Goal: Download file/media

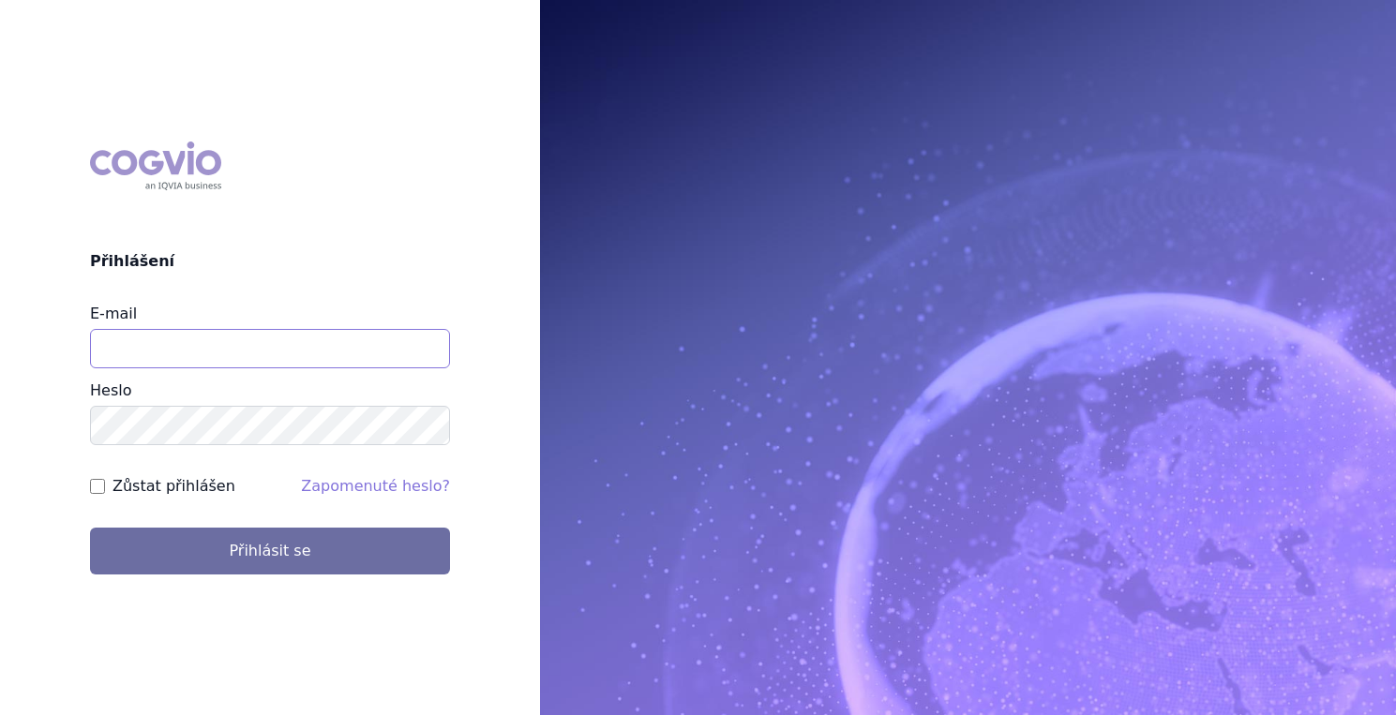
type input "[EMAIL_ADDRESS][PERSON_NAME][DOMAIN_NAME]"
click at [158, 481] on label "Zůstat přihlášen" at bounding box center [174, 486] width 123 height 23
click at [105, 481] on input "Zůstat přihlášen" at bounding box center [97, 486] width 15 height 15
checkbox input "true"
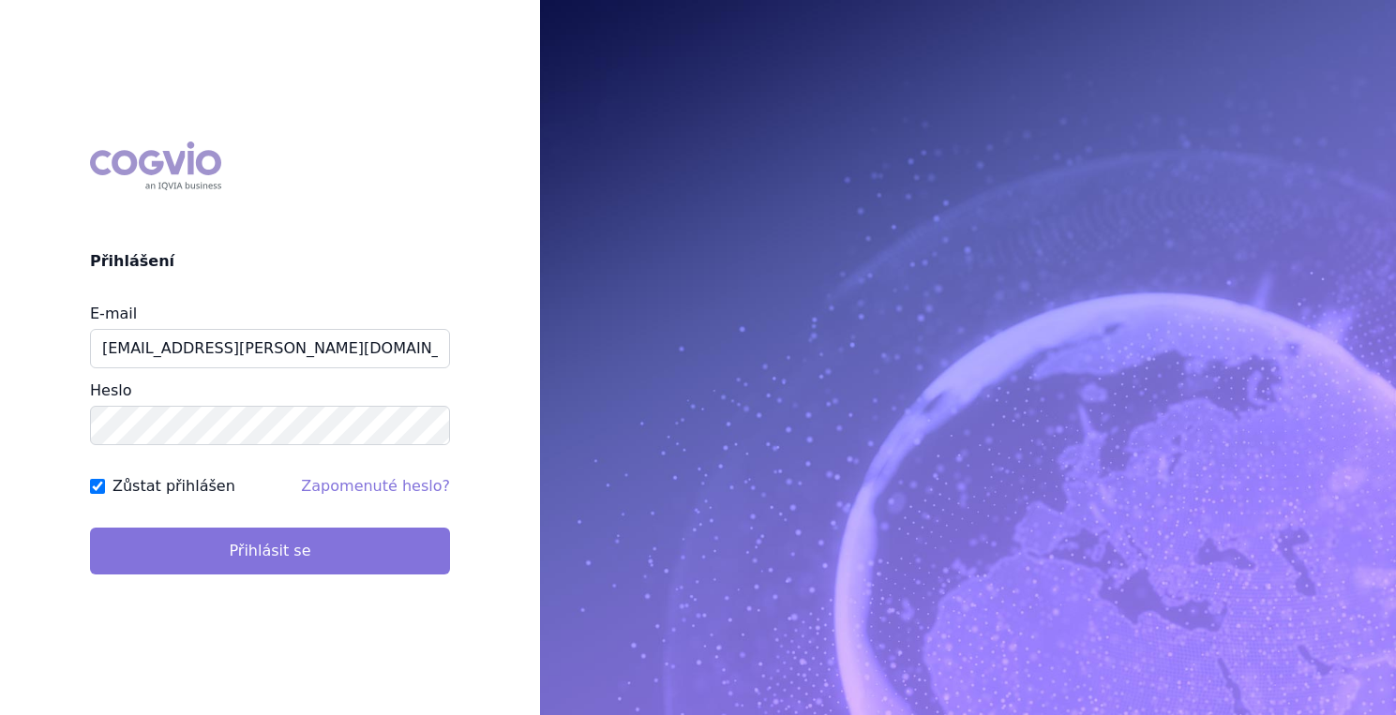
click at [221, 543] on button "Přihlásit se" at bounding box center [270, 551] width 360 height 47
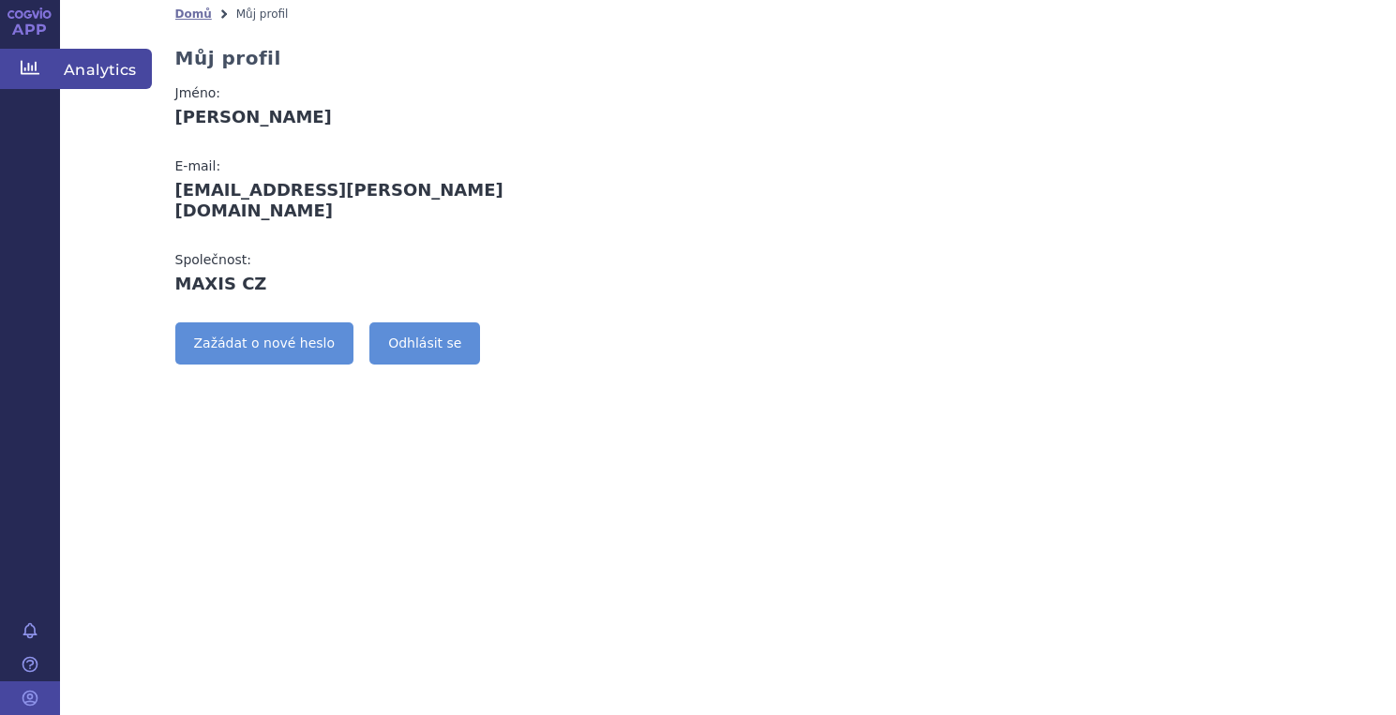
click at [108, 71] on span "Analytics" at bounding box center [106, 68] width 92 height 39
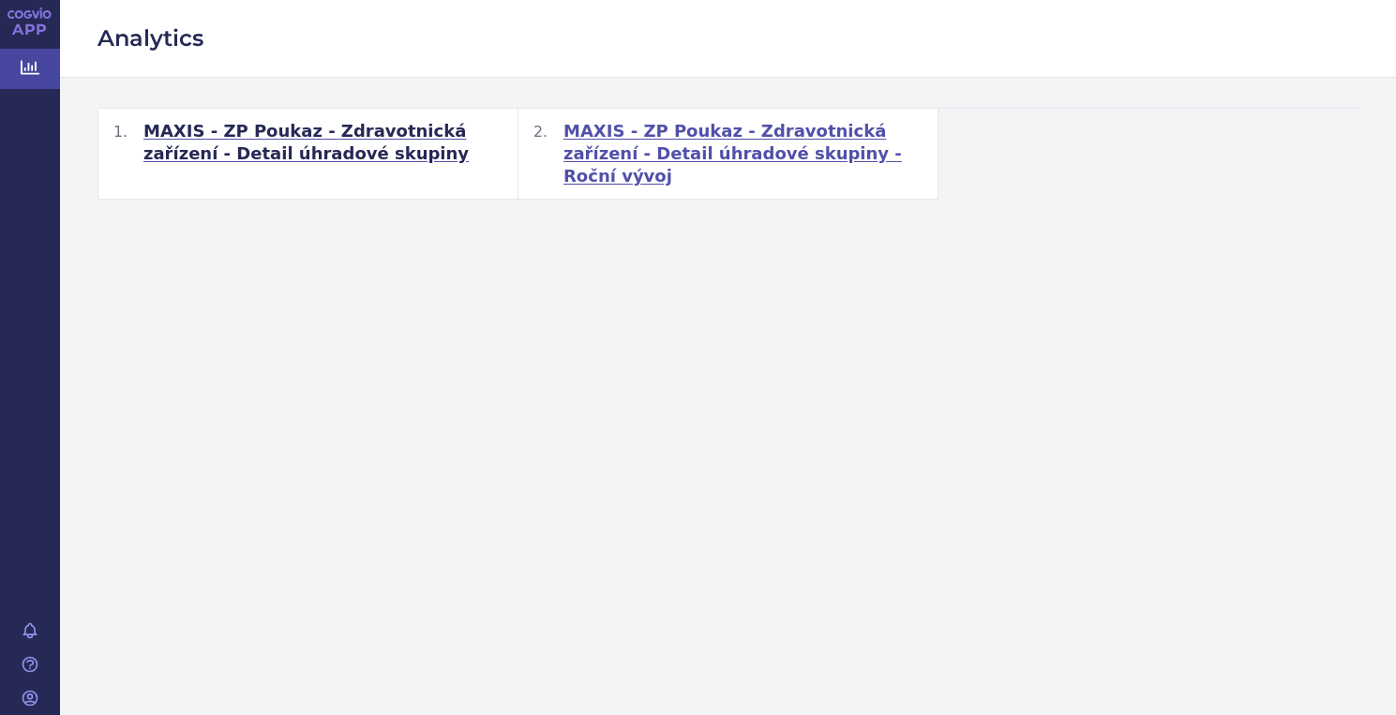
click at [712, 150] on span "MAXIS - ZP Poukaz - Zdravotnická zařízení - Detail úhradové skupiny - Roční výv…" at bounding box center [742, 154] width 359 height 68
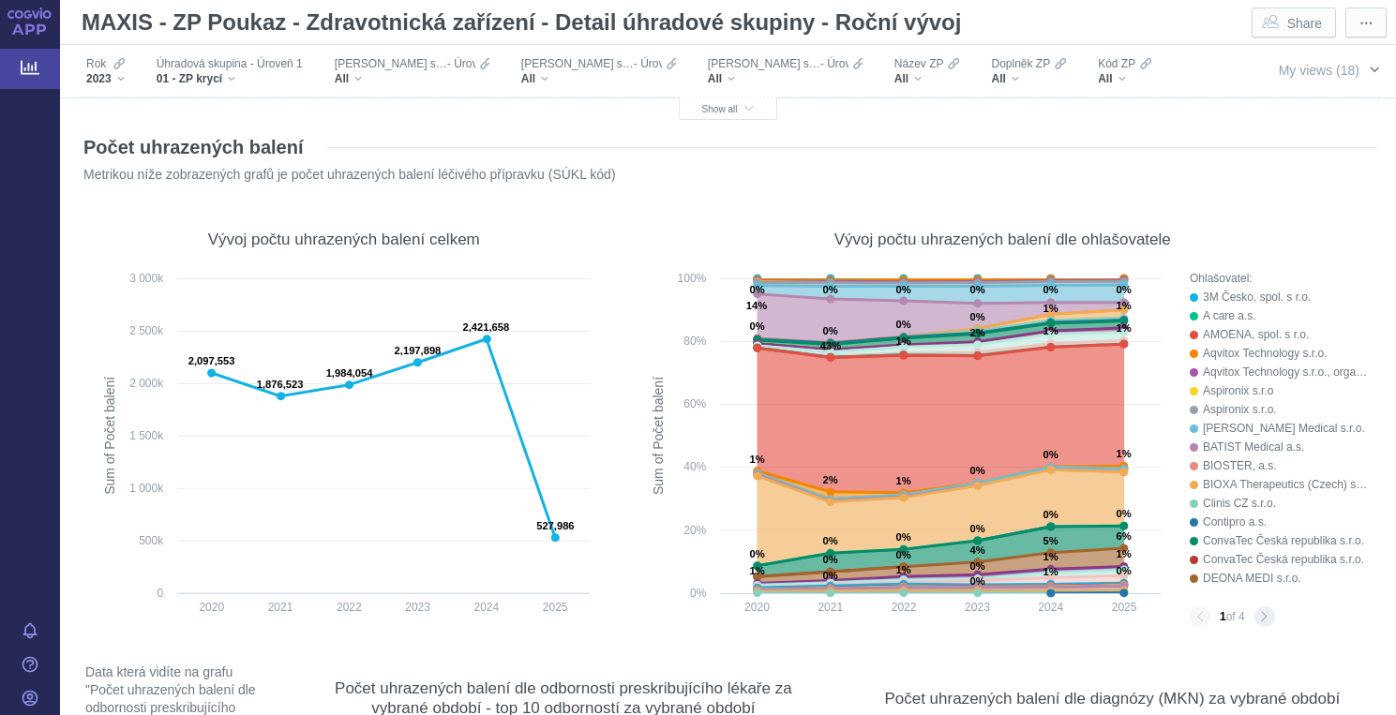
click at [1373, 67] on span "button" at bounding box center [1374, 69] width 15 height 15
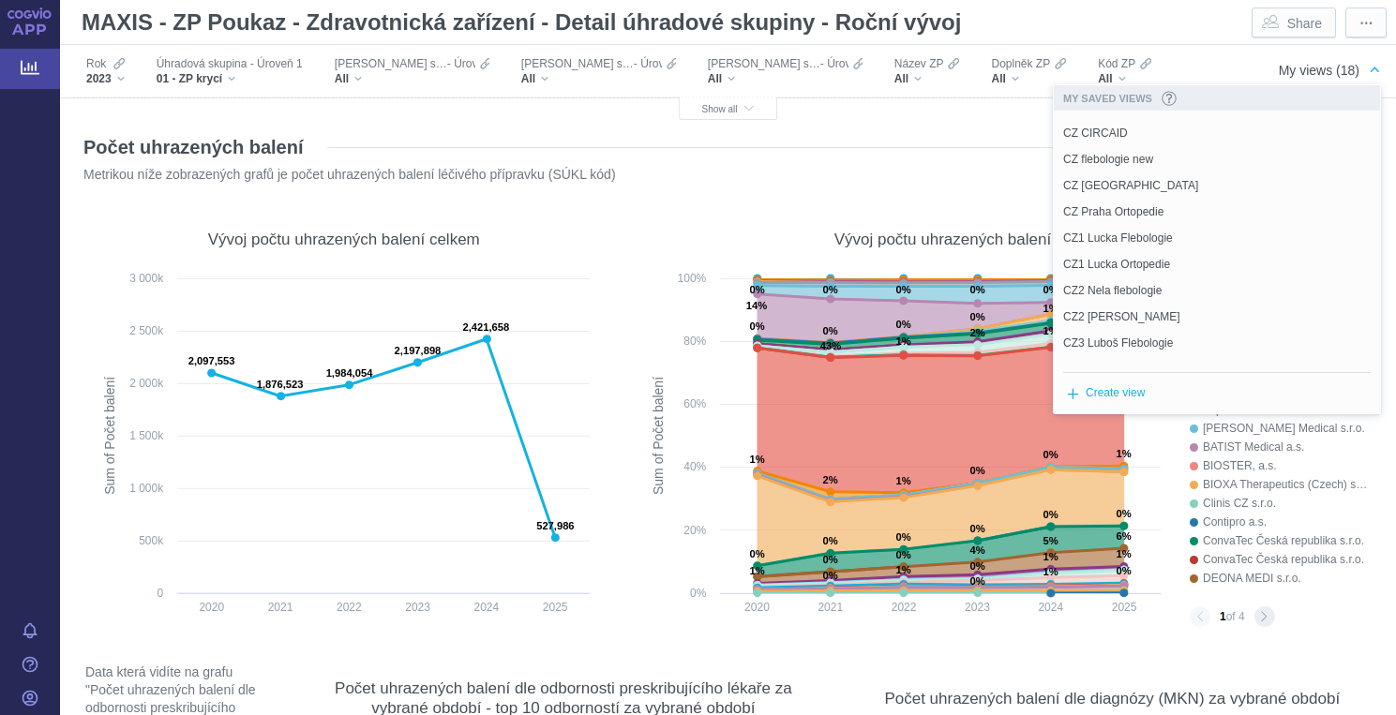
click at [1318, 75] on span "My views (18)" at bounding box center [1319, 70] width 81 height 15
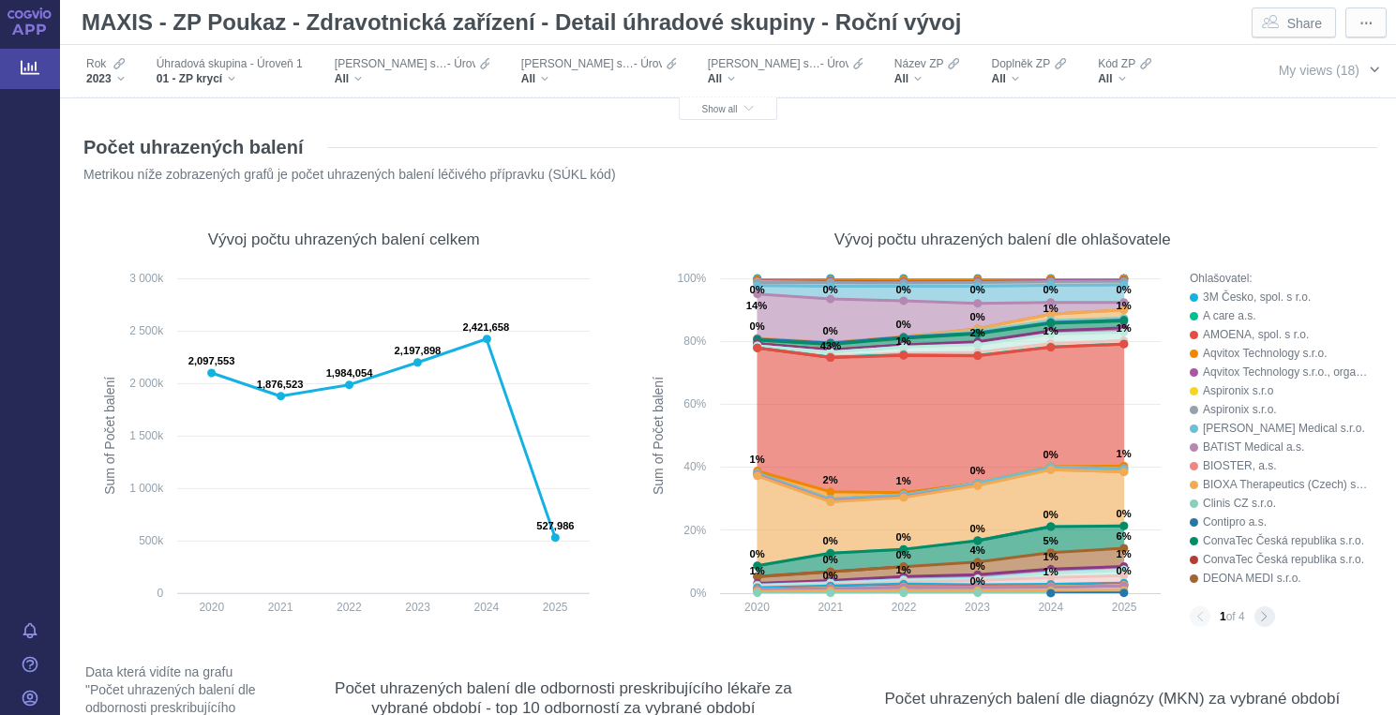
click at [1318, 75] on span "My views (18)" at bounding box center [1319, 70] width 81 height 15
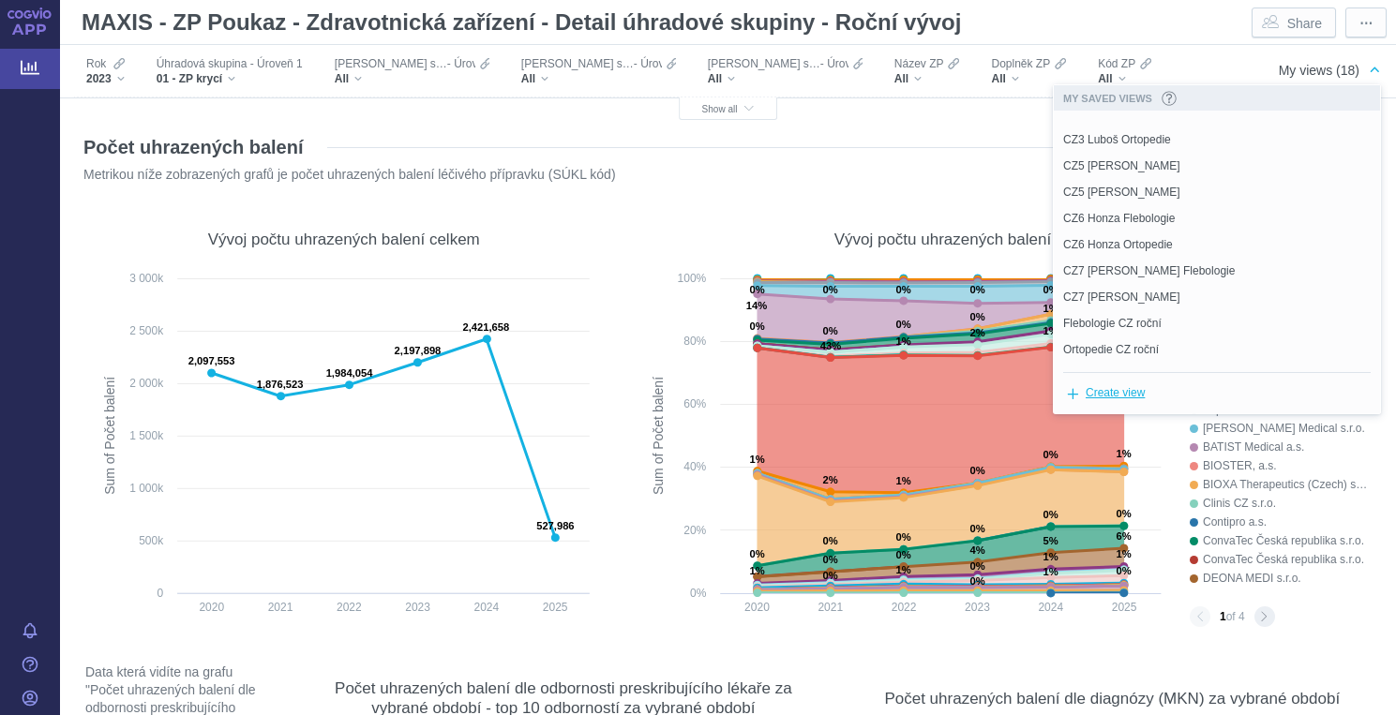
scroll to position [230, 0]
click at [1112, 318] on span "Flebologie CZ roční" at bounding box center [1112, 323] width 98 height 17
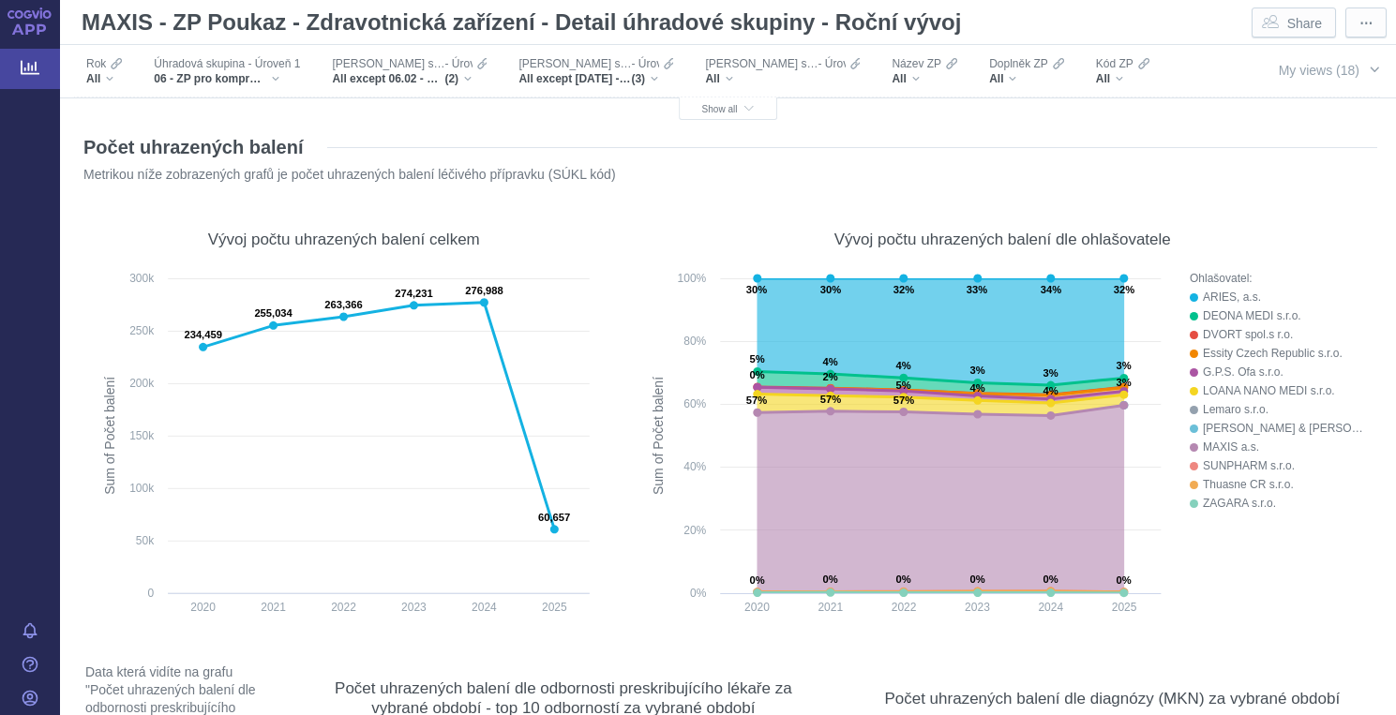
click at [161, 124] on div "All" at bounding box center [123, 131] width 75 height 15
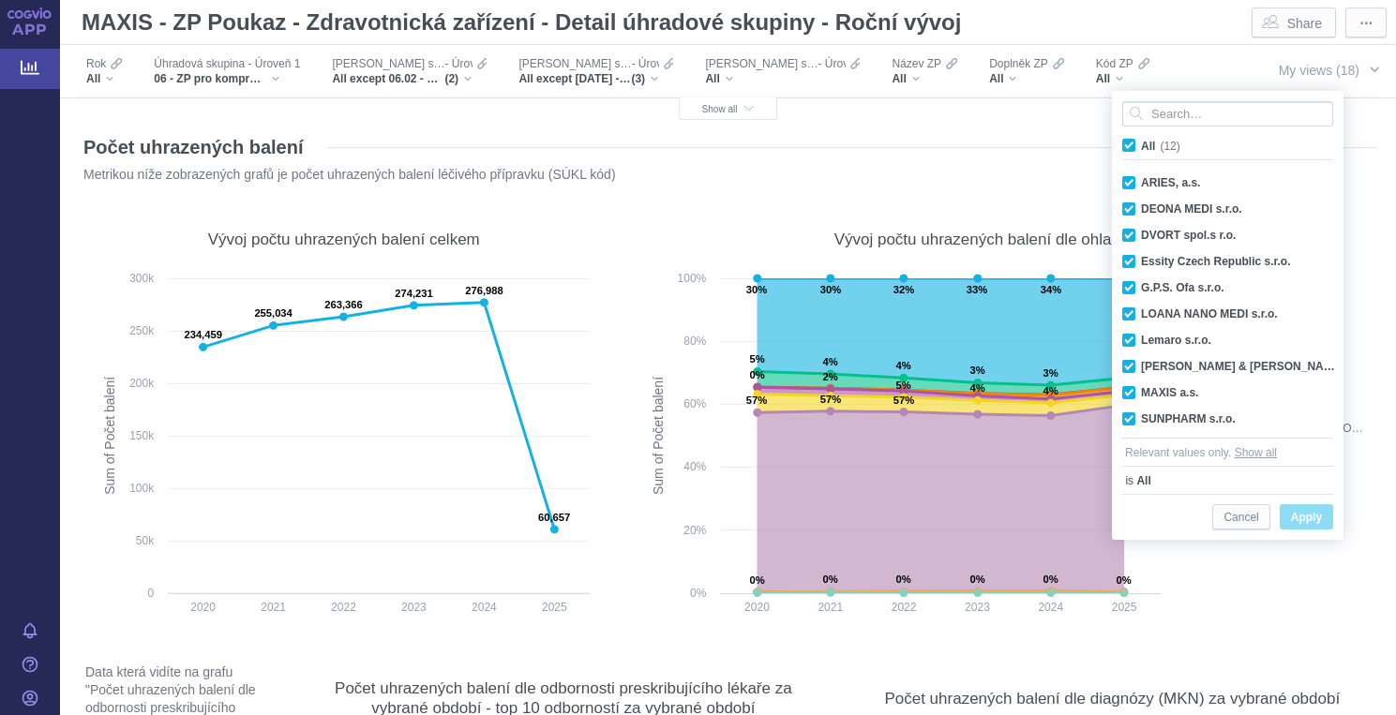
click at [1141, 143] on span "All (12)" at bounding box center [1160, 146] width 39 height 13
click at [1141, 143] on input "All (12)" at bounding box center [1147, 142] width 12 height 12
checkbox input "false"
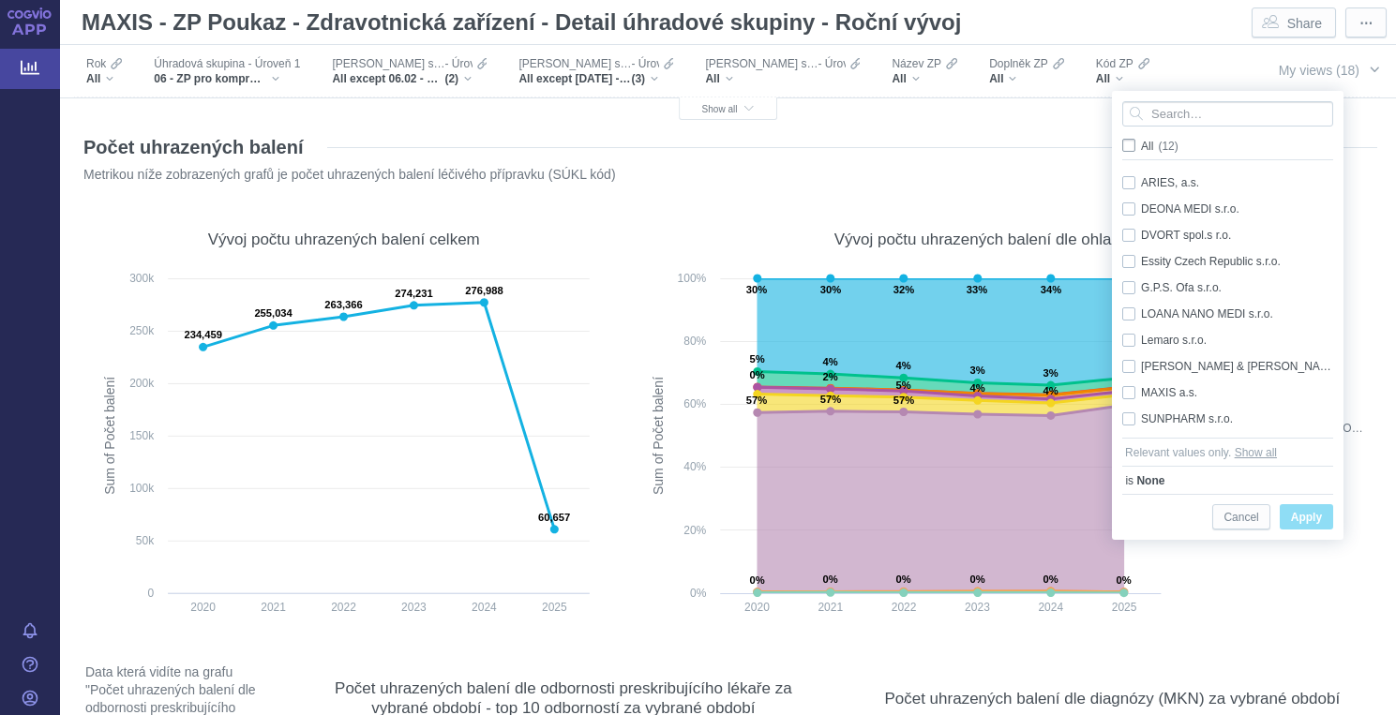
checkbox input "false"
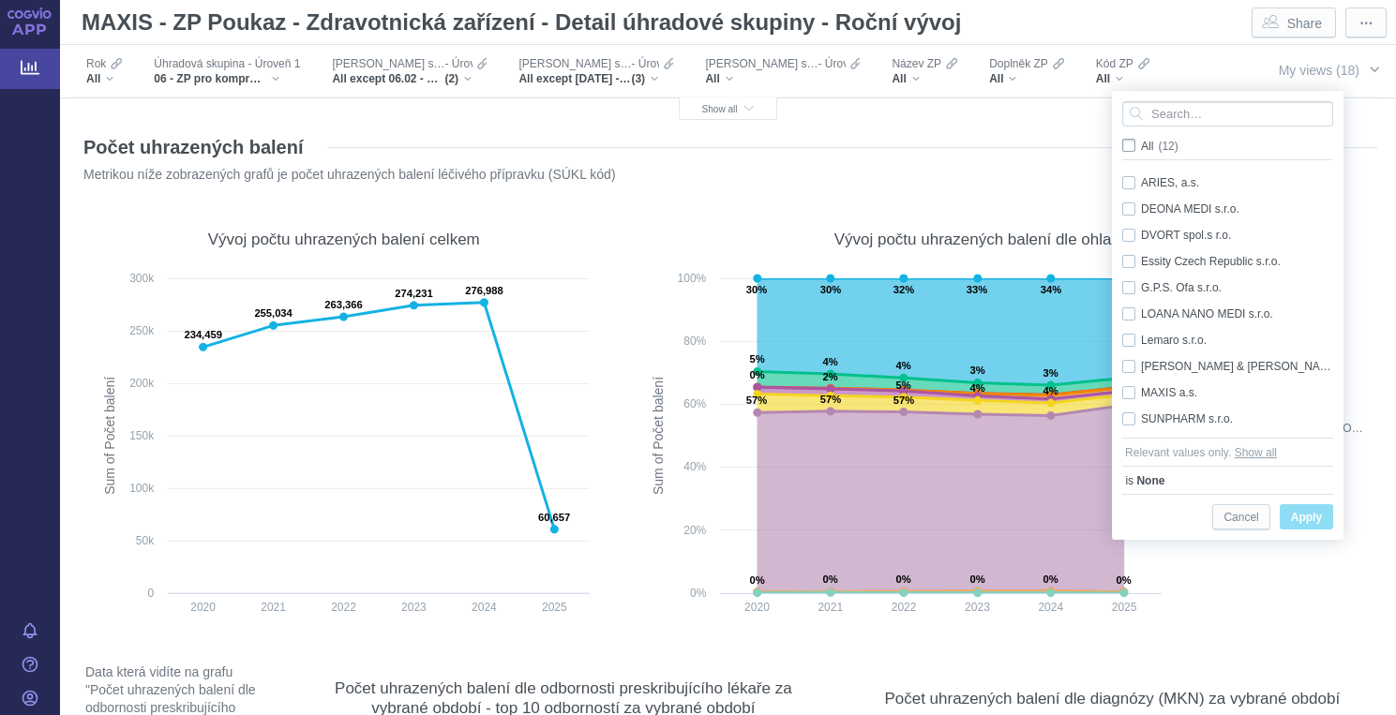
checkbox input "false"
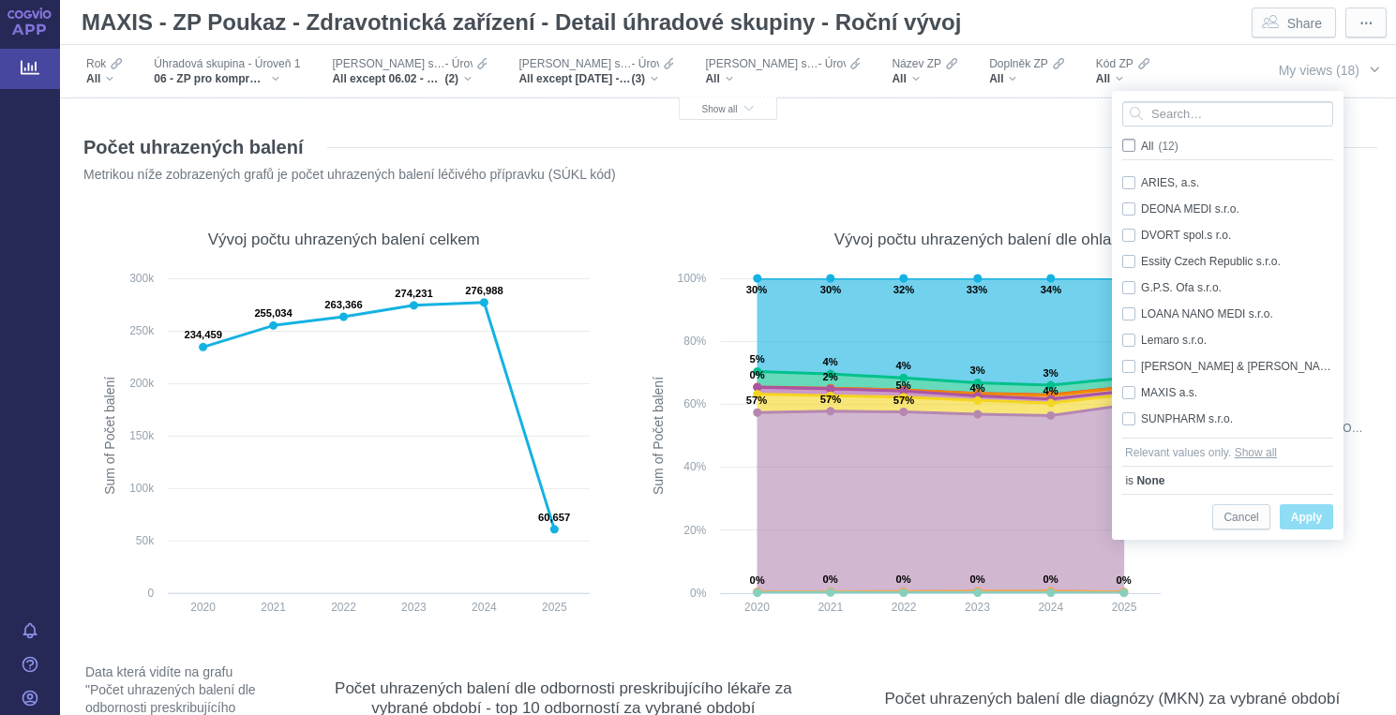
checkbox input "false"
click at [1131, 181] on div "ARIES, a.s. Only" at bounding box center [1230, 183] width 235 height 26
checkbox input "true"
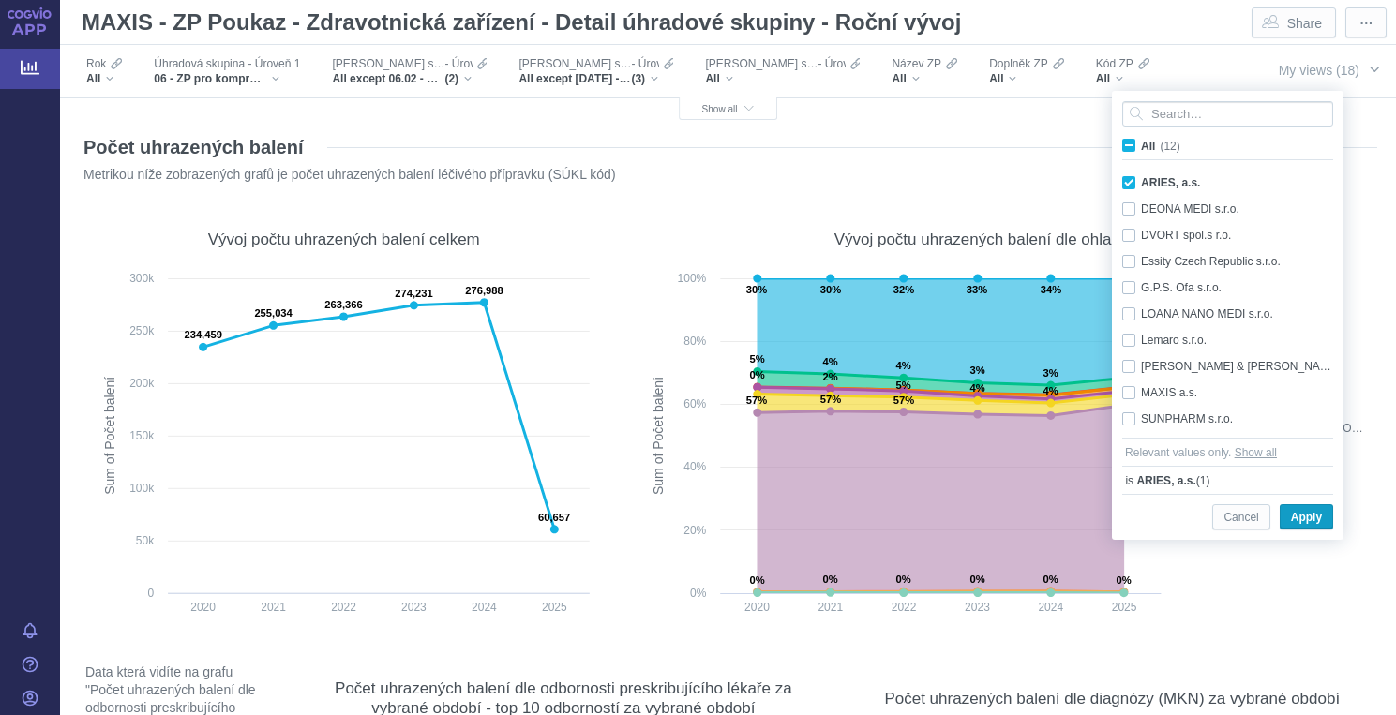
click at [1304, 518] on span "Apply" at bounding box center [1306, 517] width 31 height 23
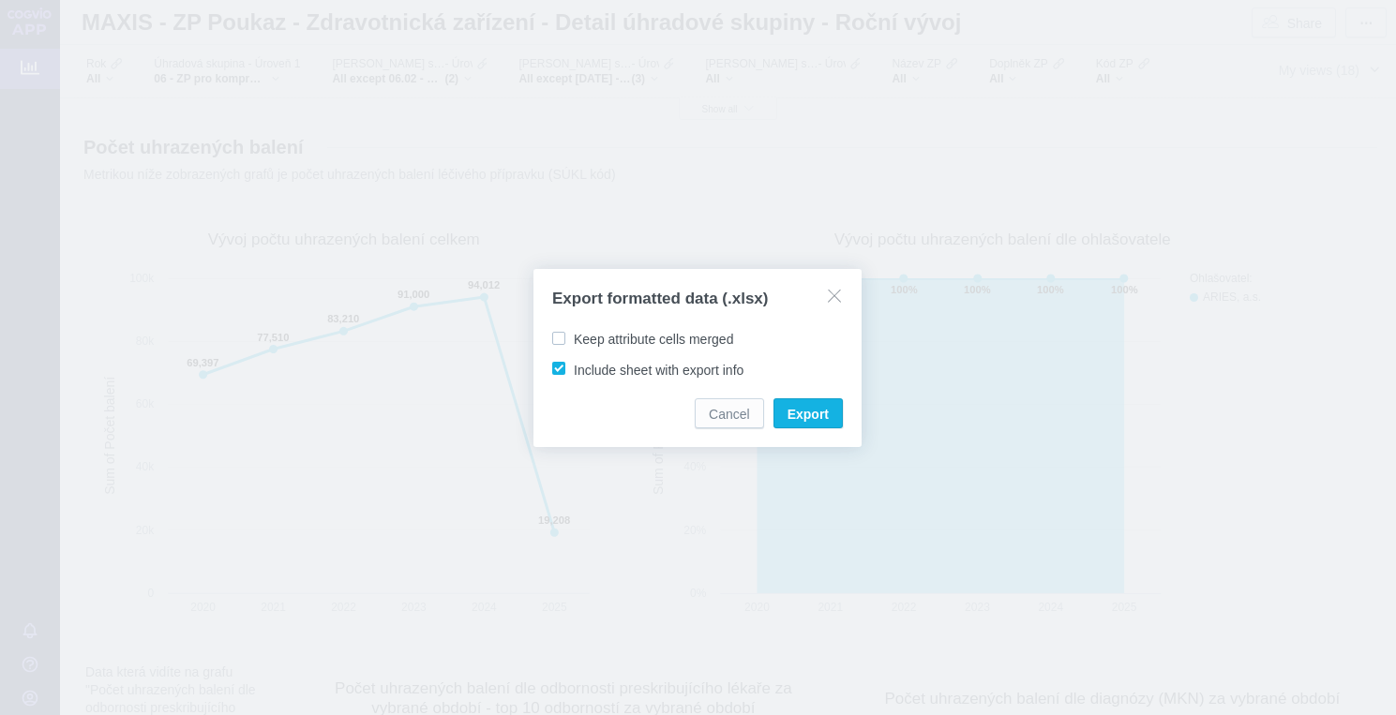
click at [814, 413] on span "Export" at bounding box center [808, 414] width 41 height 19
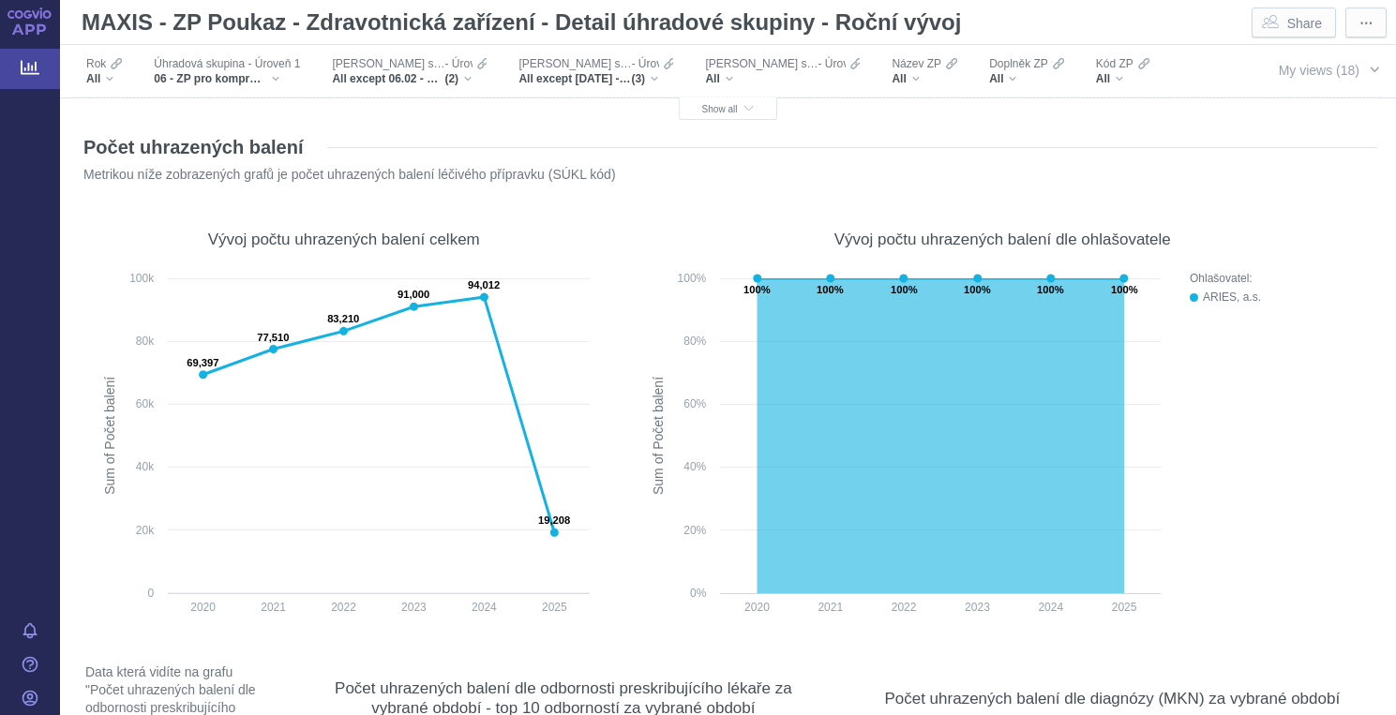
scroll to position [1402, 0]
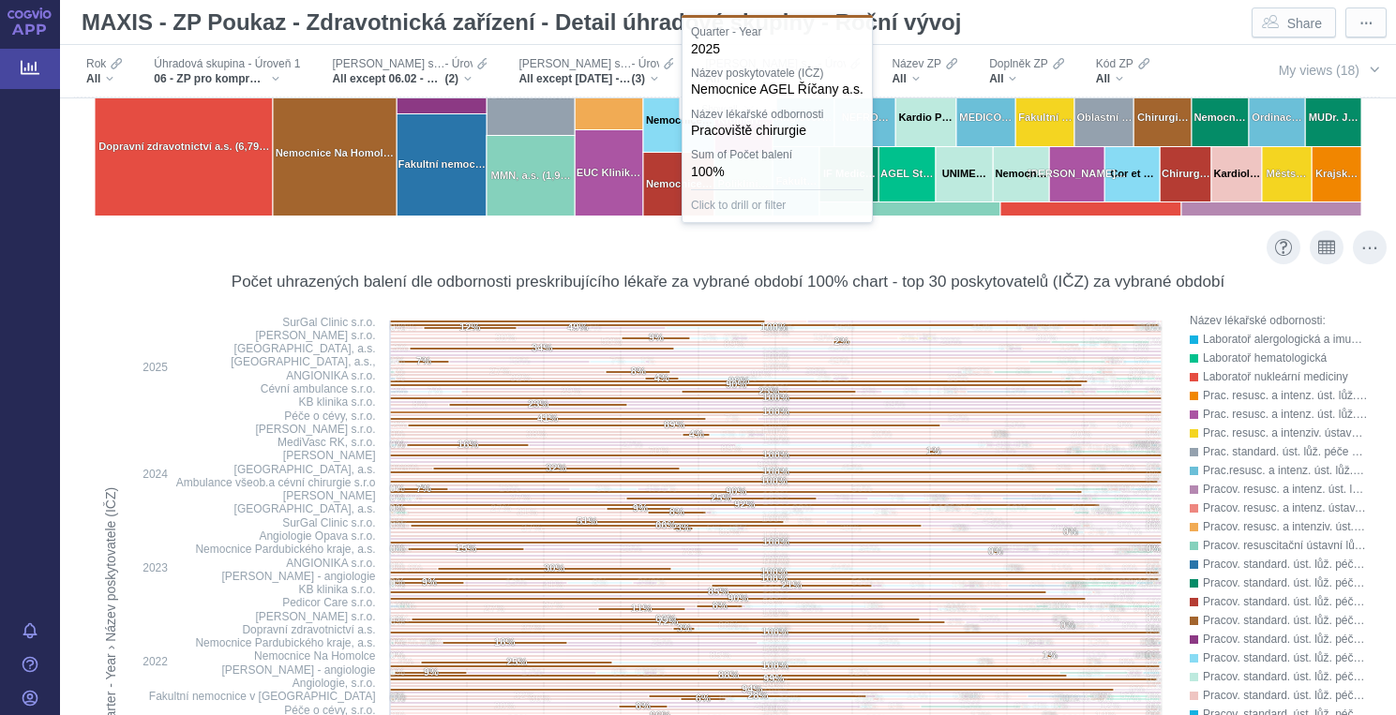
scroll to position [2215, 0]
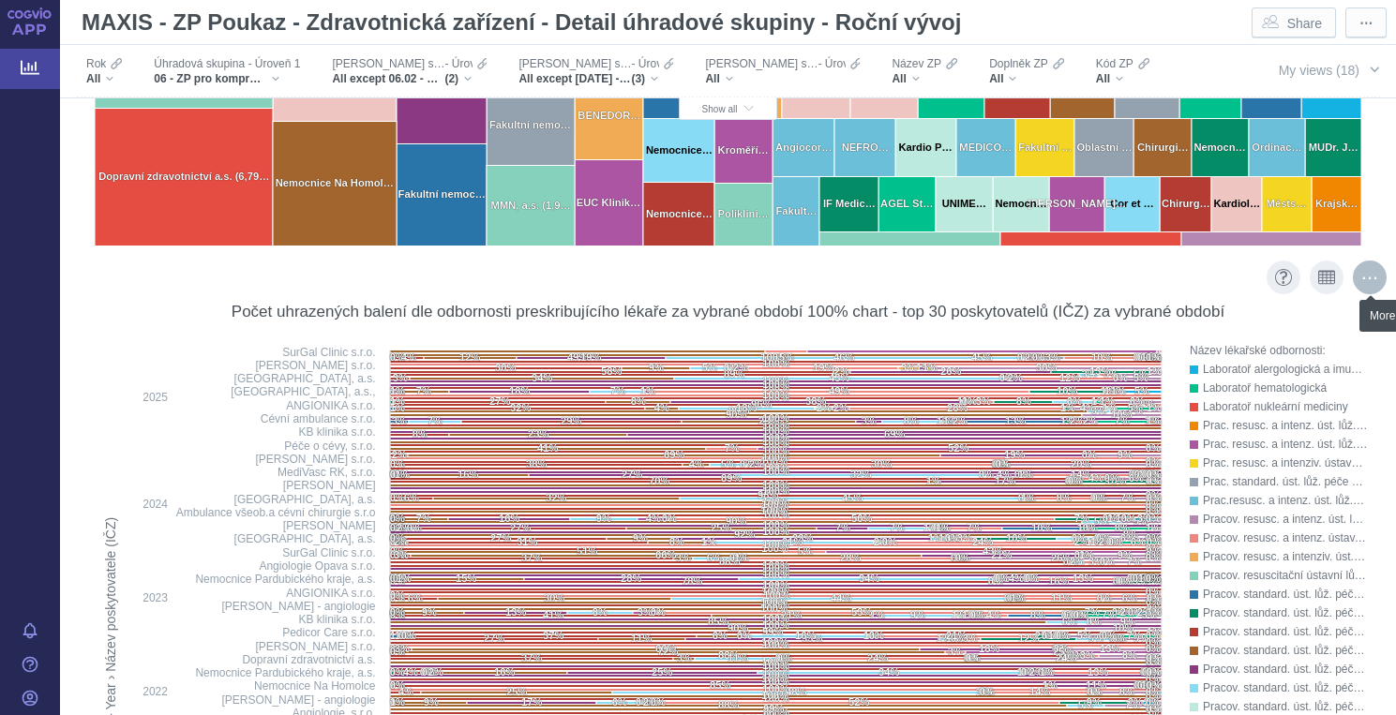
click at [1366, 281] on div "More actions" at bounding box center [1370, 278] width 34 height 34
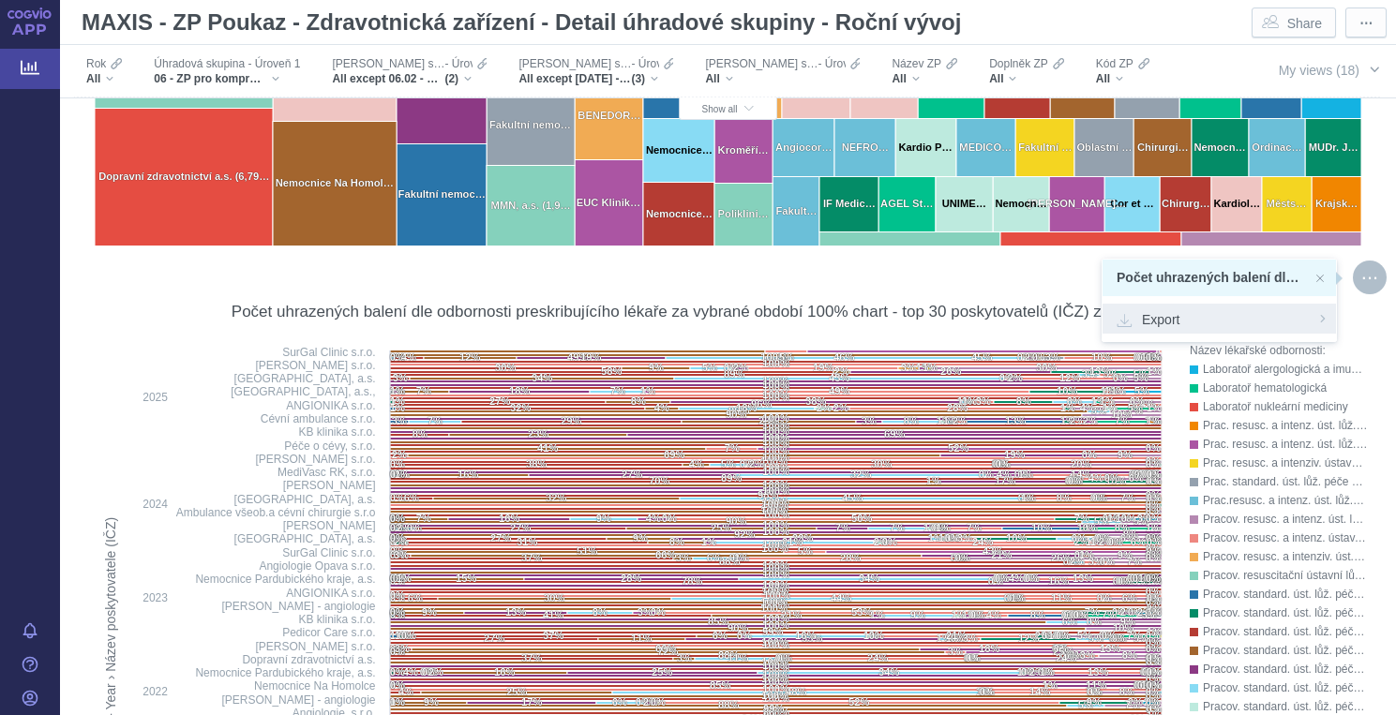
click at [1169, 320] on span "Export" at bounding box center [1219, 318] width 205 height 19
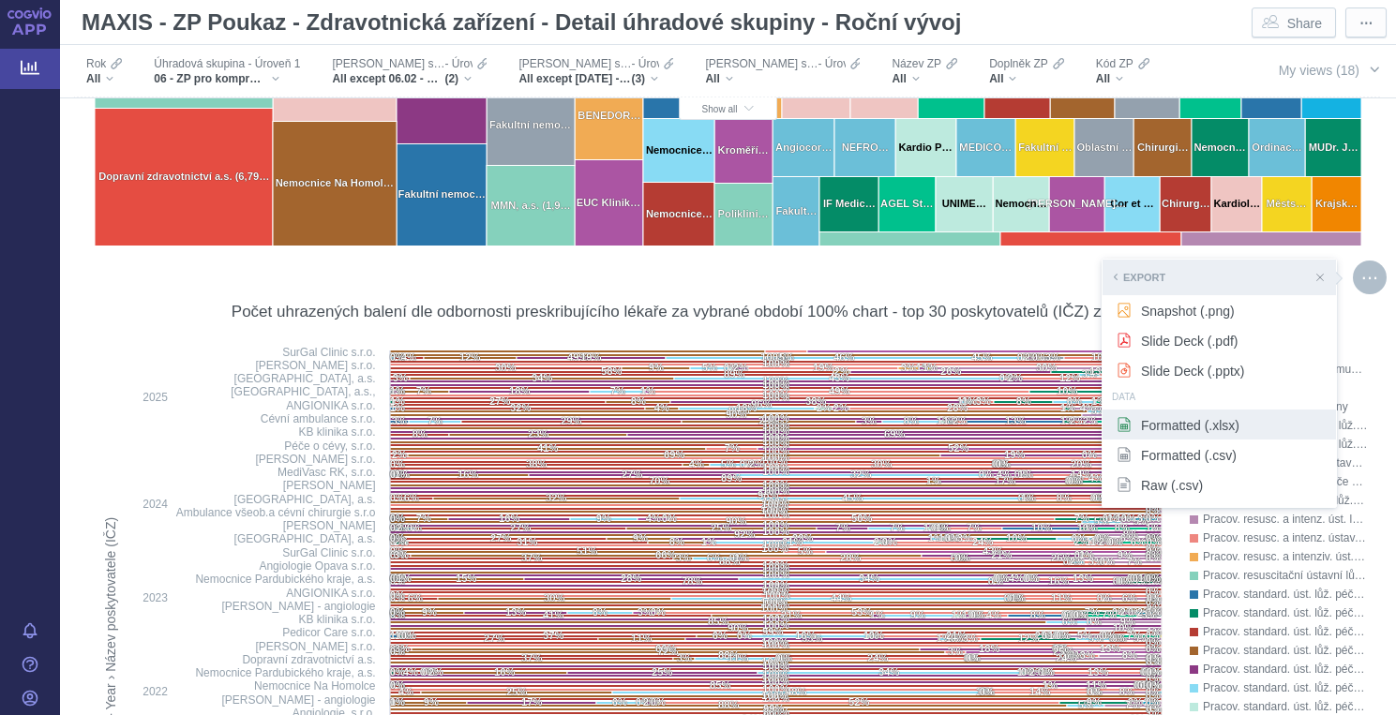
click at [1156, 431] on span "Formatted (.xlsx)" at bounding box center [1219, 424] width 205 height 19
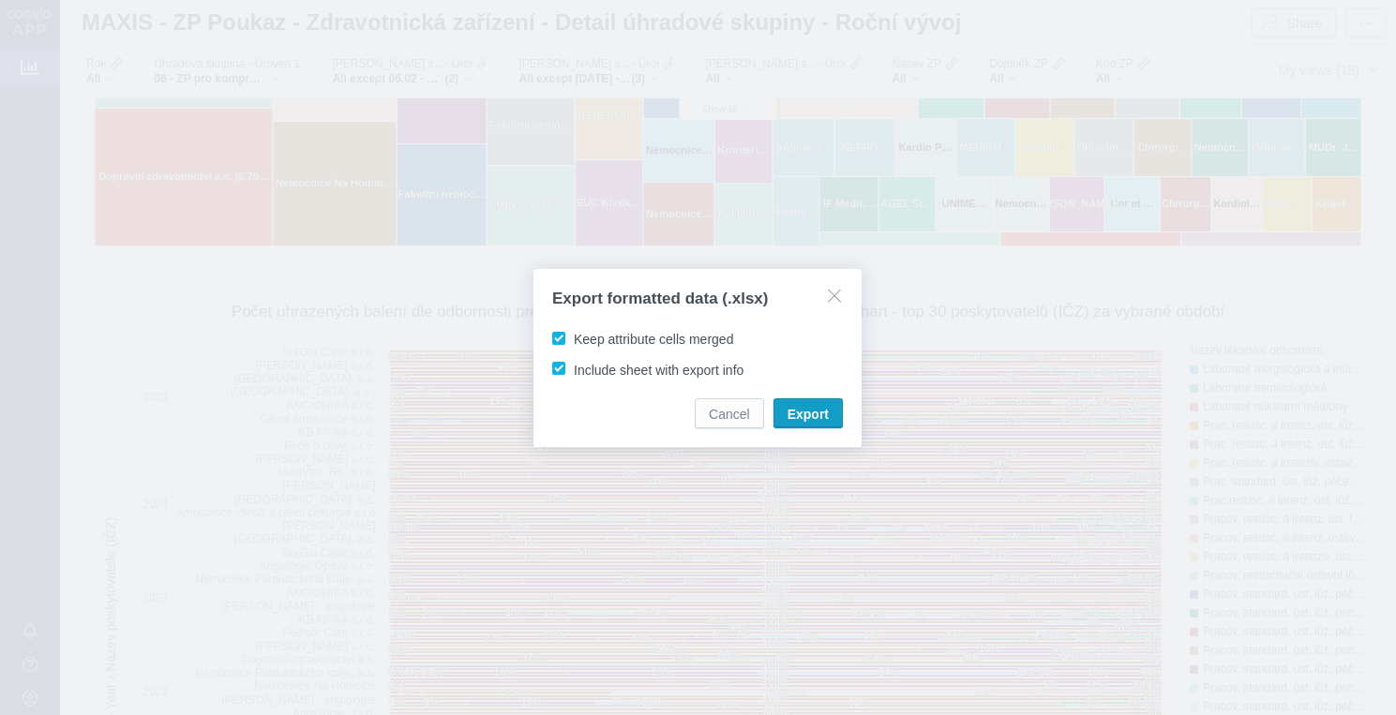
click at [803, 413] on span "Export" at bounding box center [808, 414] width 41 height 19
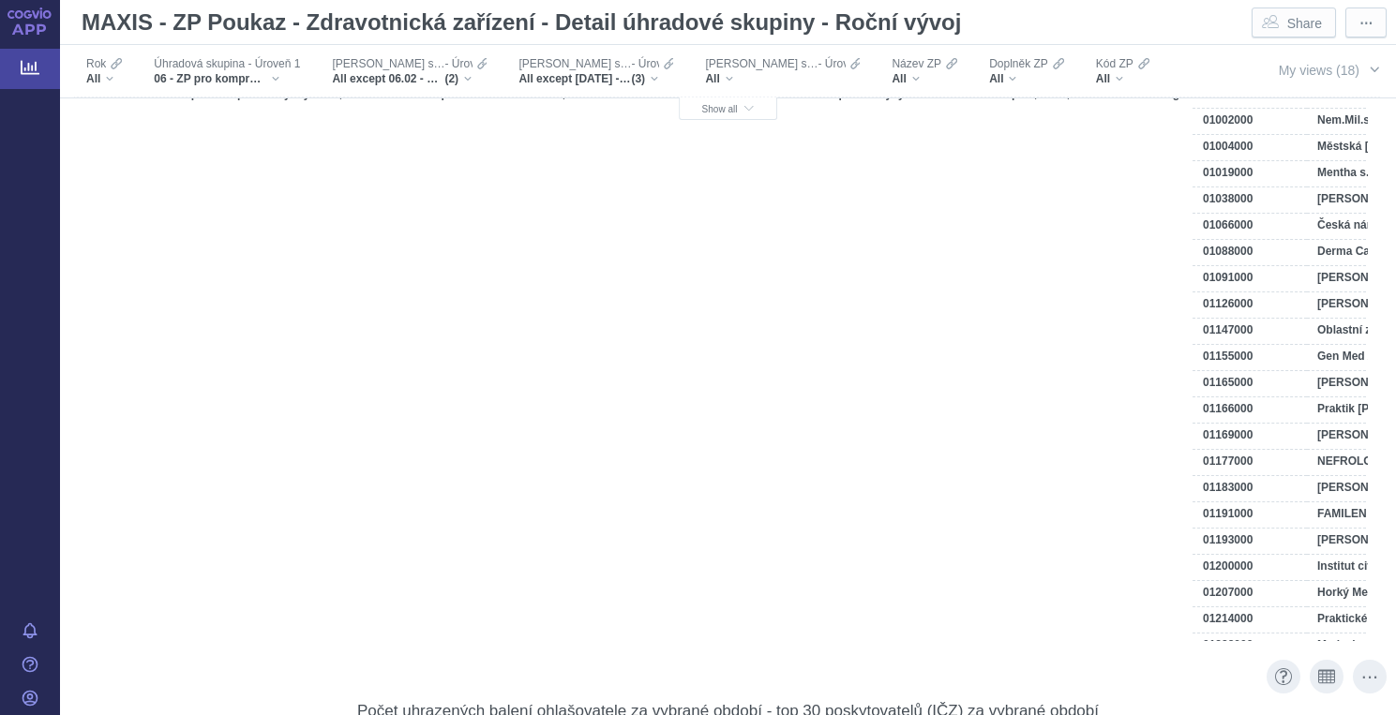
scroll to position [-1, 0]
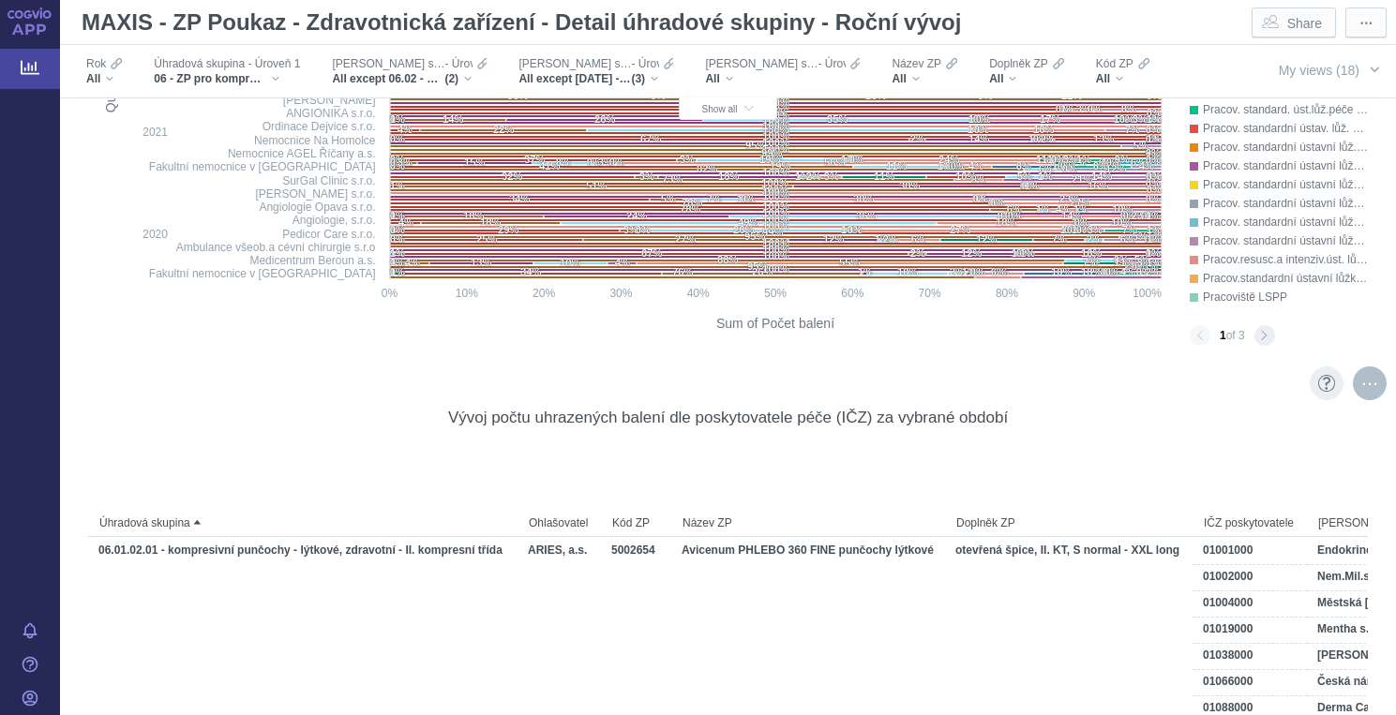
click at [1369, 388] on div "More actions" at bounding box center [1370, 384] width 34 height 34
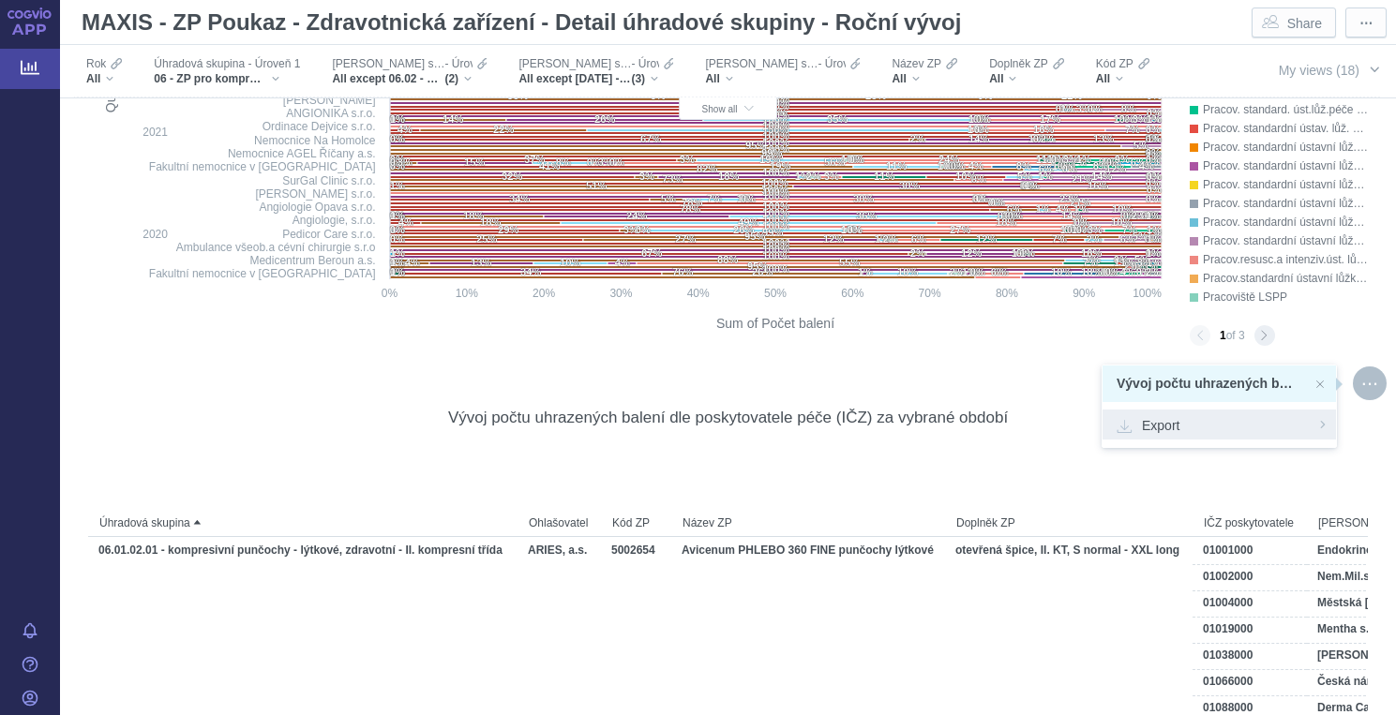
click at [1172, 433] on span "Export" at bounding box center [1219, 424] width 205 height 19
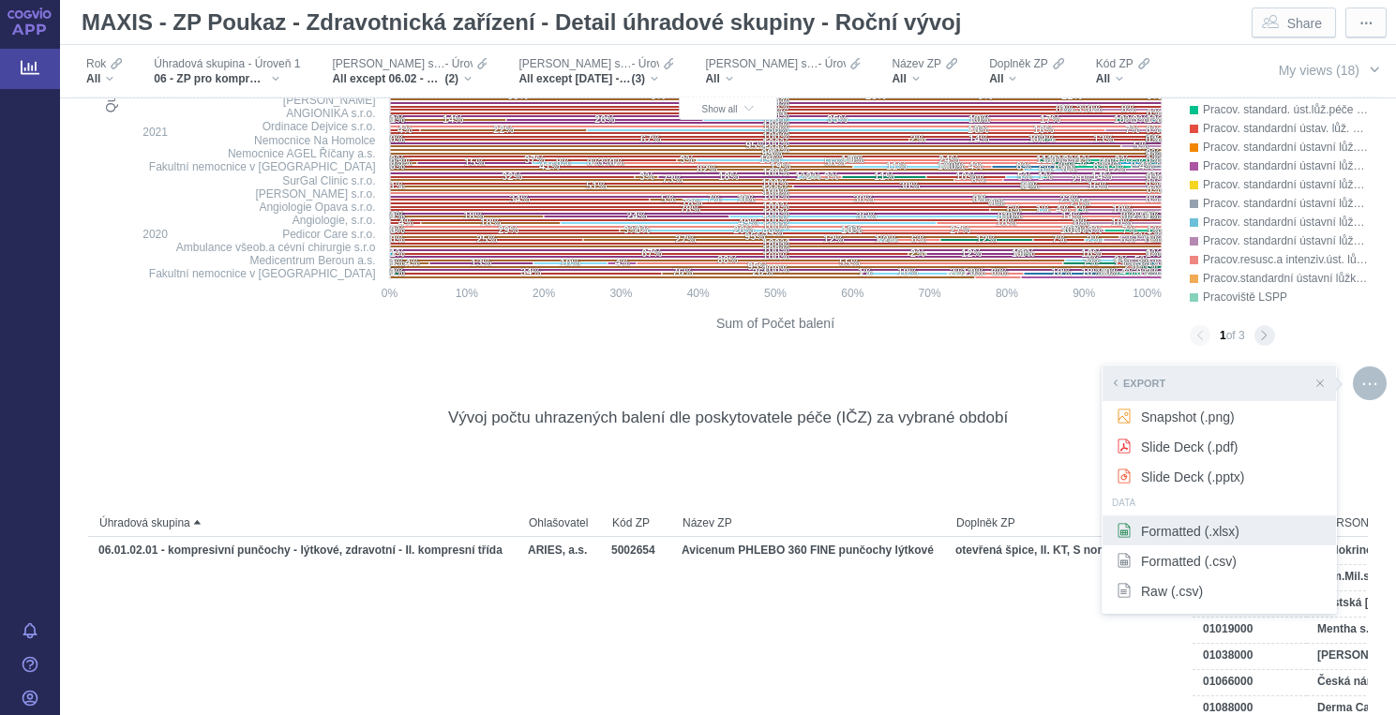
click at [1144, 531] on span "Formatted (.xlsx)" at bounding box center [1219, 530] width 205 height 19
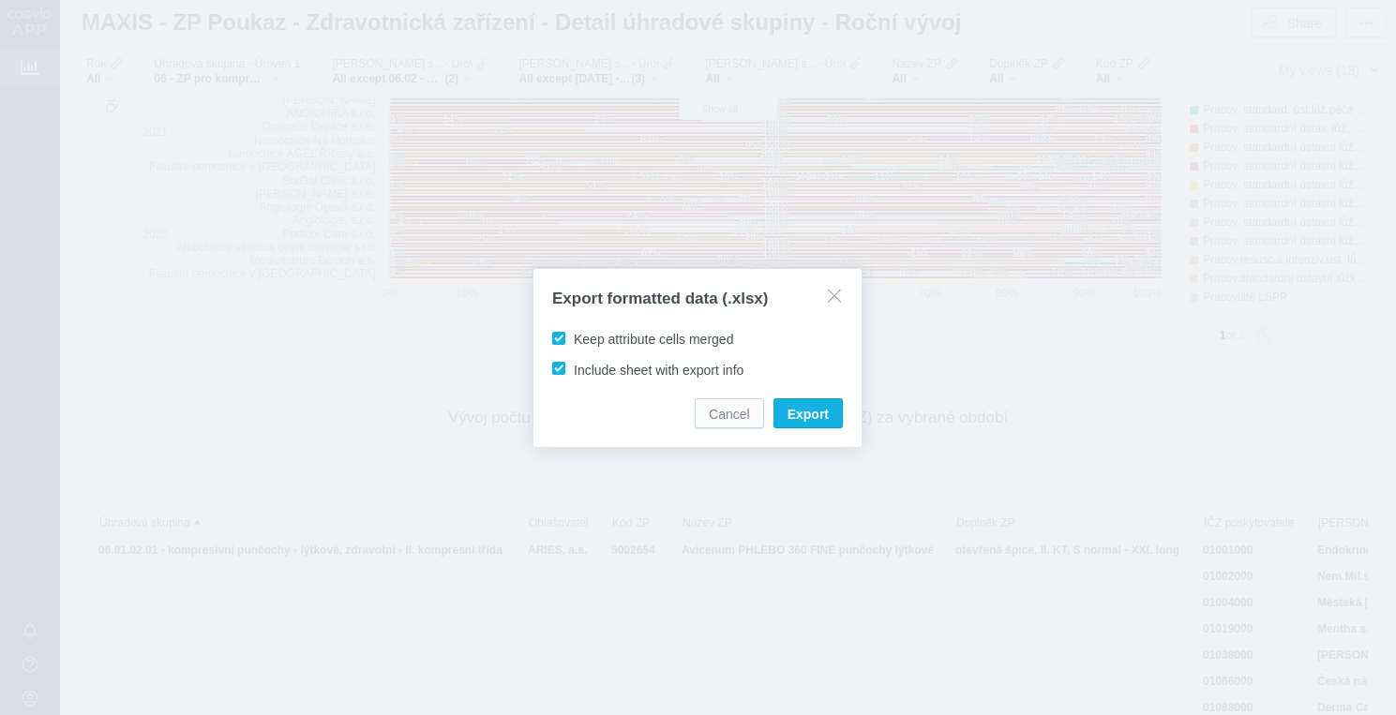
click at [574, 339] on span "Keep attribute cells merged" at bounding box center [653, 339] width 159 height 15
click at [571, 339] on input "Keep attribute cells merged" at bounding box center [577, 335] width 12 height 12
checkbox input "false"
click at [816, 417] on span "Export" at bounding box center [808, 414] width 41 height 19
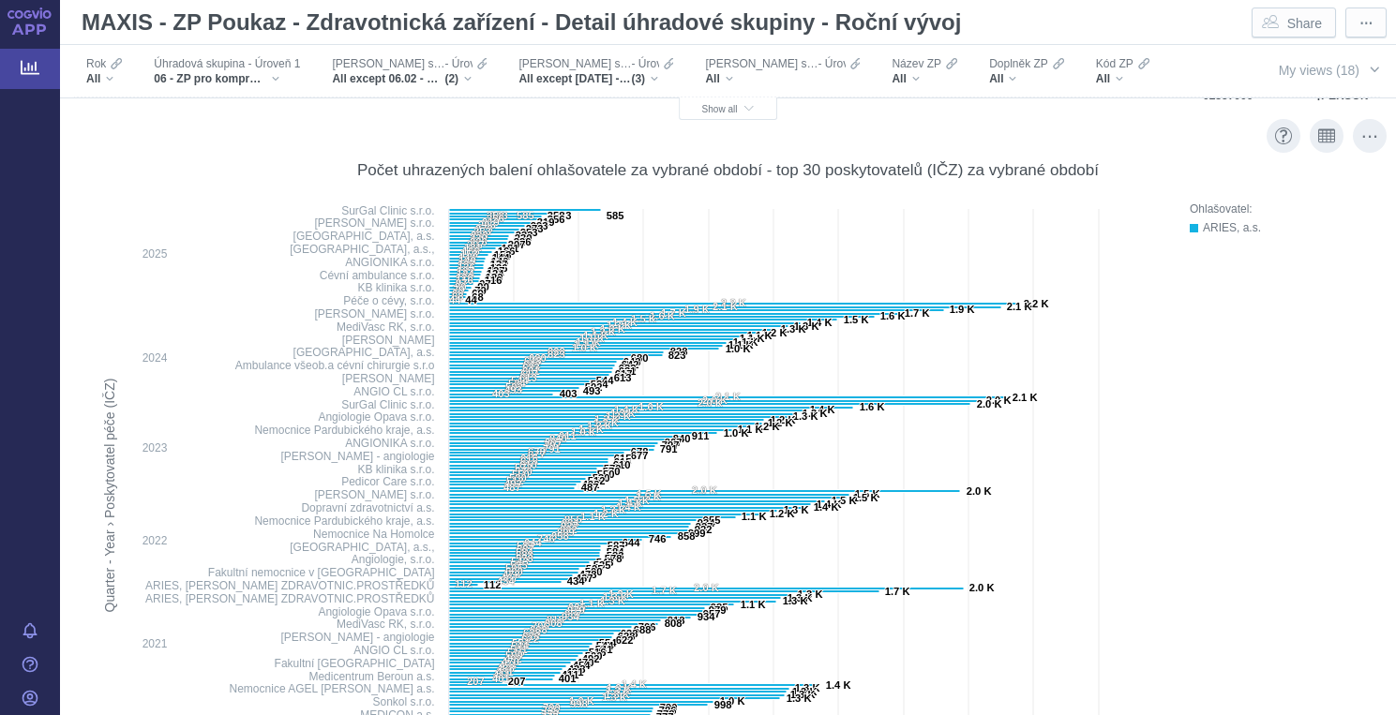
scroll to position [3878, 0]
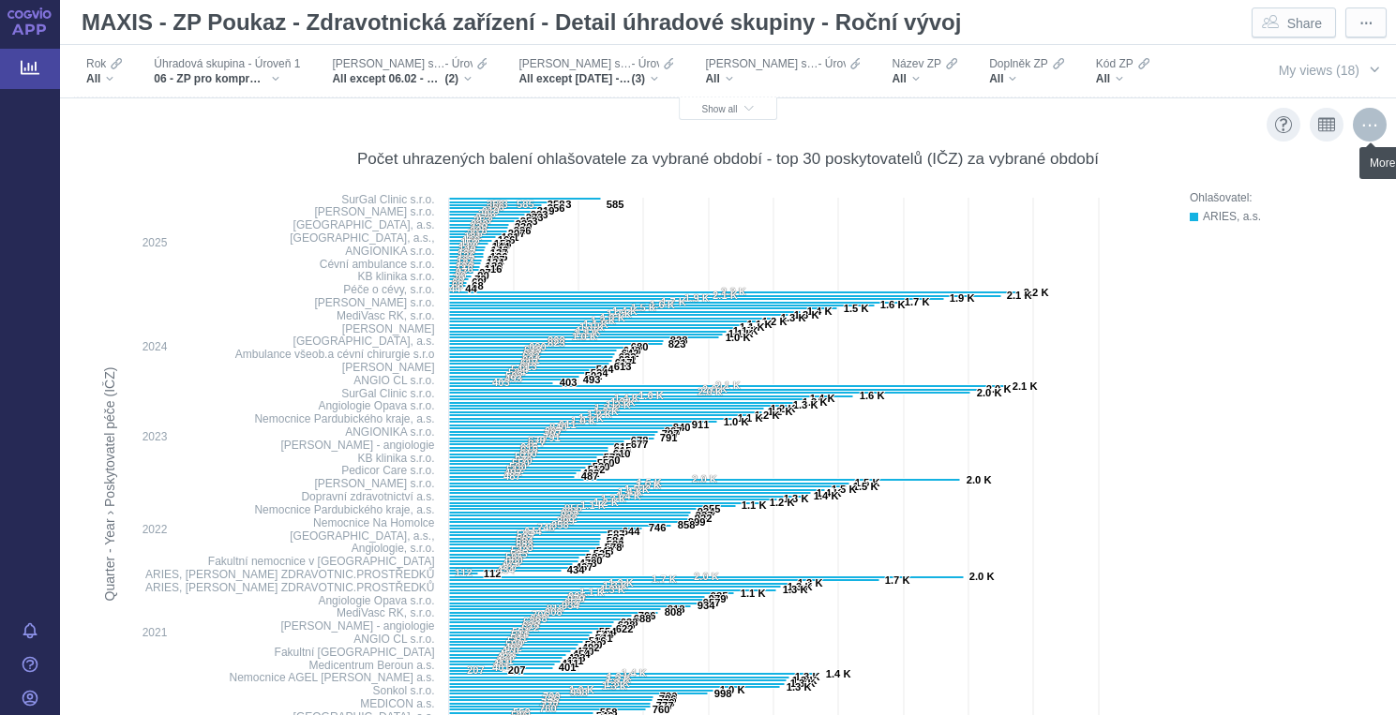
click at [1369, 127] on div "More actions" at bounding box center [1370, 125] width 34 height 34
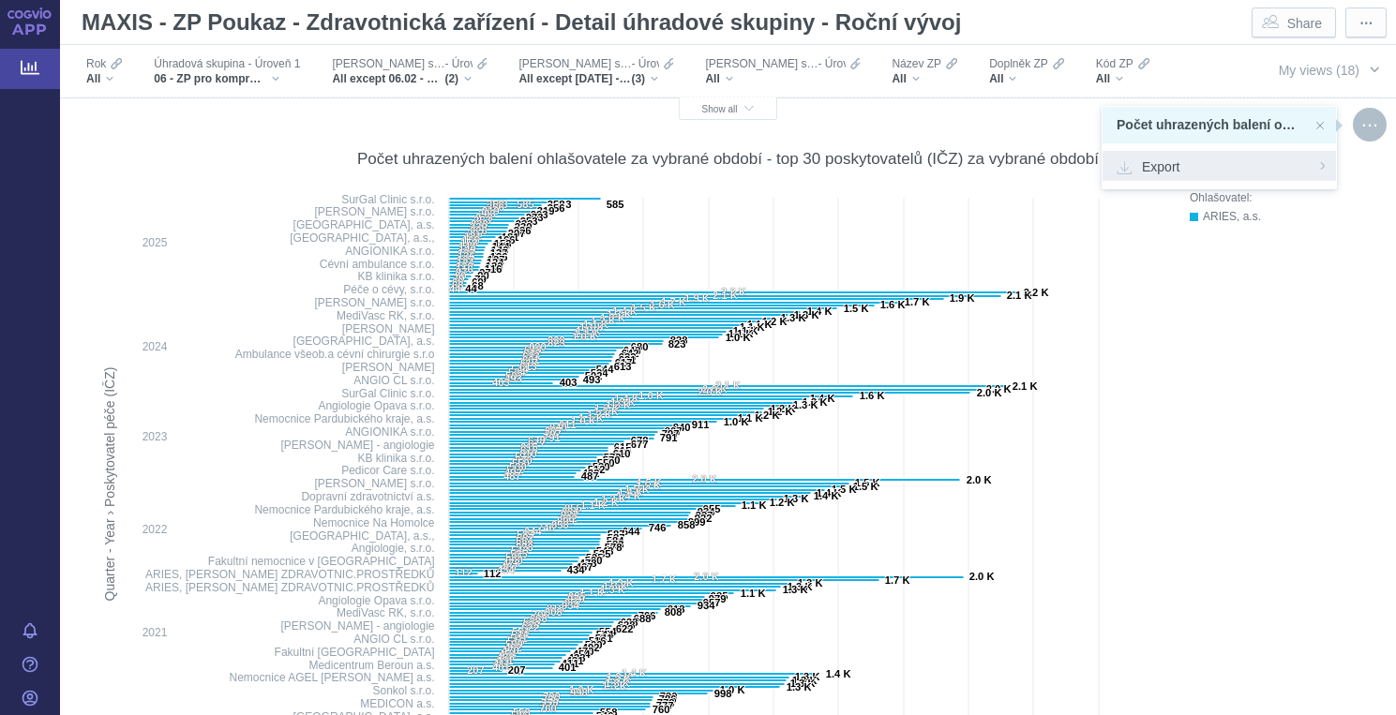
click at [1179, 162] on span "Export" at bounding box center [1219, 166] width 205 height 19
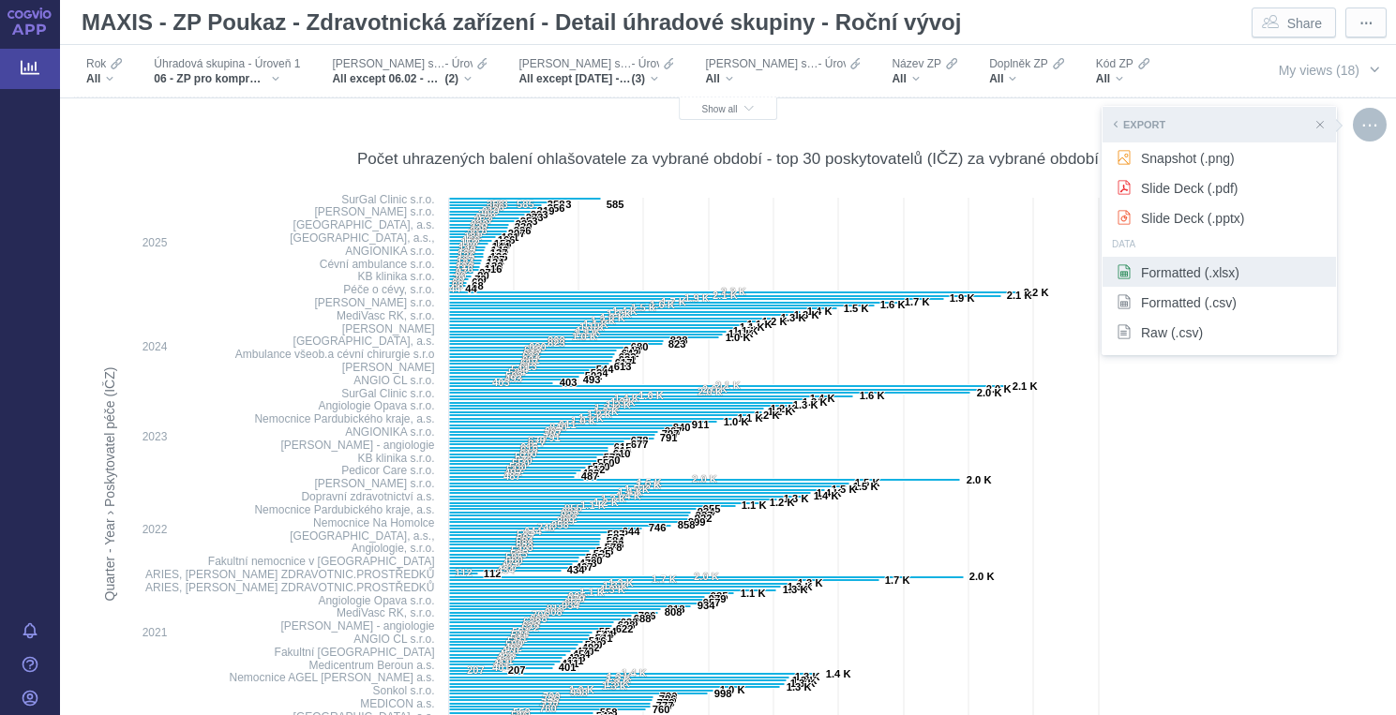
click at [1154, 274] on span "Formatted (.xlsx)" at bounding box center [1219, 272] width 205 height 19
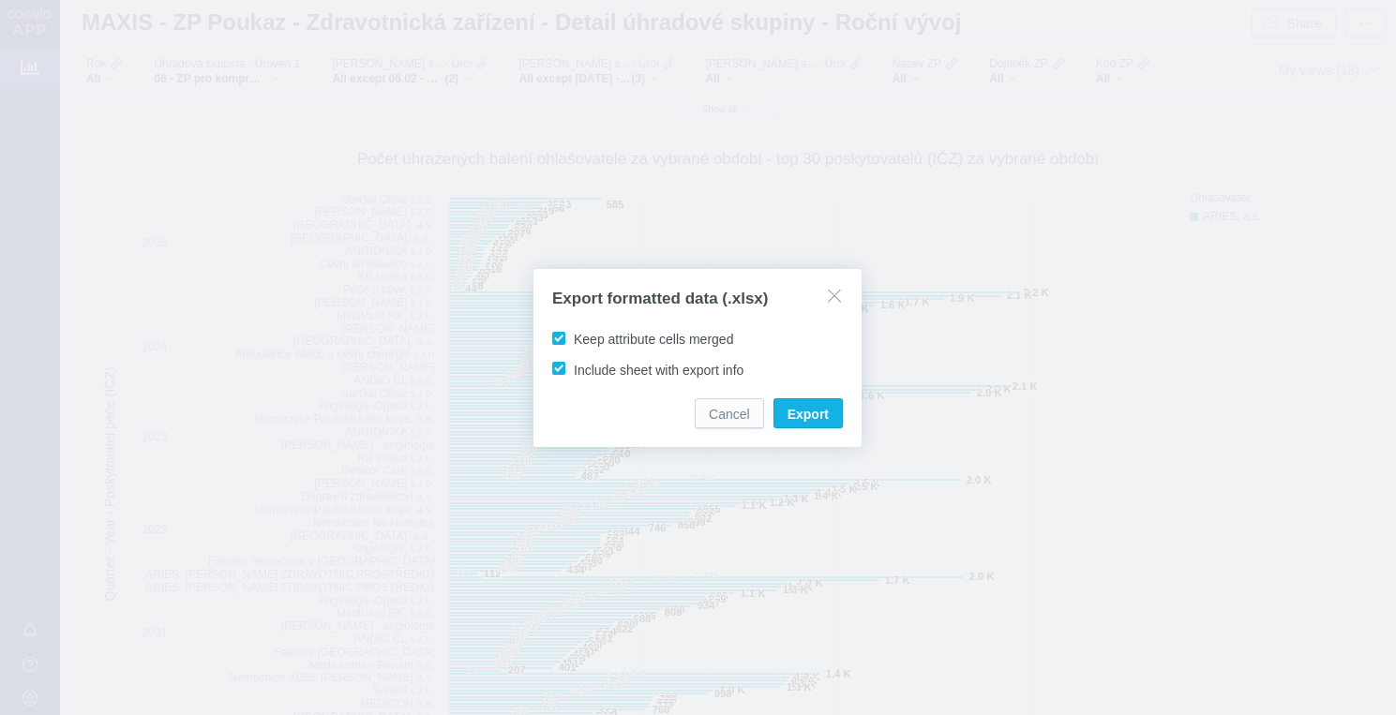
click at [679, 337] on span "Keep attribute cells merged" at bounding box center [653, 339] width 159 height 15
click at [583, 337] on input "Keep attribute cells merged" at bounding box center [577, 335] width 12 height 12
checkbox input "false"
click at [805, 416] on span "Export" at bounding box center [808, 414] width 41 height 19
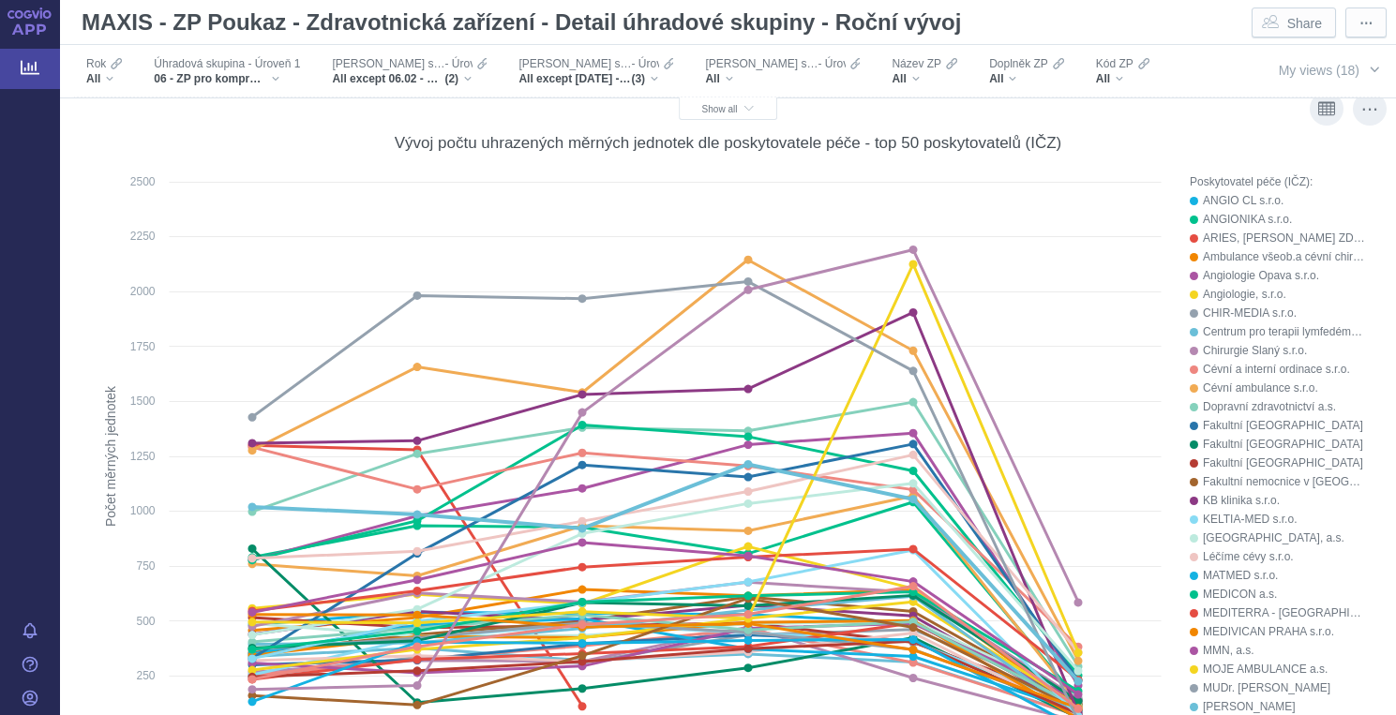
scroll to position [6289, 0]
click at [1368, 109] on div "More actions" at bounding box center [1370, 110] width 34 height 34
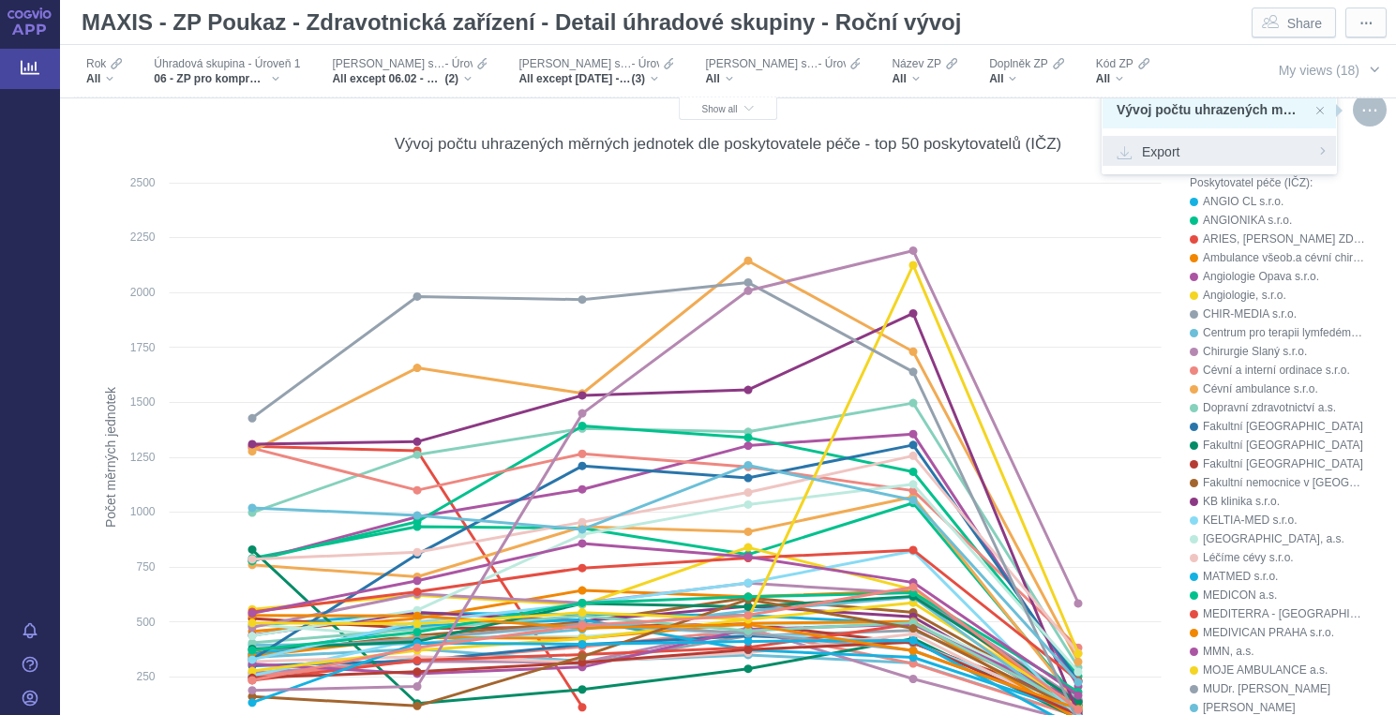
click at [1178, 154] on span "Export" at bounding box center [1219, 151] width 205 height 19
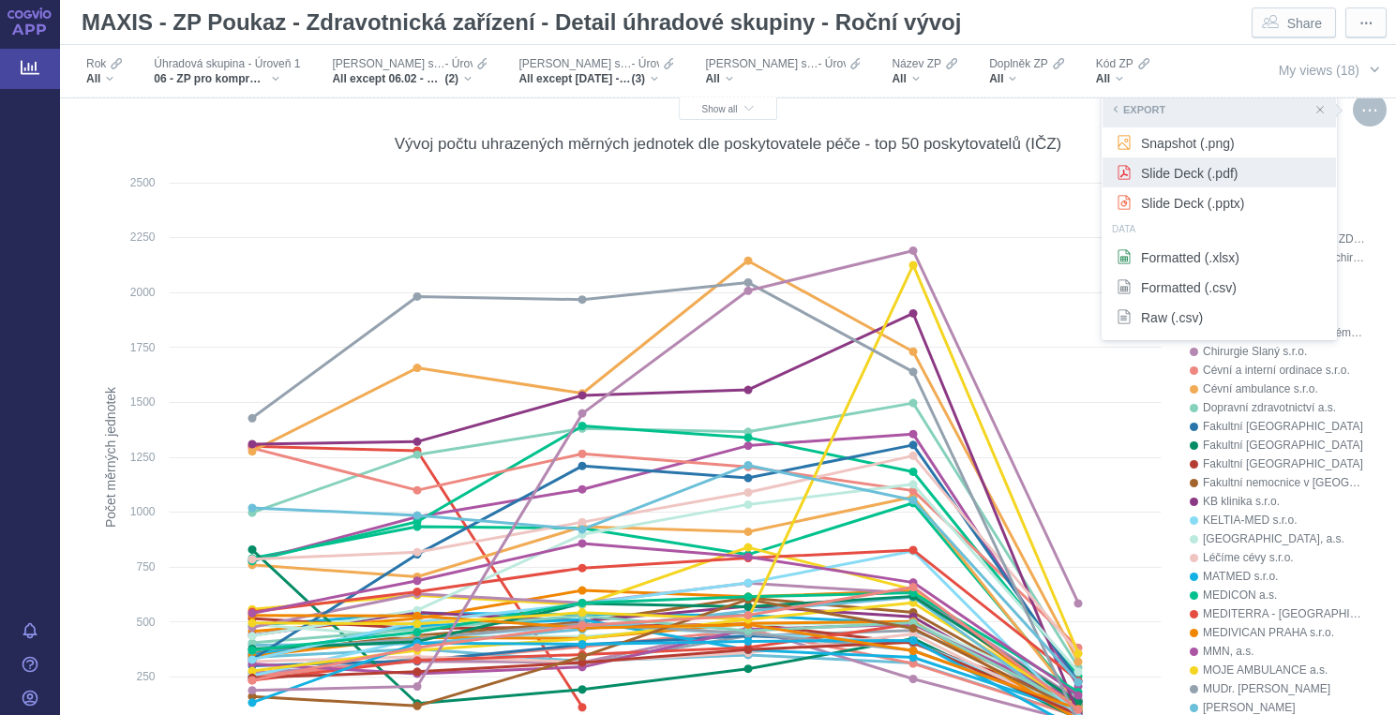
click at [1177, 169] on span "Slide Deck (.pdf)" at bounding box center [1219, 172] width 205 height 19
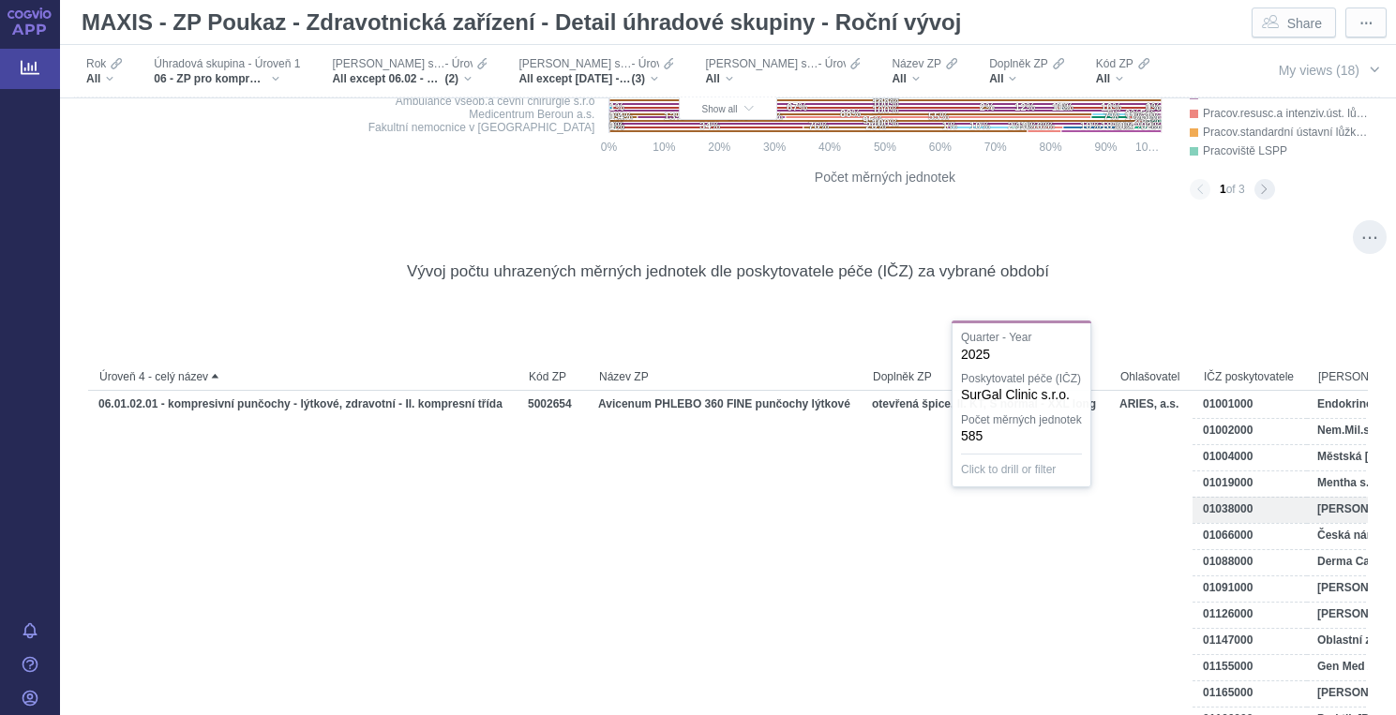
scroll to position [8370, 0]
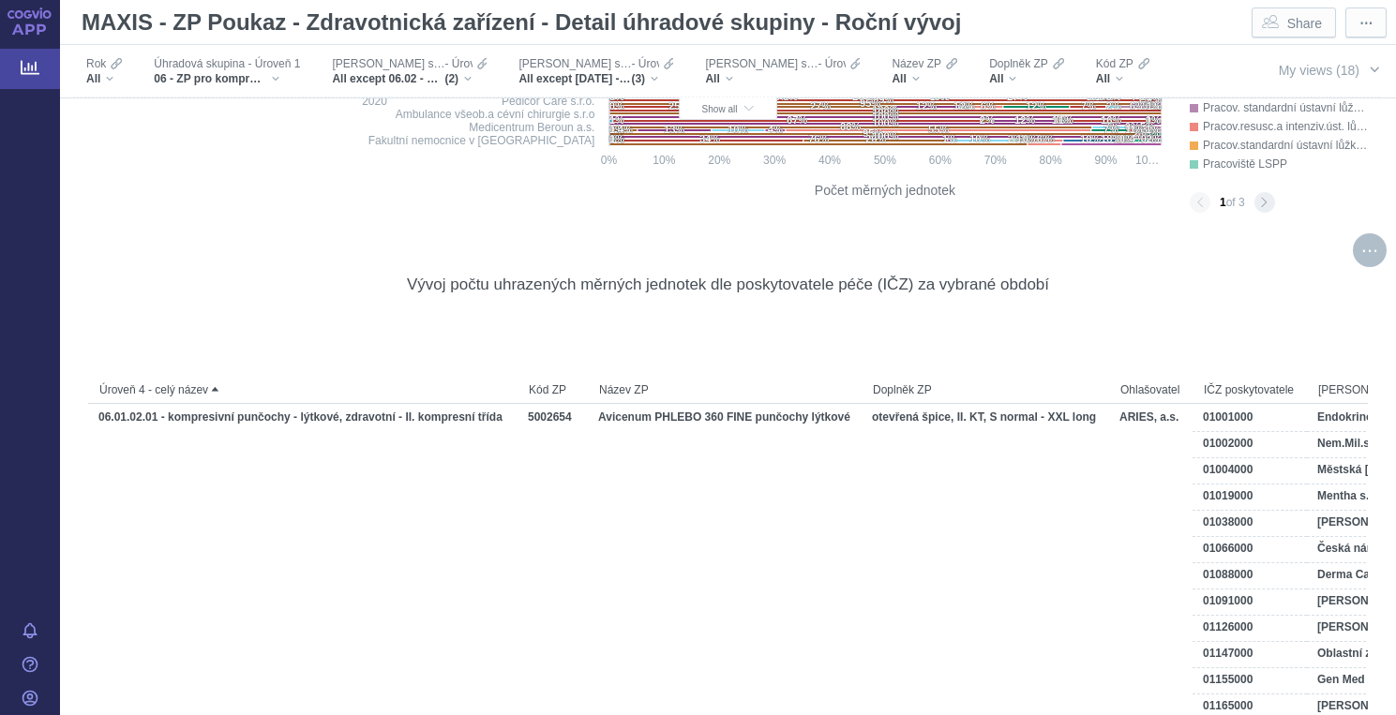
click at [1373, 248] on div "More actions" at bounding box center [1370, 250] width 34 height 34
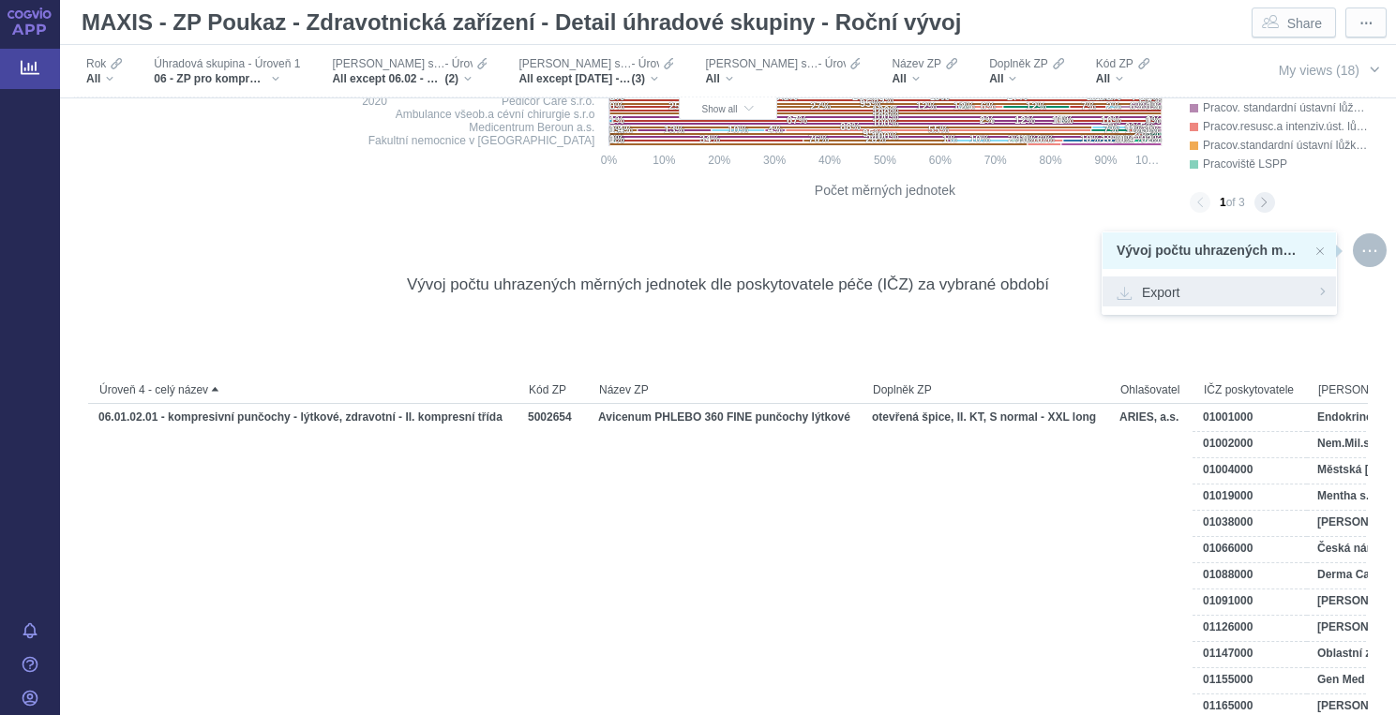
click at [1178, 300] on span "Export" at bounding box center [1219, 291] width 205 height 19
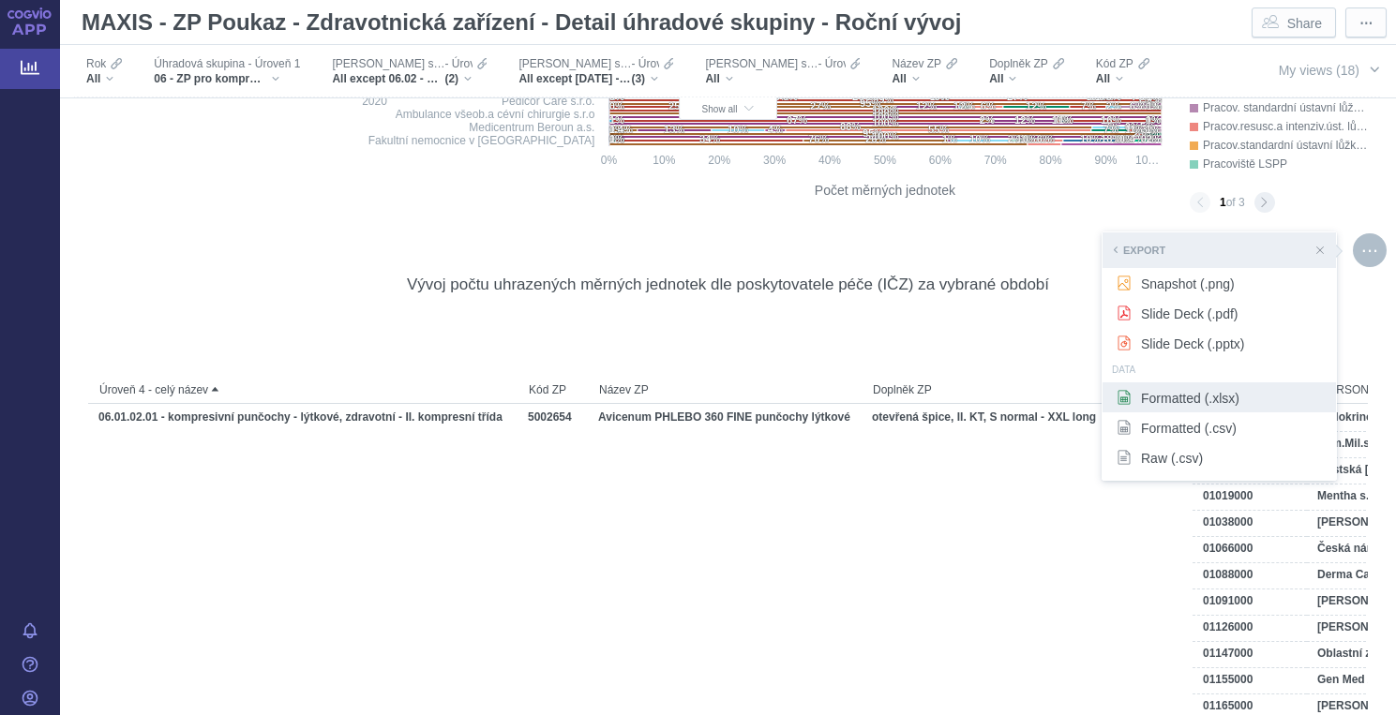
click at [1153, 402] on span "Formatted (.xlsx)" at bounding box center [1219, 397] width 205 height 19
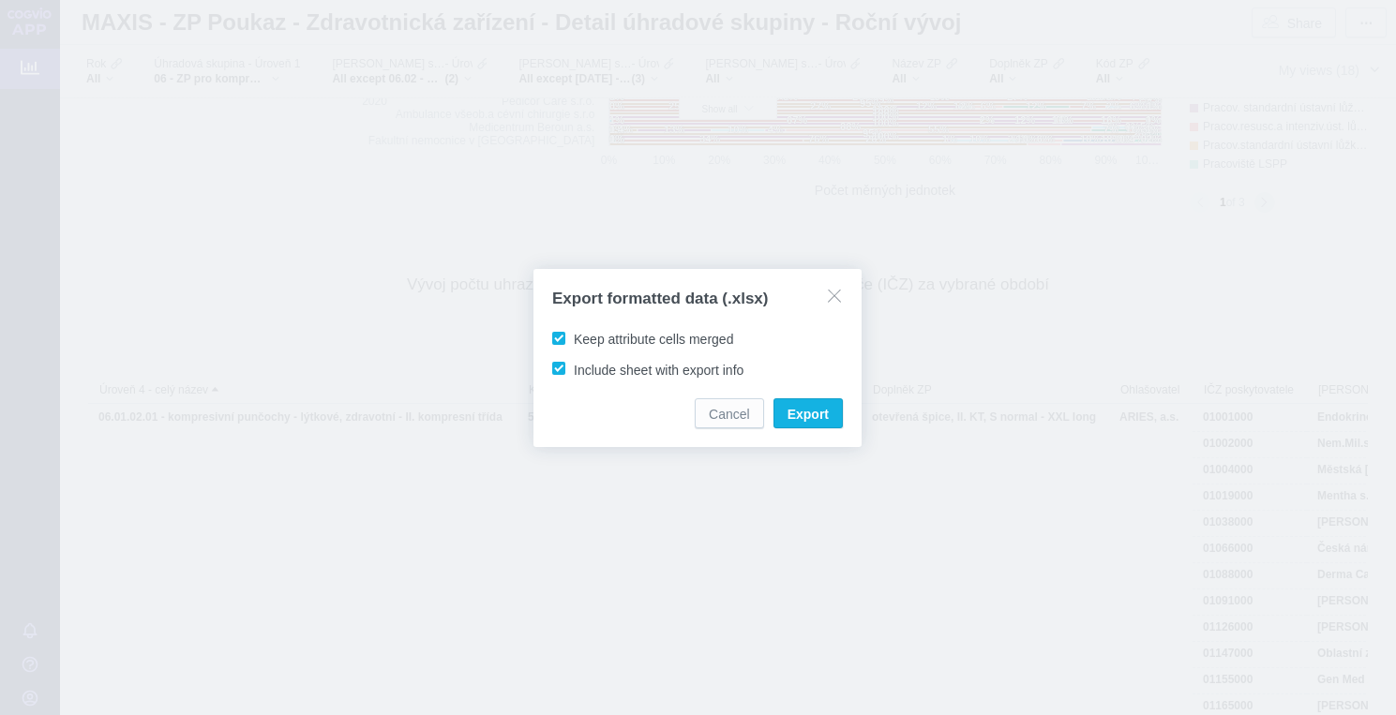
click at [728, 338] on span "Keep attribute cells merged" at bounding box center [653, 339] width 159 height 15
click at [583, 338] on input "Keep attribute cells merged" at bounding box center [577, 335] width 12 height 12
checkbox input "false"
click at [802, 418] on span "Export" at bounding box center [808, 414] width 41 height 19
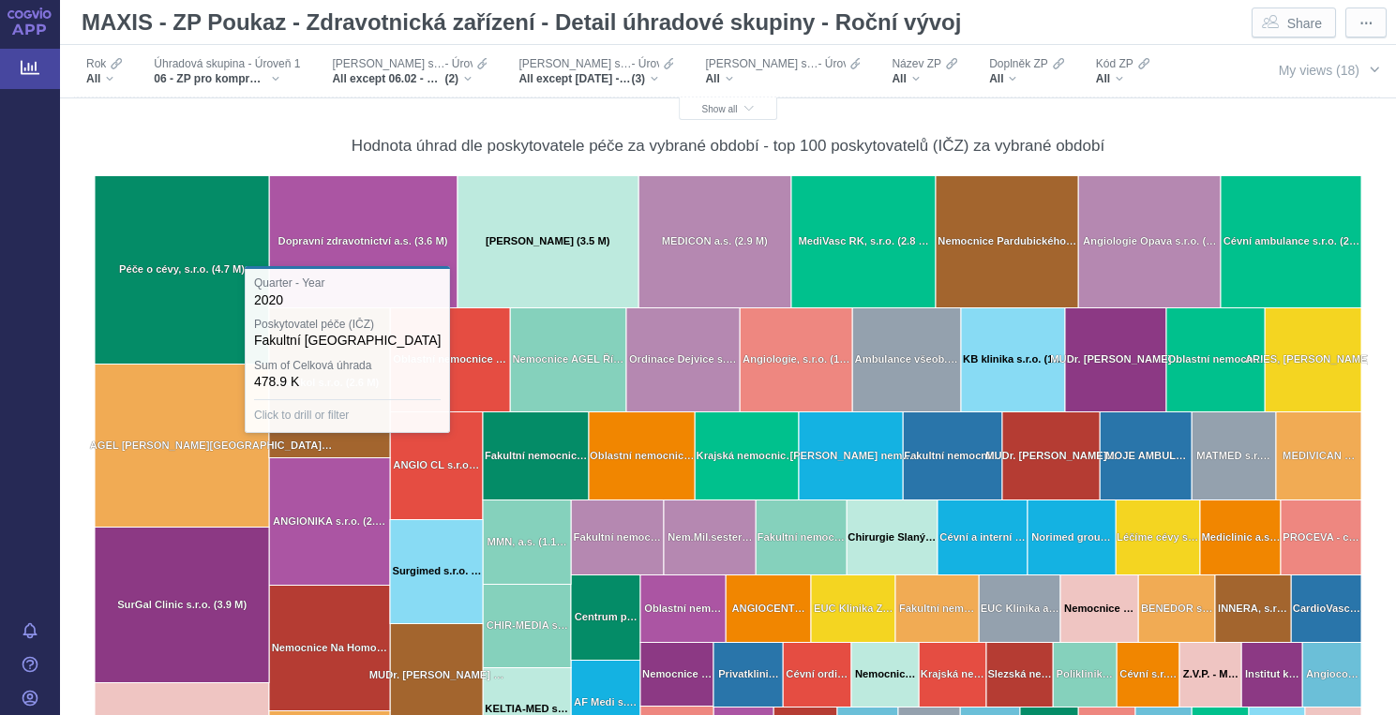
scroll to position [12193, 0]
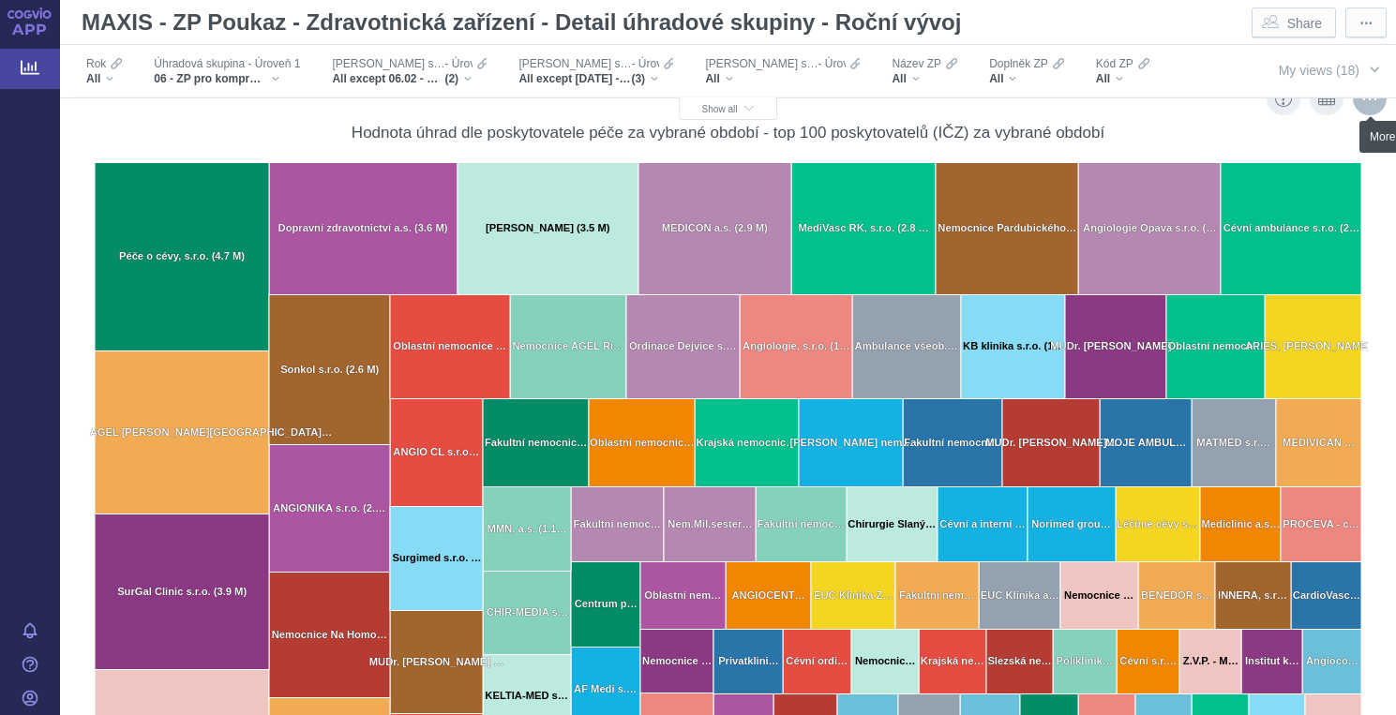
click at [1372, 105] on div "More actions" at bounding box center [1370, 99] width 34 height 34
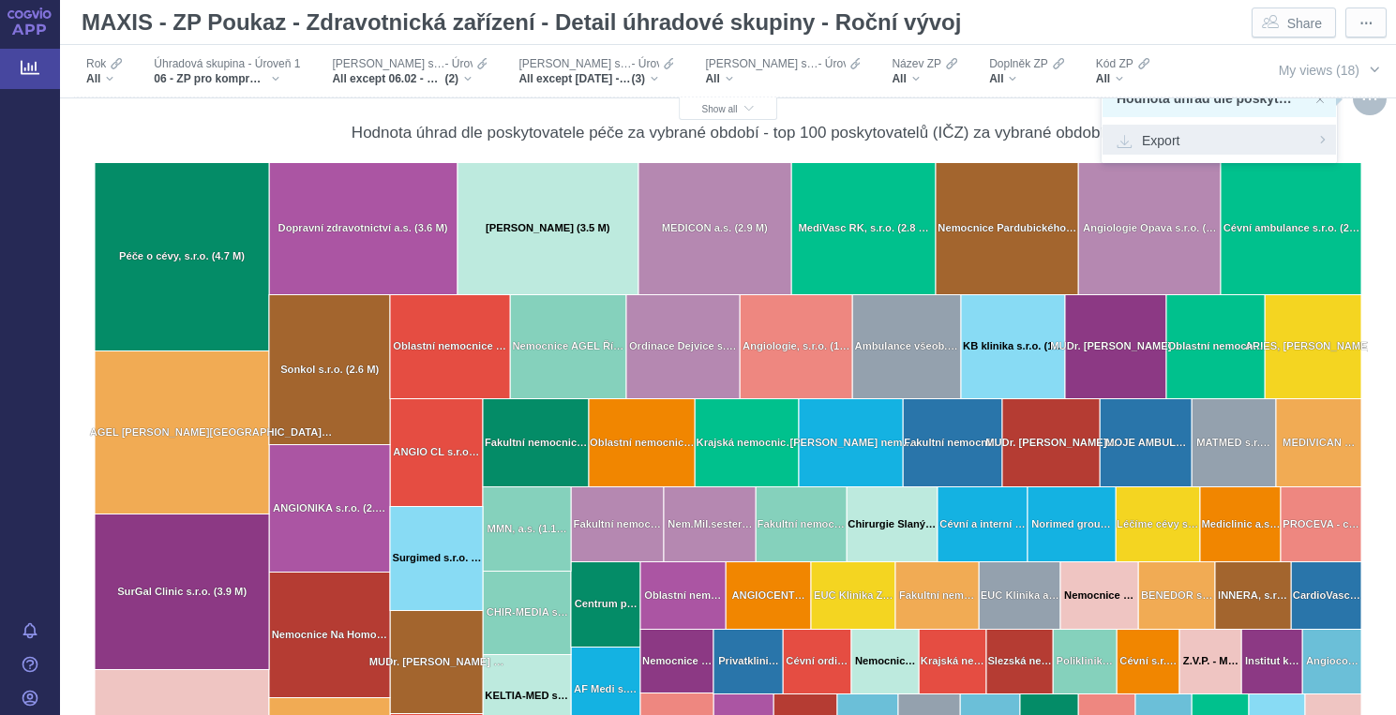
click at [1175, 139] on span "Export" at bounding box center [1219, 139] width 205 height 19
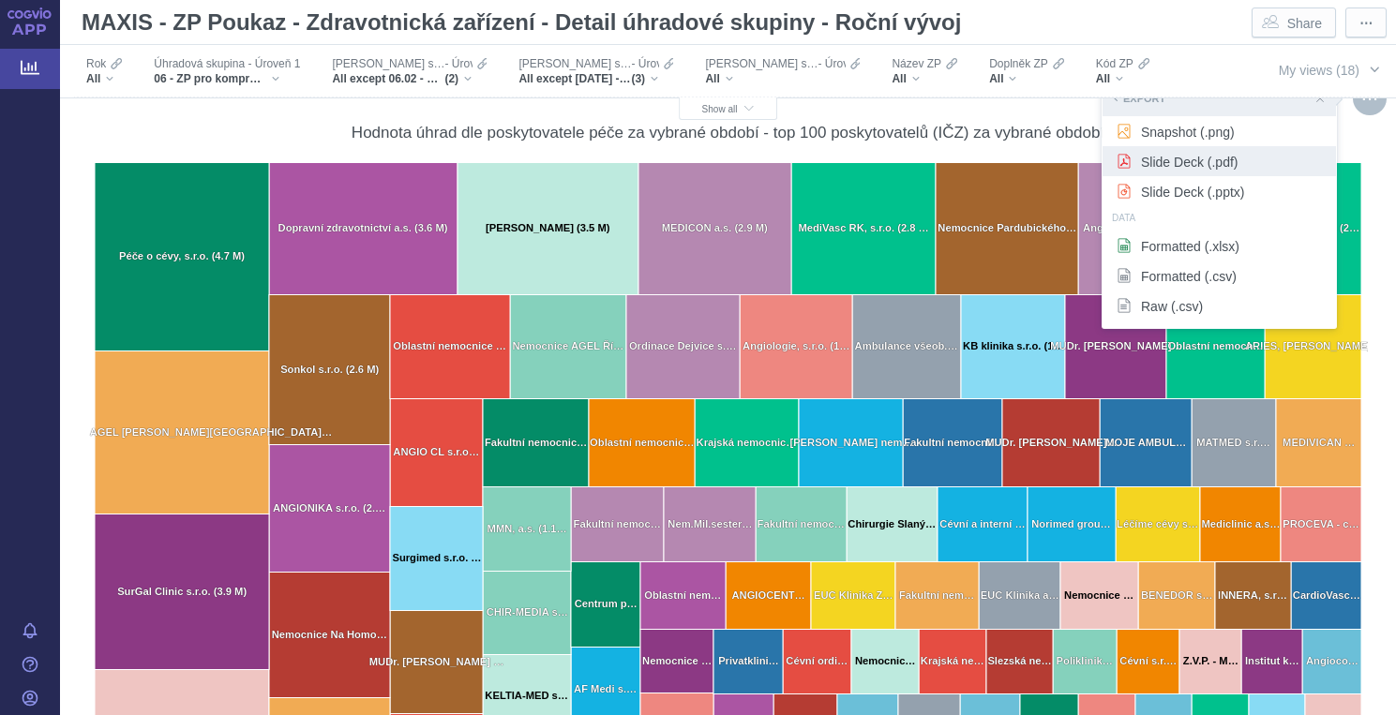
click at [1174, 161] on span "Slide Deck (.pdf)" at bounding box center [1219, 161] width 205 height 19
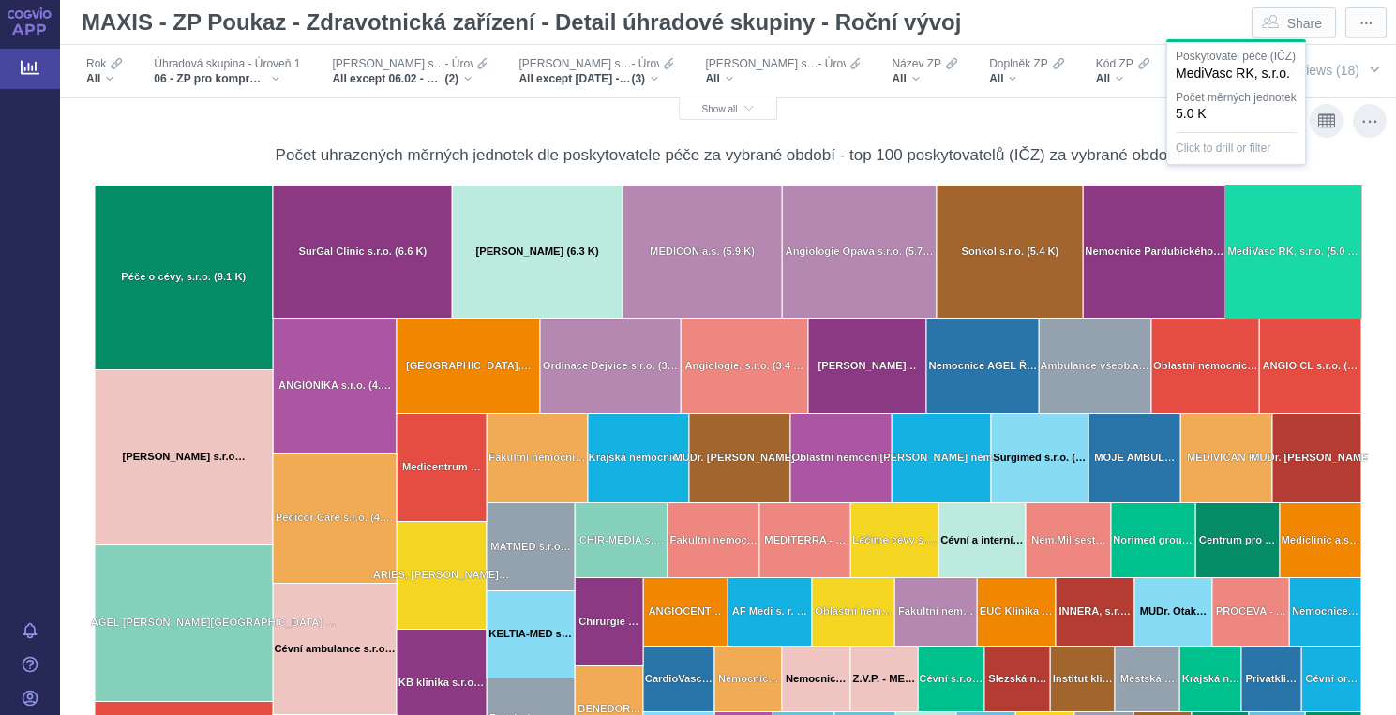
scroll to position [6968, 0]
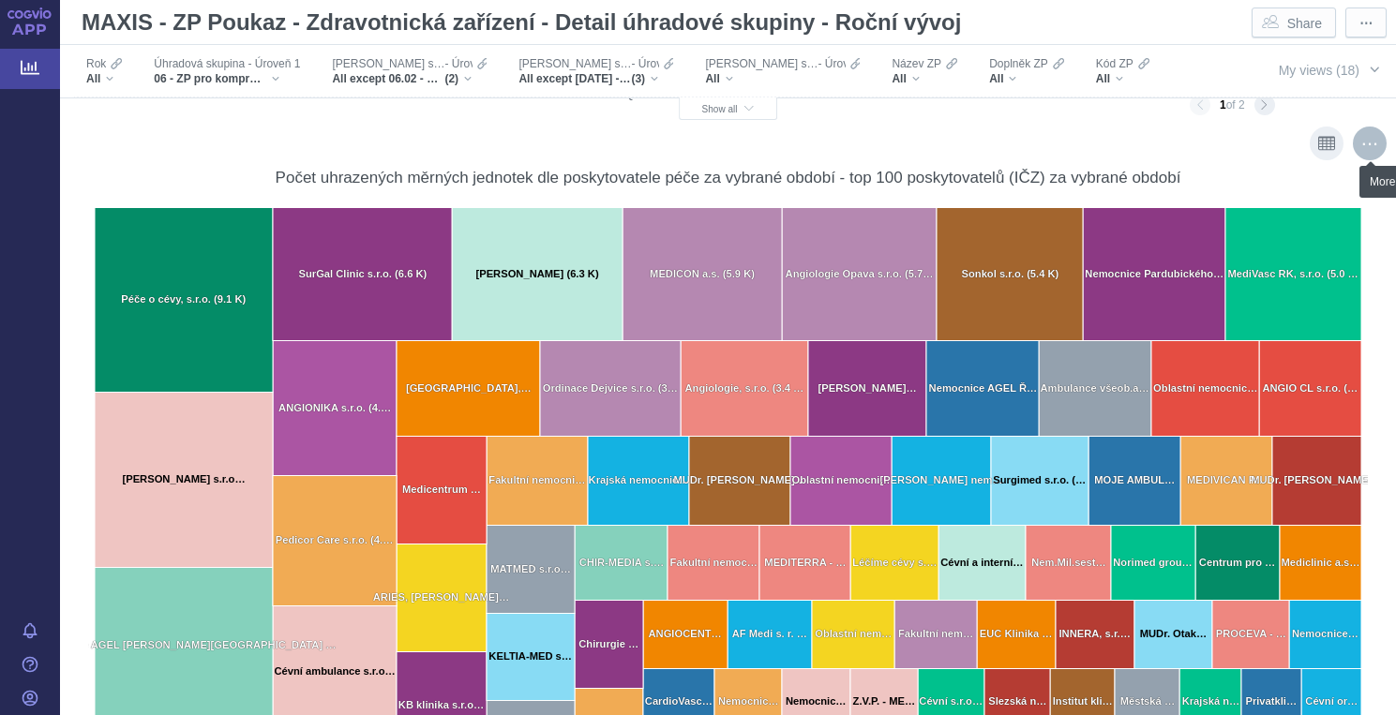
click at [1367, 143] on div "More actions" at bounding box center [1370, 144] width 34 height 34
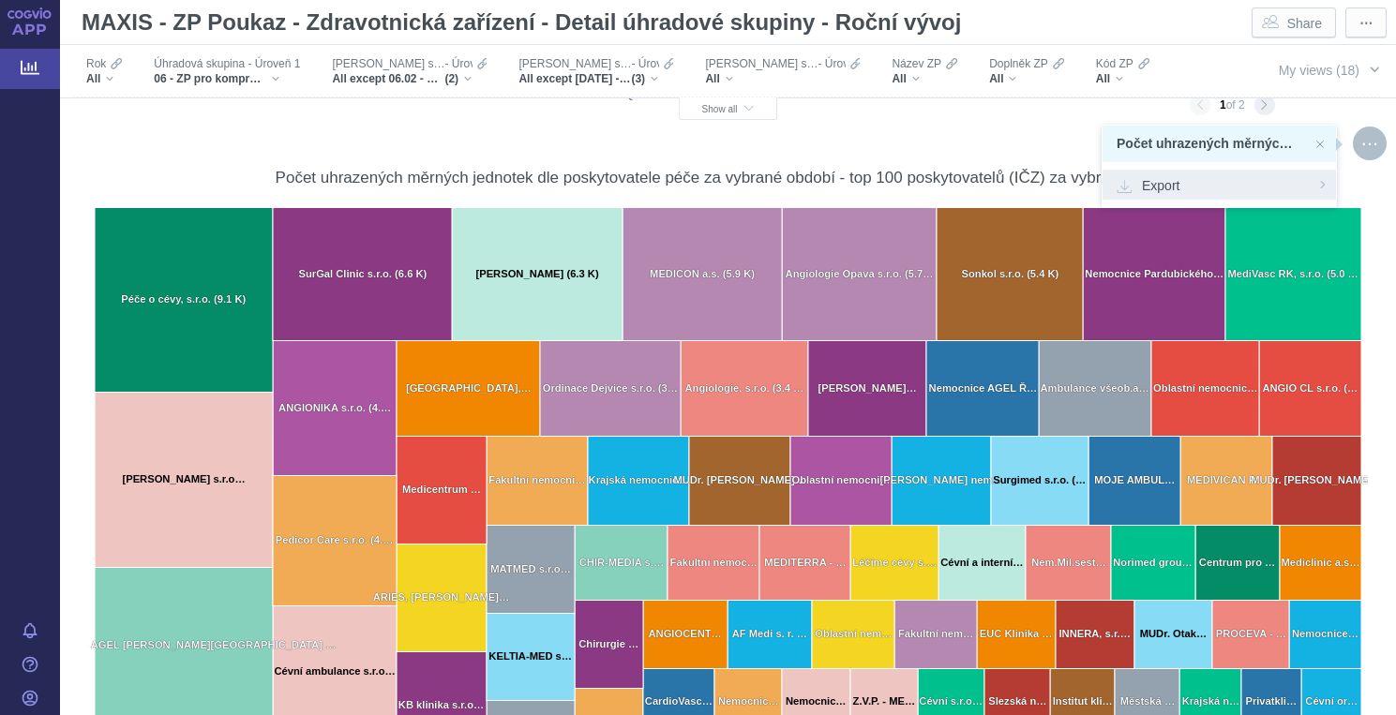
click at [1189, 185] on span "Export" at bounding box center [1219, 184] width 205 height 19
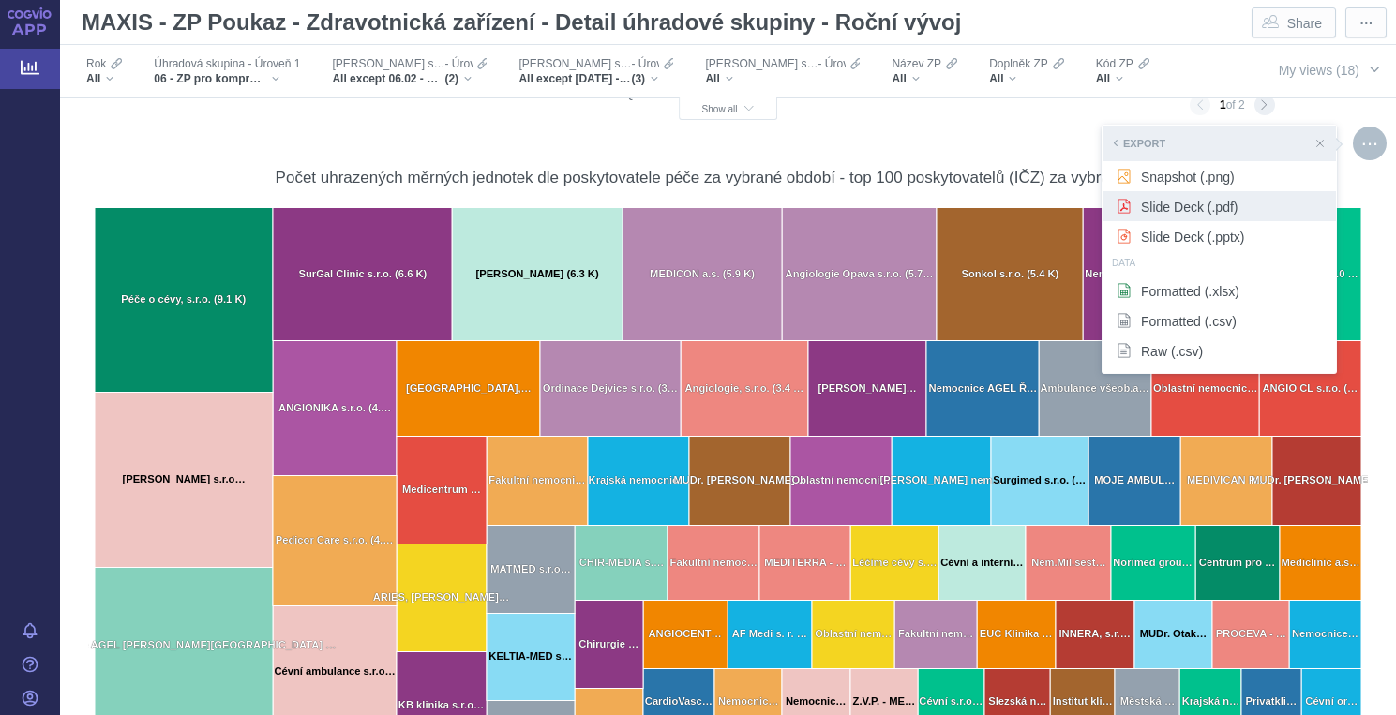
click at [1189, 212] on span "Slide Deck (.pdf)" at bounding box center [1219, 206] width 205 height 19
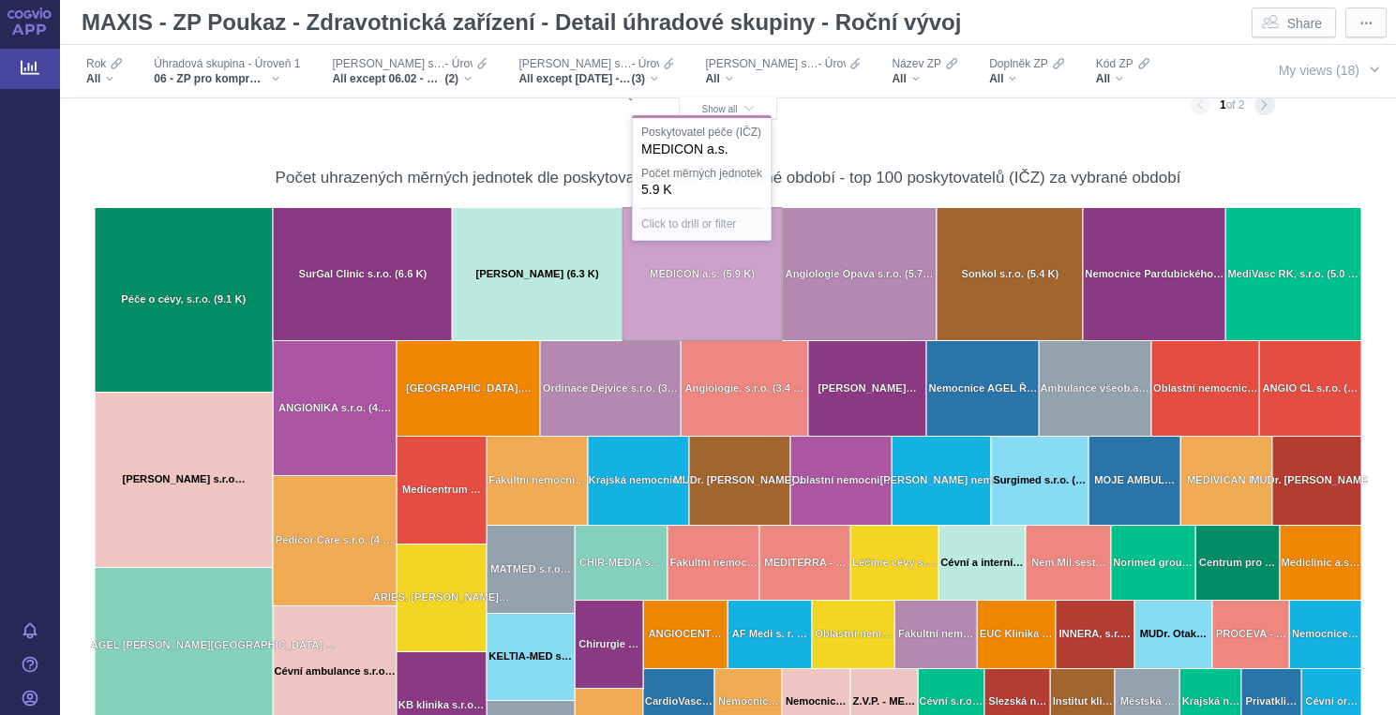
click at [681, 282] on icon "Created with Highcharts 12.2.0 AF Medi s. r. o. (1.6 K) AF Medi s. r. … AGEL St…" at bounding box center [728, 537] width 1280 height 660
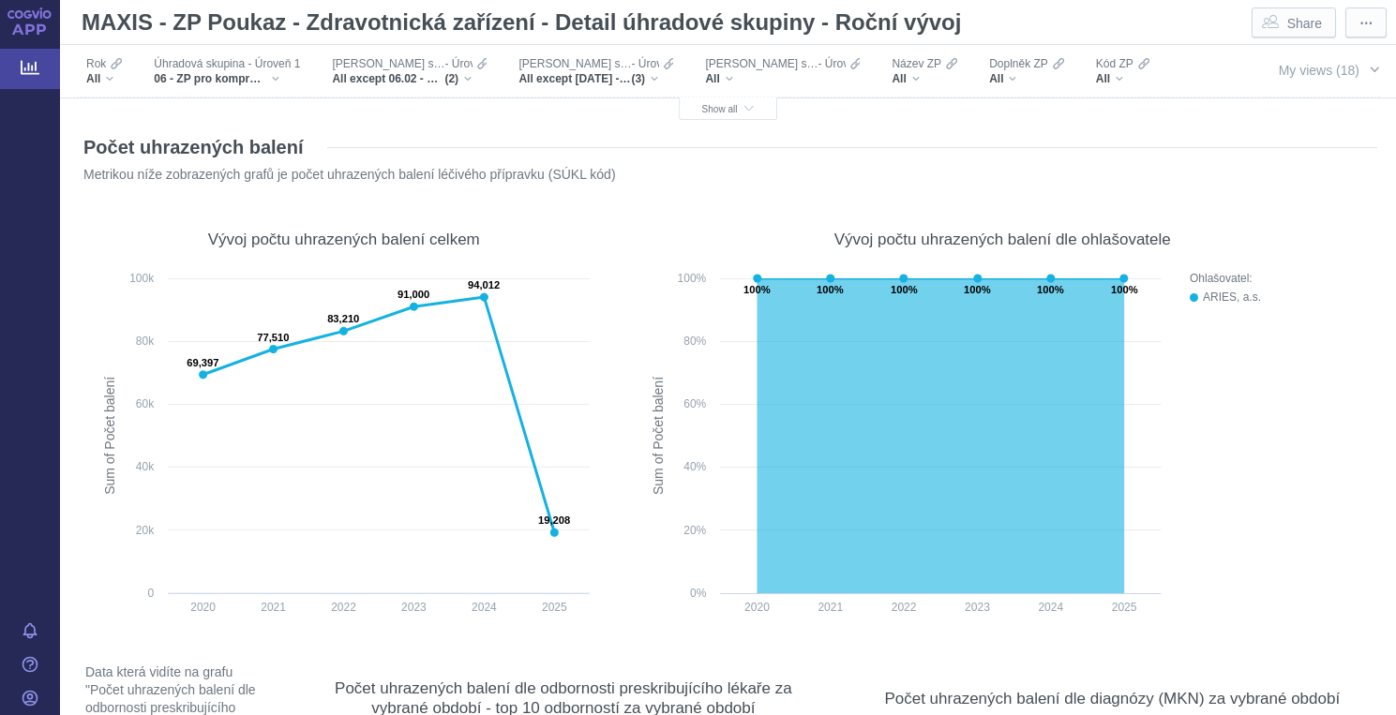
scroll to position [0, 0]
click at [161, 124] on div "ARIES, a.s." at bounding box center [123, 131] width 75 height 15
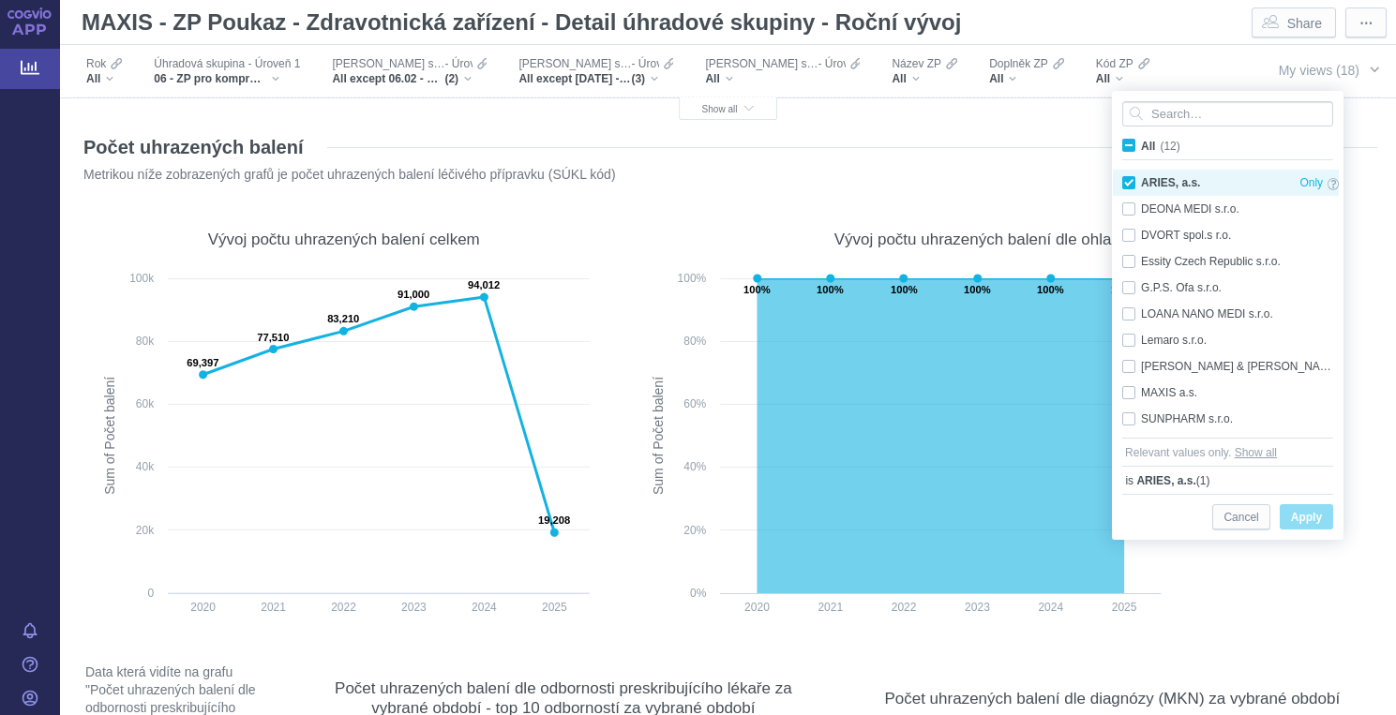
click at [1130, 183] on div "ARIES, a.s. Only" at bounding box center [1230, 183] width 235 height 26
checkbox input "false"
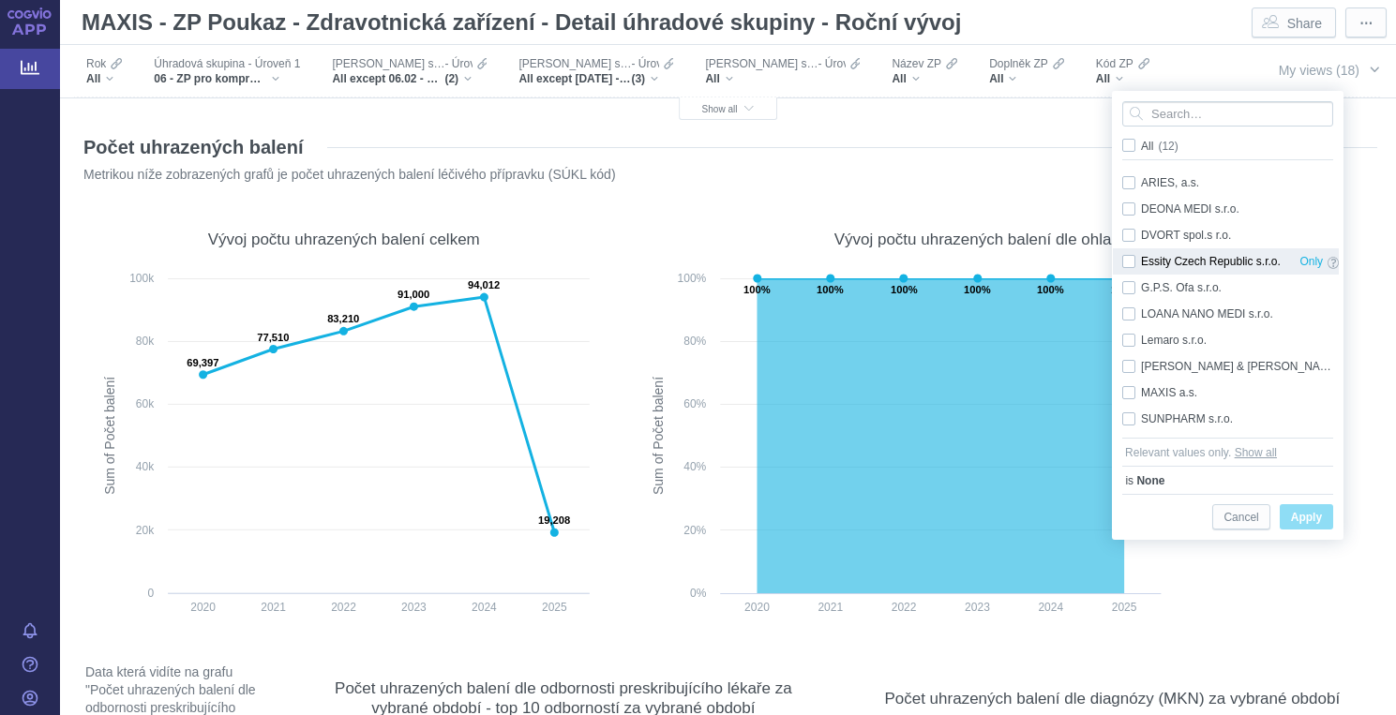
click at [1129, 261] on div "Essity Czech Republic s.r.o. Only" at bounding box center [1230, 261] width 235 height 26
checkbox input "true"
click at [1295, 517] on span "Apply" at bounding box center [1306, 517] width 31 height 23
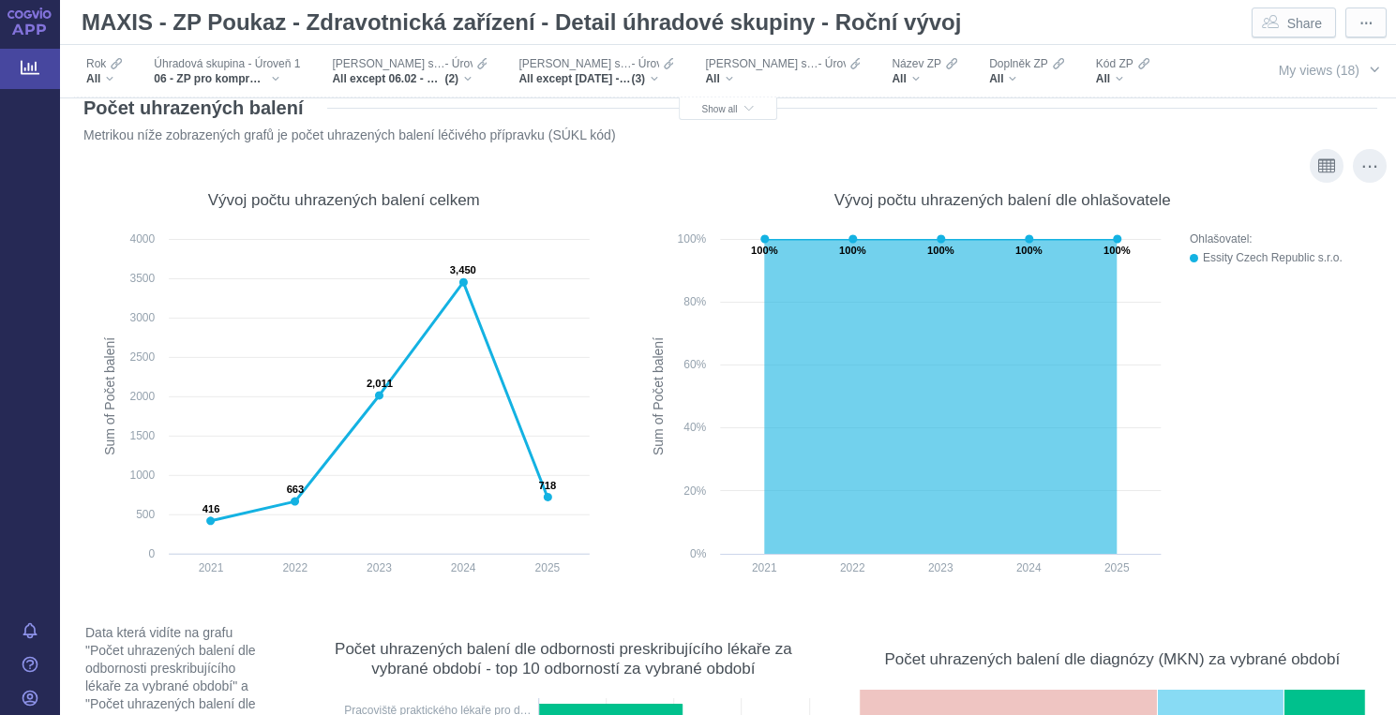
scroll to position [15, 0]
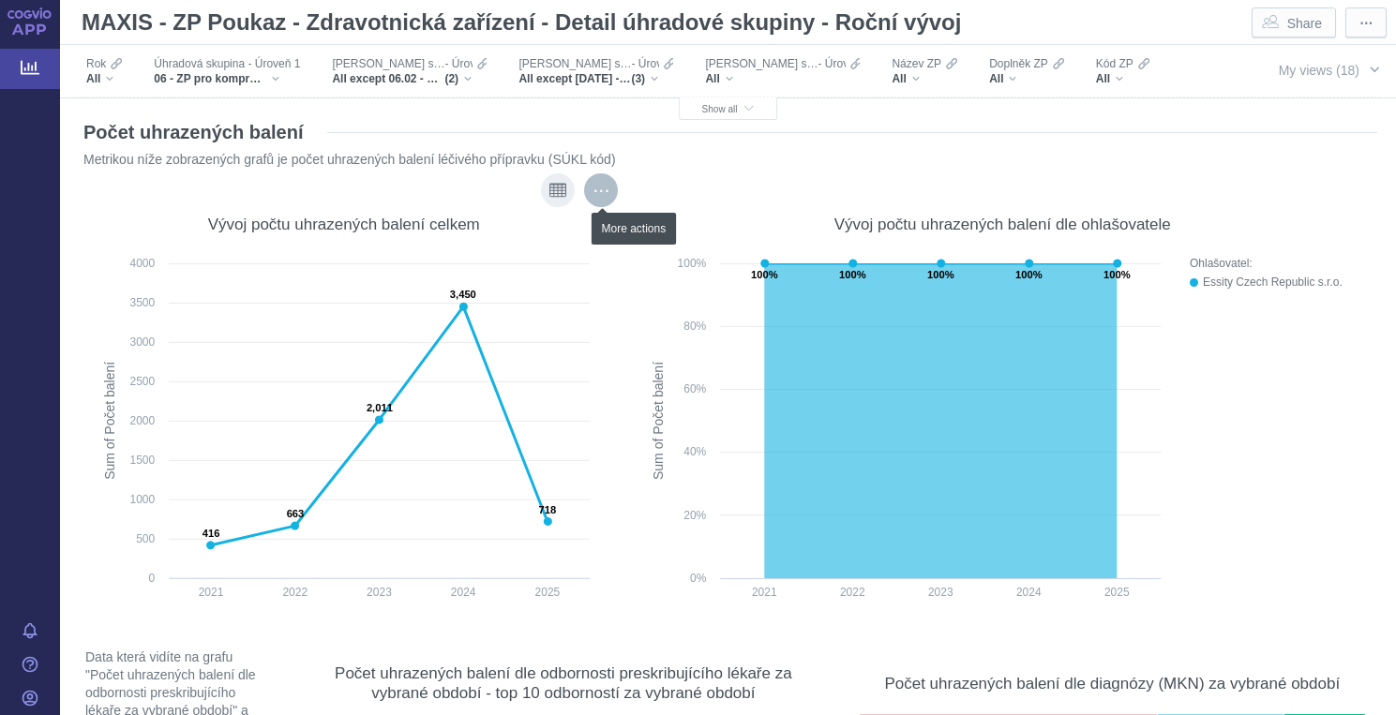
click at [608, 189] on div "More actions" at bounding box center [601, 190] width 34 height 34
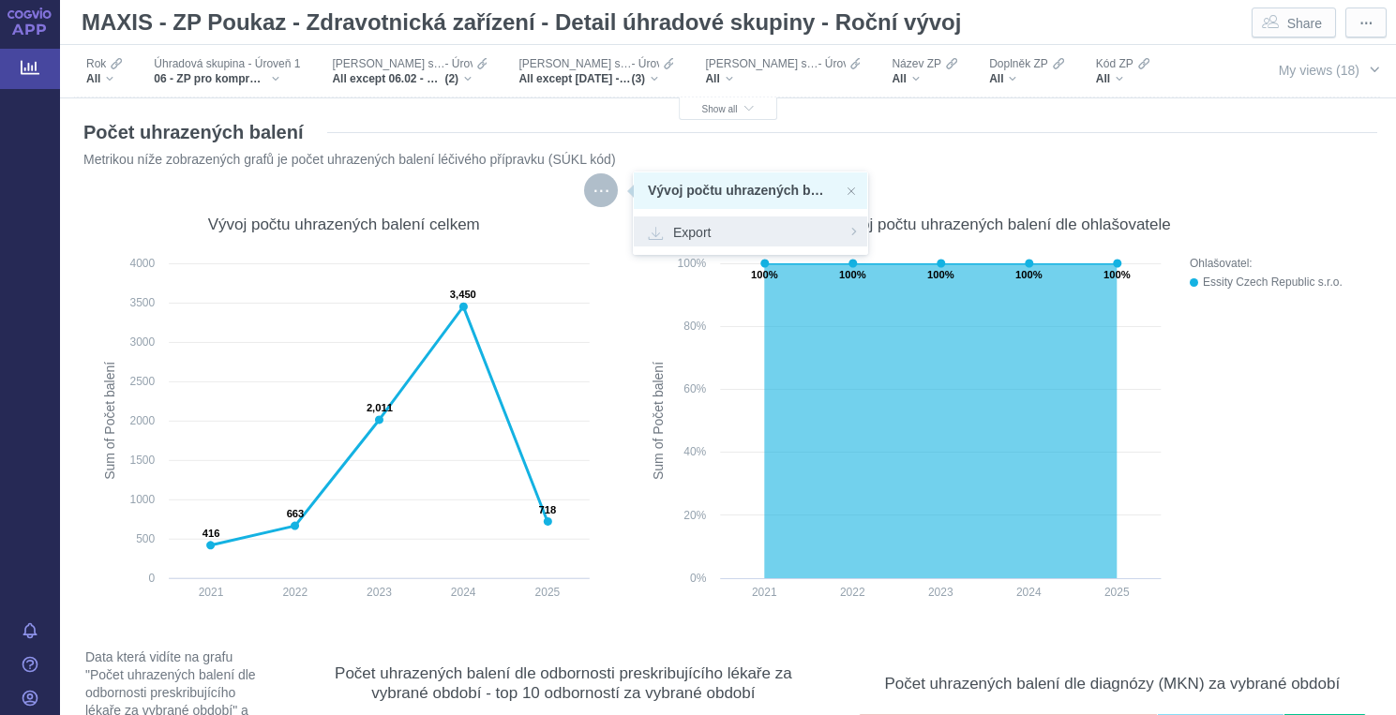
click at [686, 229] on span "Export" at bounding box center [750, 231] width 205 height 19
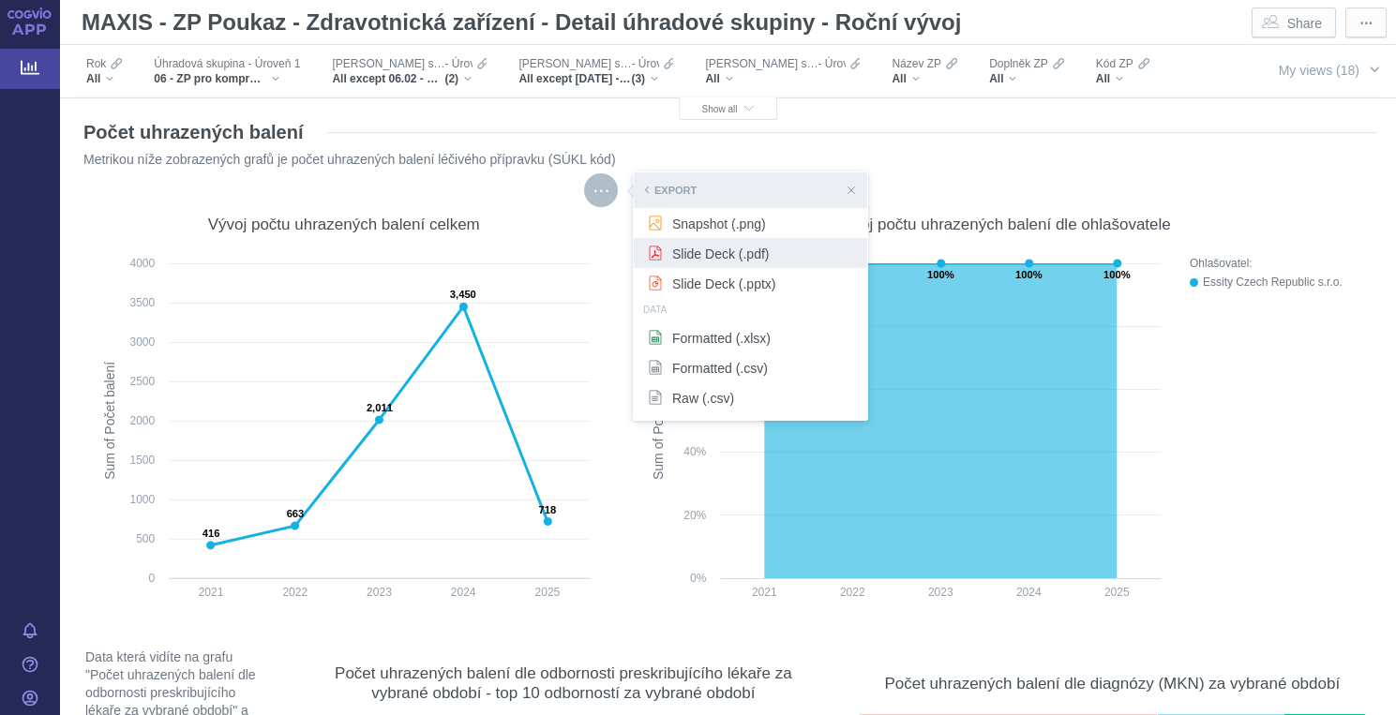
click at [699, 256] on span "Slide Deck (.pdf)" at bounding box center [750, 253] width 205 height 19
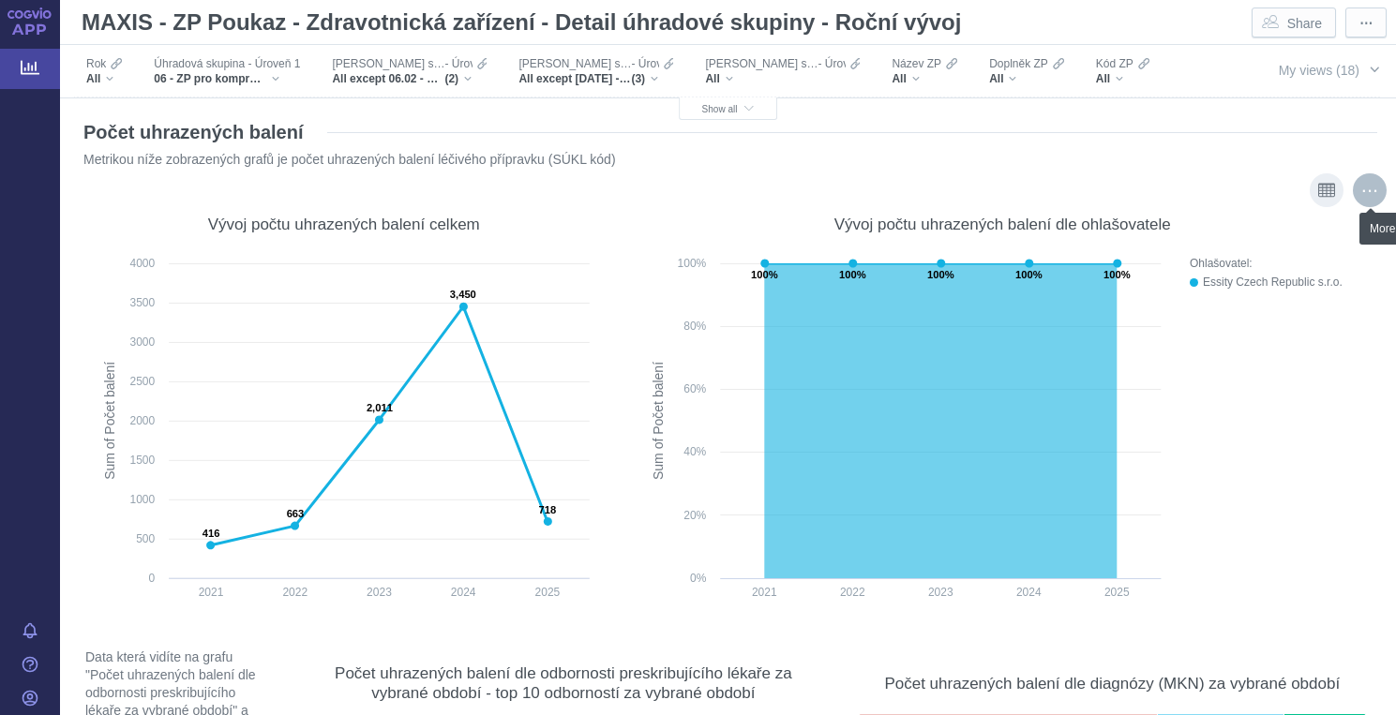
click at [1365, 192] on div "More actions" at bounding box center [1370, 190] width 34 height 34
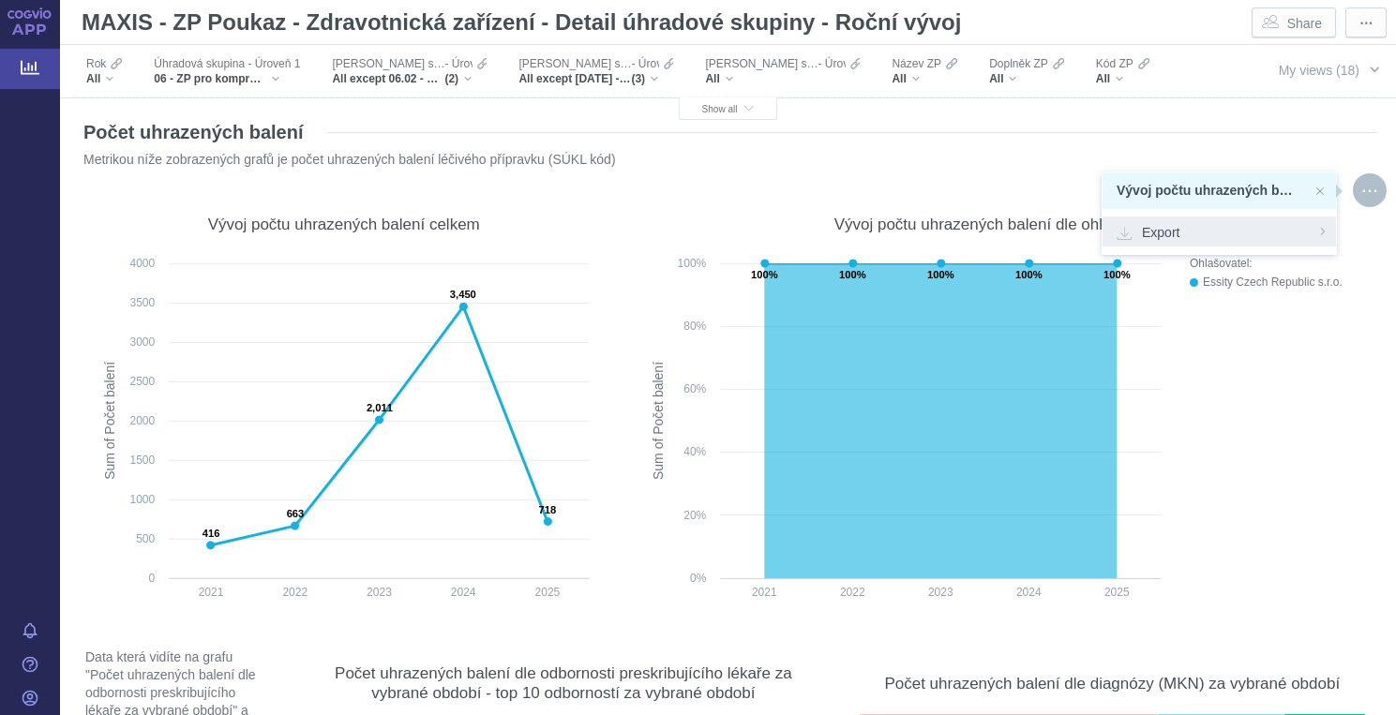
click at [1224, 239] on span "Export" at bounding box center [1219, 231] width 205 height 19
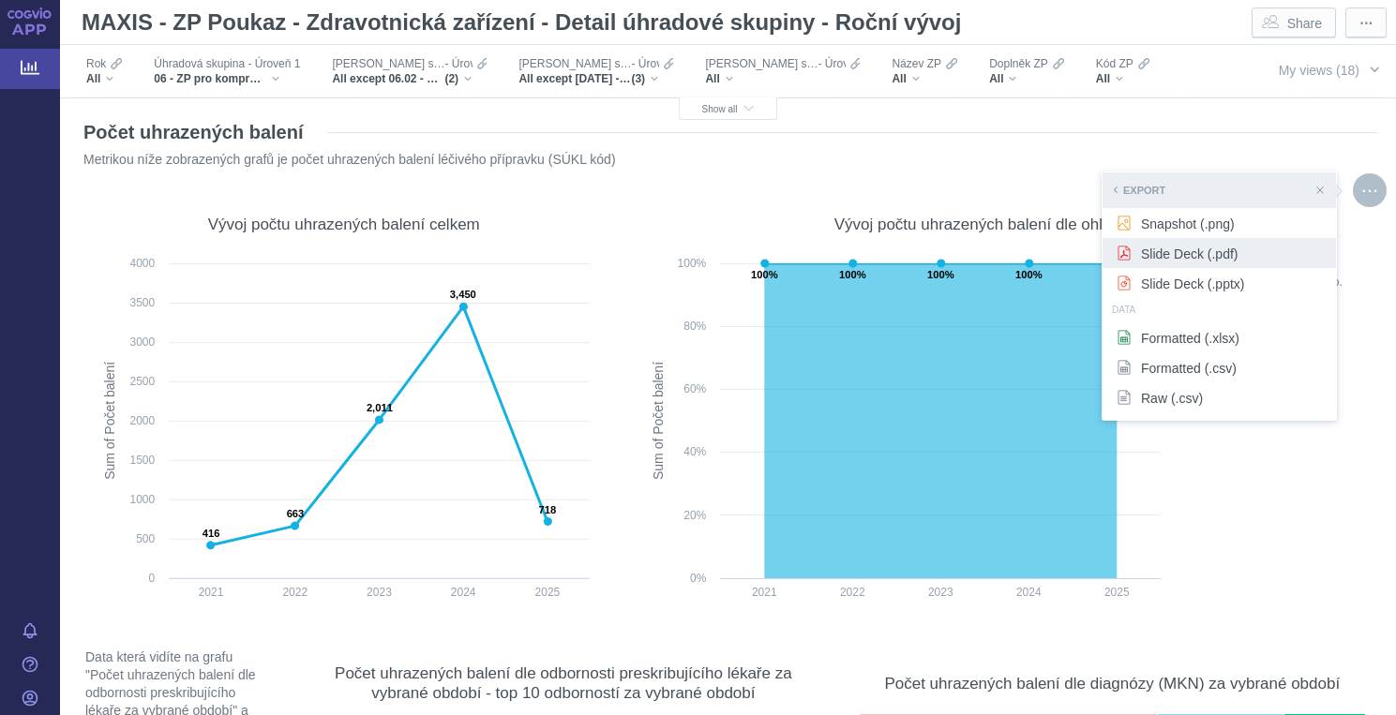
click at [1217, 257] on span "Slide Deck (.pdf)" at bounding box center [1219, 253] width 205 height 19
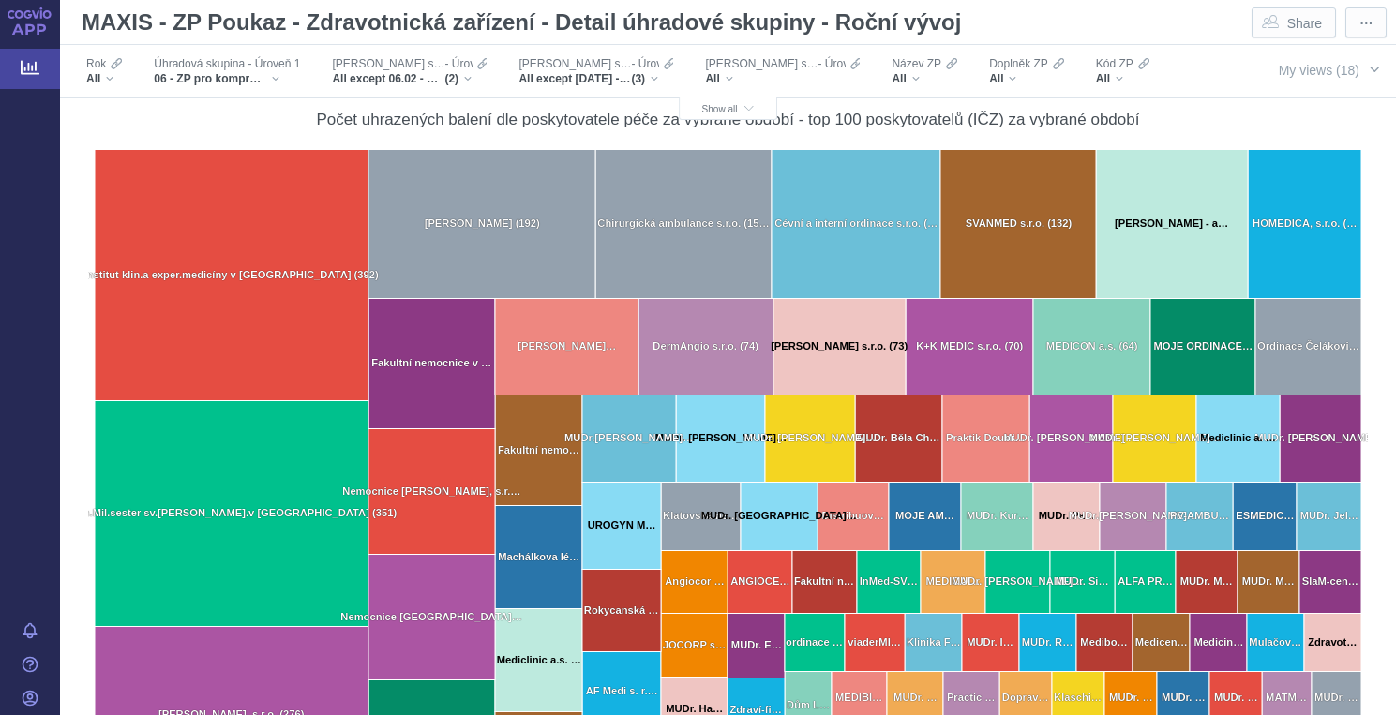
scroll to position [1631, 0]
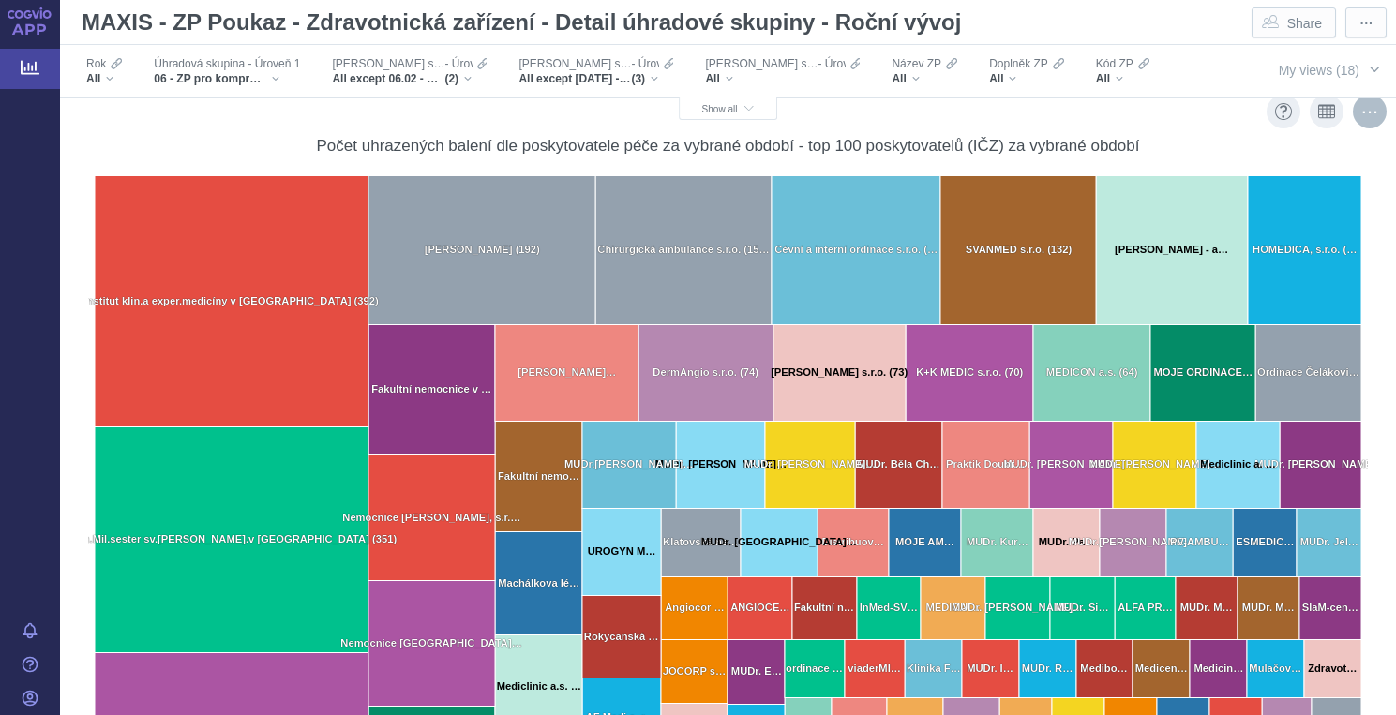
click at [1365, 119] on div "More actions" at bounding box center [1370, 112] width 34 height 34
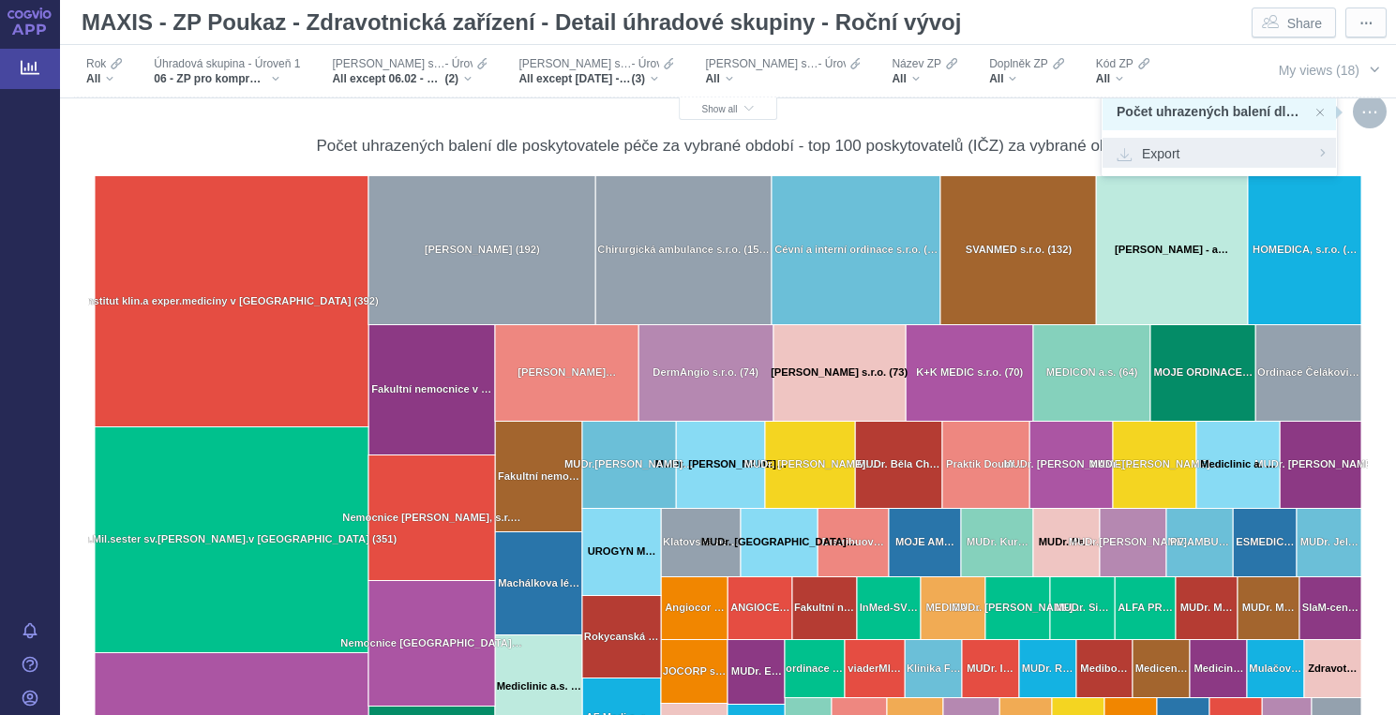
click at [1177, 153] on div "Počet uhrazených balení dle poskytovatele péče za vybrané období - top 100 posk…" at bounding box center [728, 145] width 1280 height 21
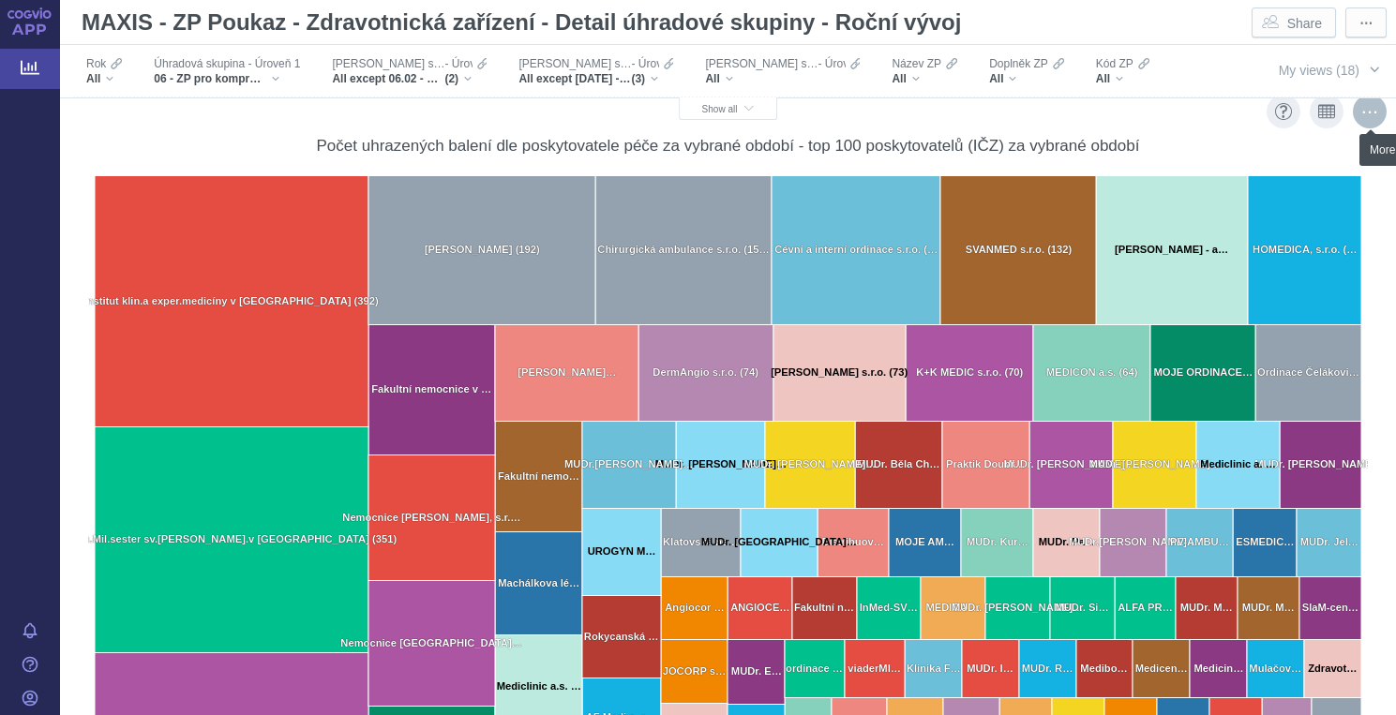
click at [1365, 120] on div "More actions" at bounding box center [1370, 112] width 34 height 34
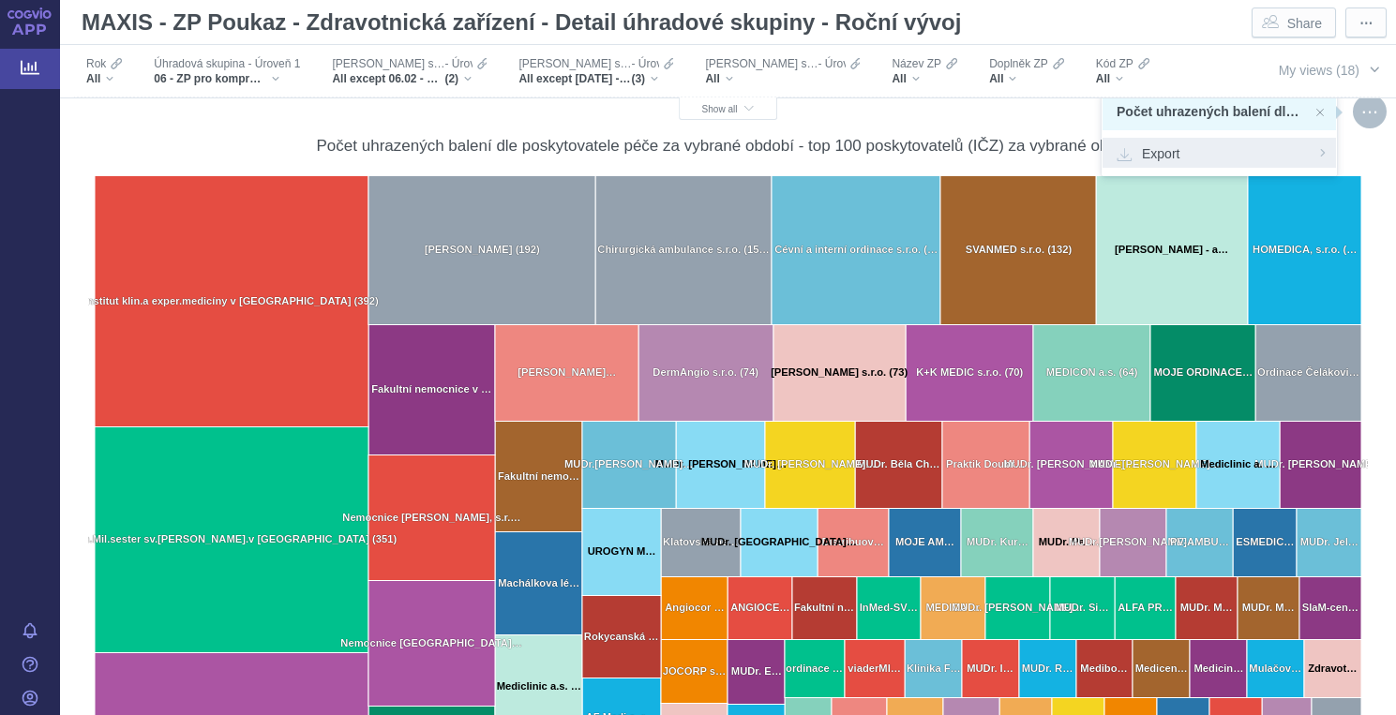
click at [1165, 154] on span "Export" at bounding box center [1219, 152] width 205 height 19
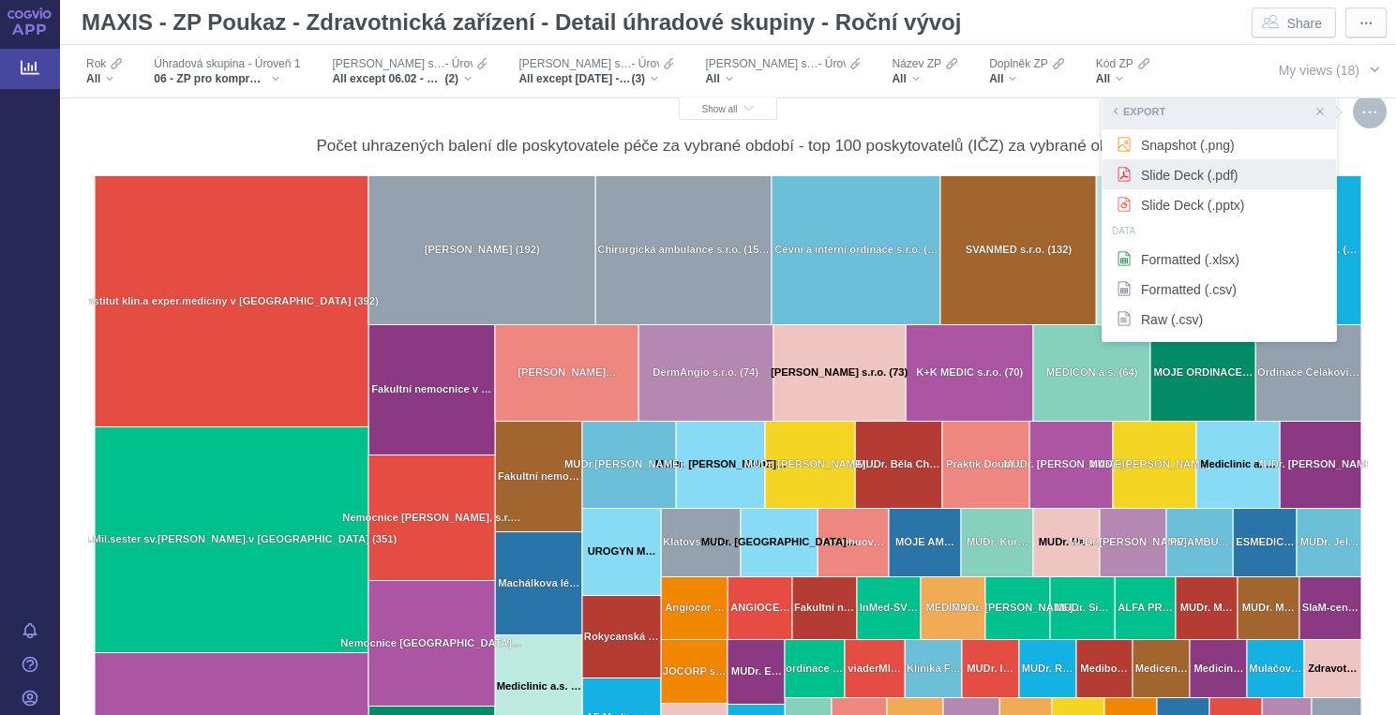
click at [1174, 177] on span "Slide Deck (.pdf)" at bounding box center [1219, 174] width 205 height 19
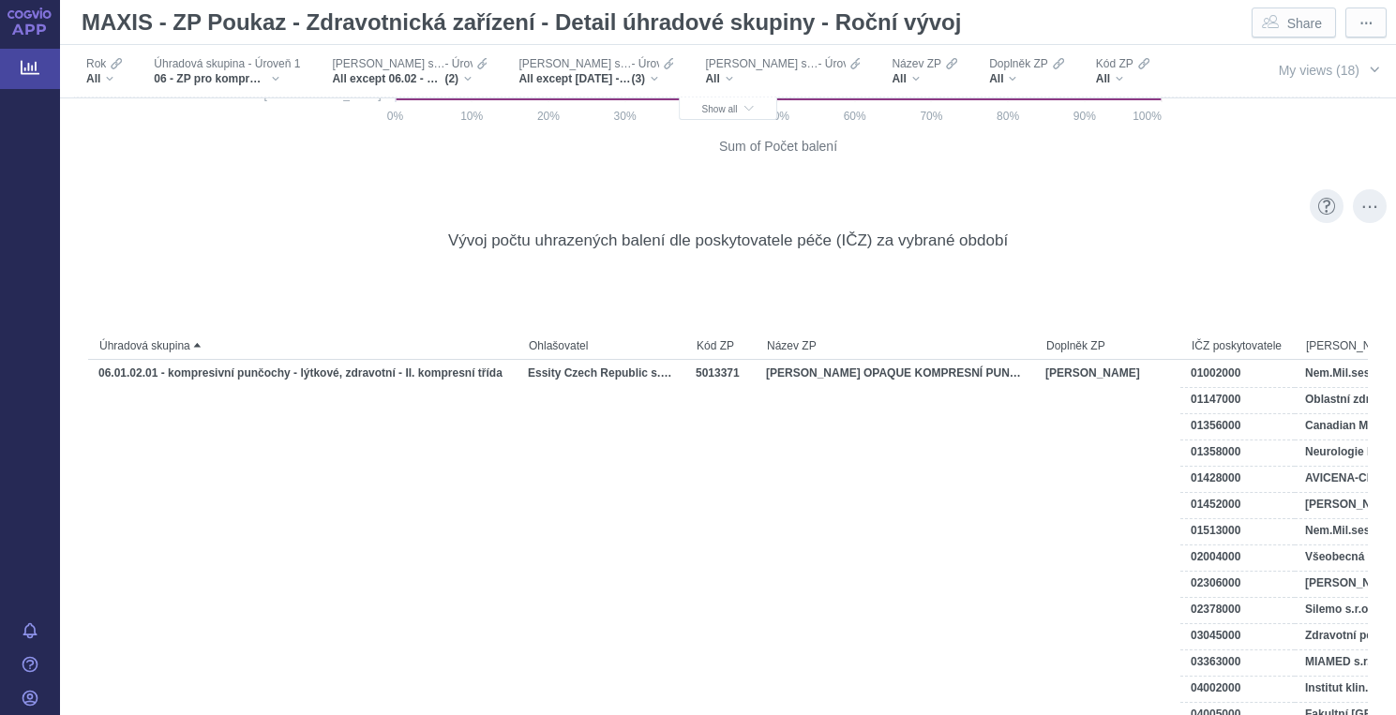
scroll to position [3077, 0]
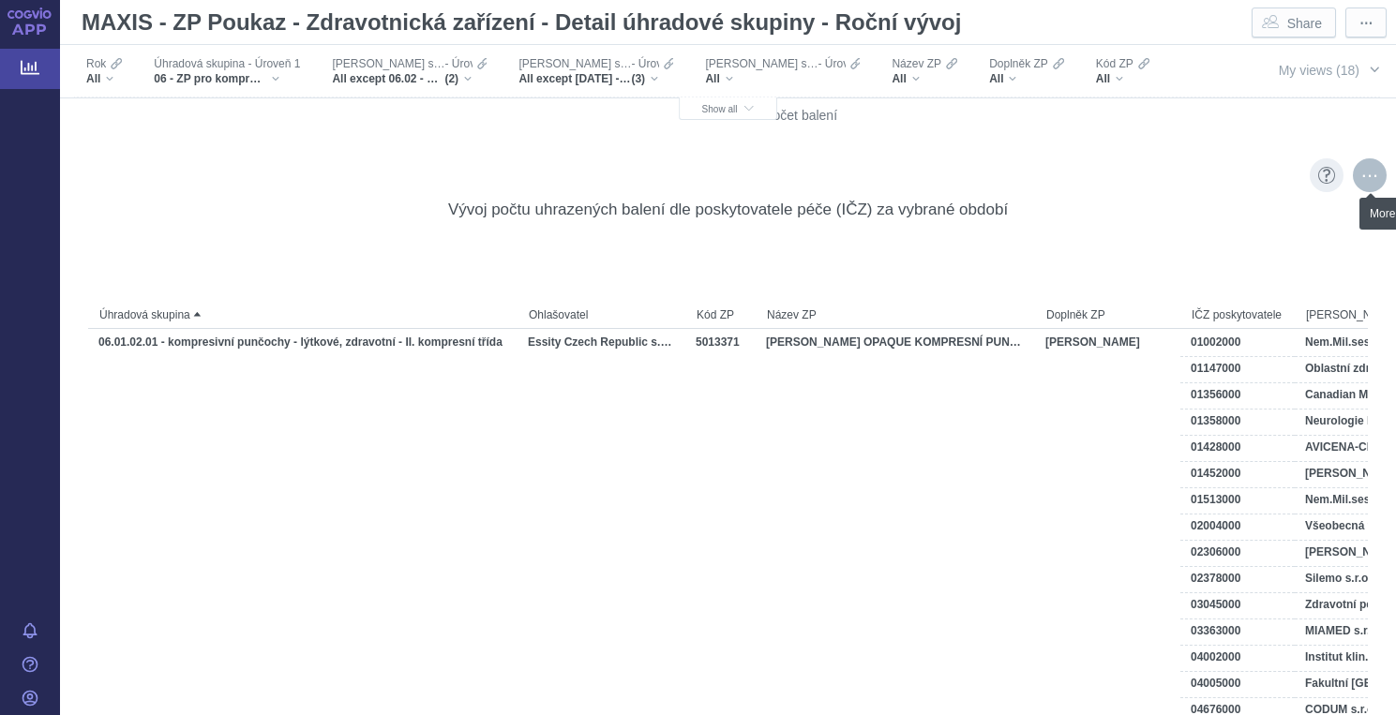
click at [1366, 182] on div "More actions" at bounding box center [1370, 175] width 34 height 34
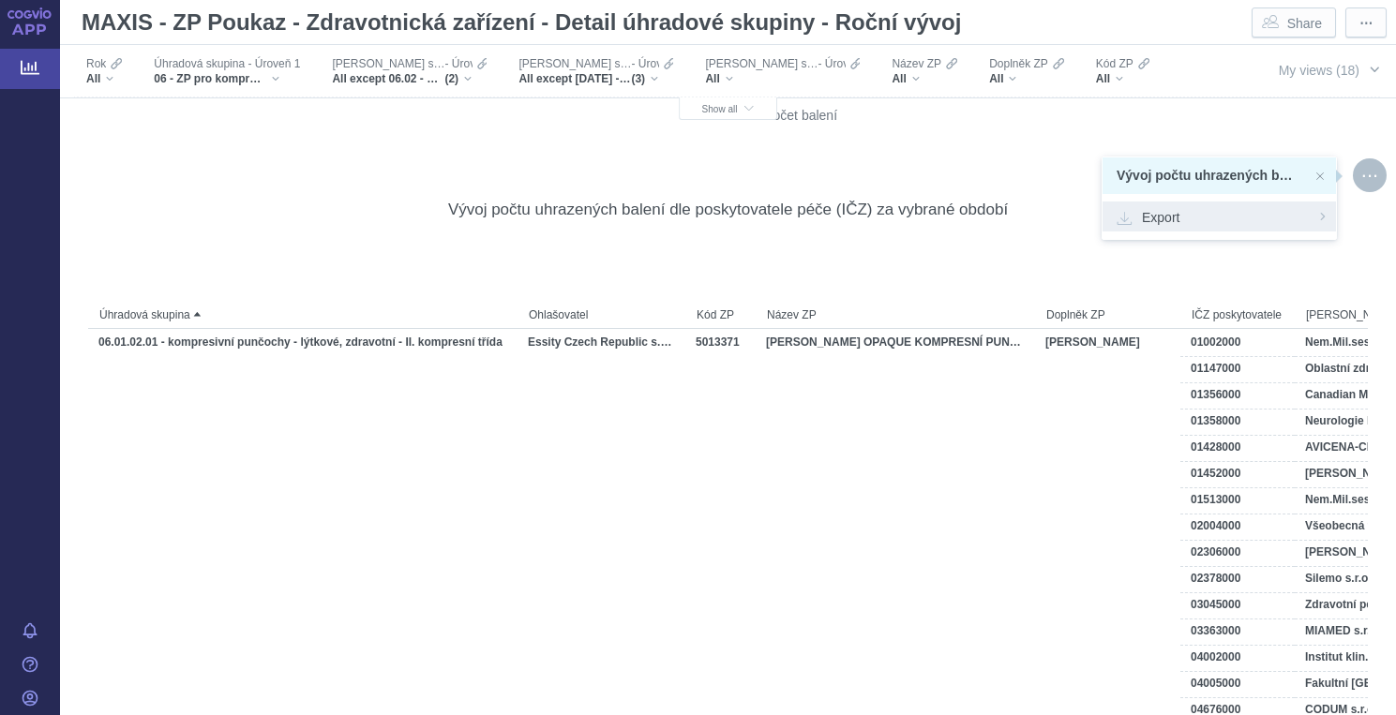
click at [1164, 217] on span "Export" at bounding box center [1219, 216] width 205 height 19
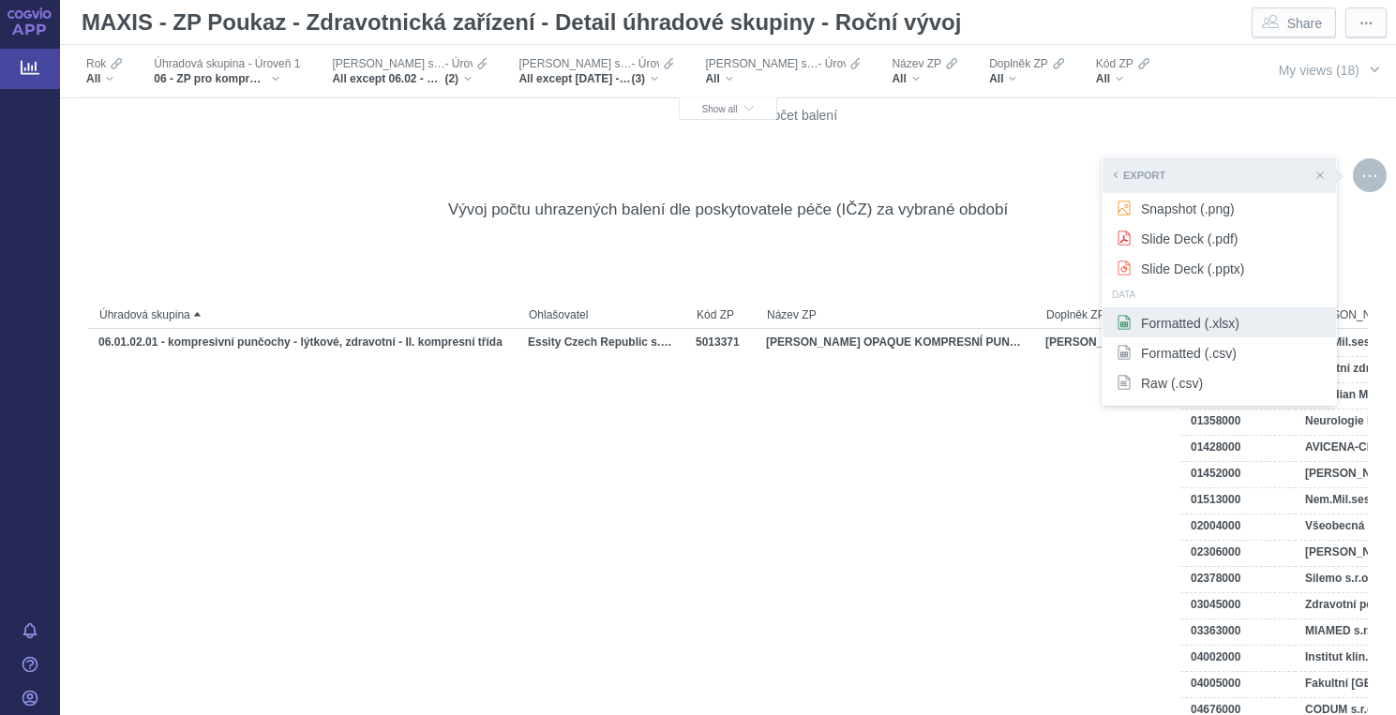
click at [1148, 327] on span "Formatted (.xlsx)" at bounding box center [1219, 322] width 205 height 19
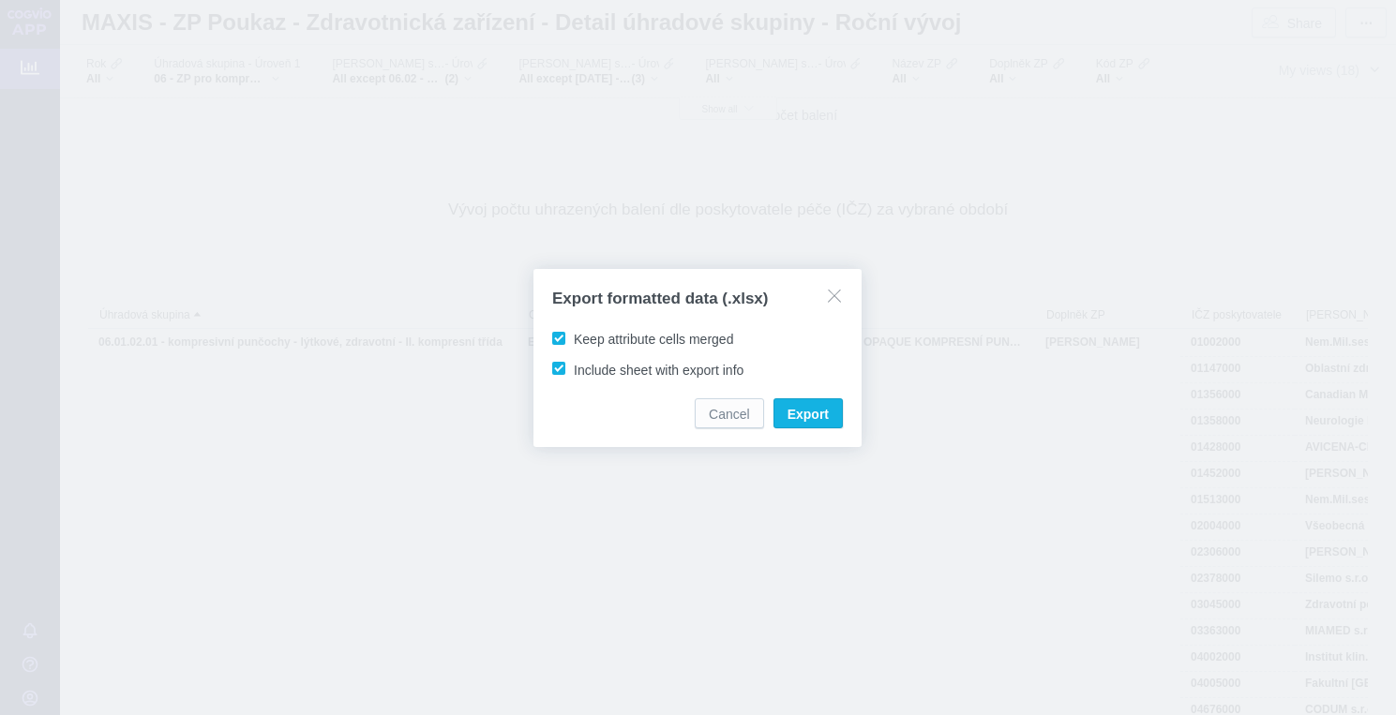
click at [715, 338] on span "Keep attribute cells merged" at bounding box center [653, 339] width 159 height 15
click at [583, 338] on input "Keep attribute cells merged" at bounding box center [577, 335] width 12 height 12
checkbox input "false"
click at [809, 413] on span "Export" at bounding box center [808, 414] width 41 height 19
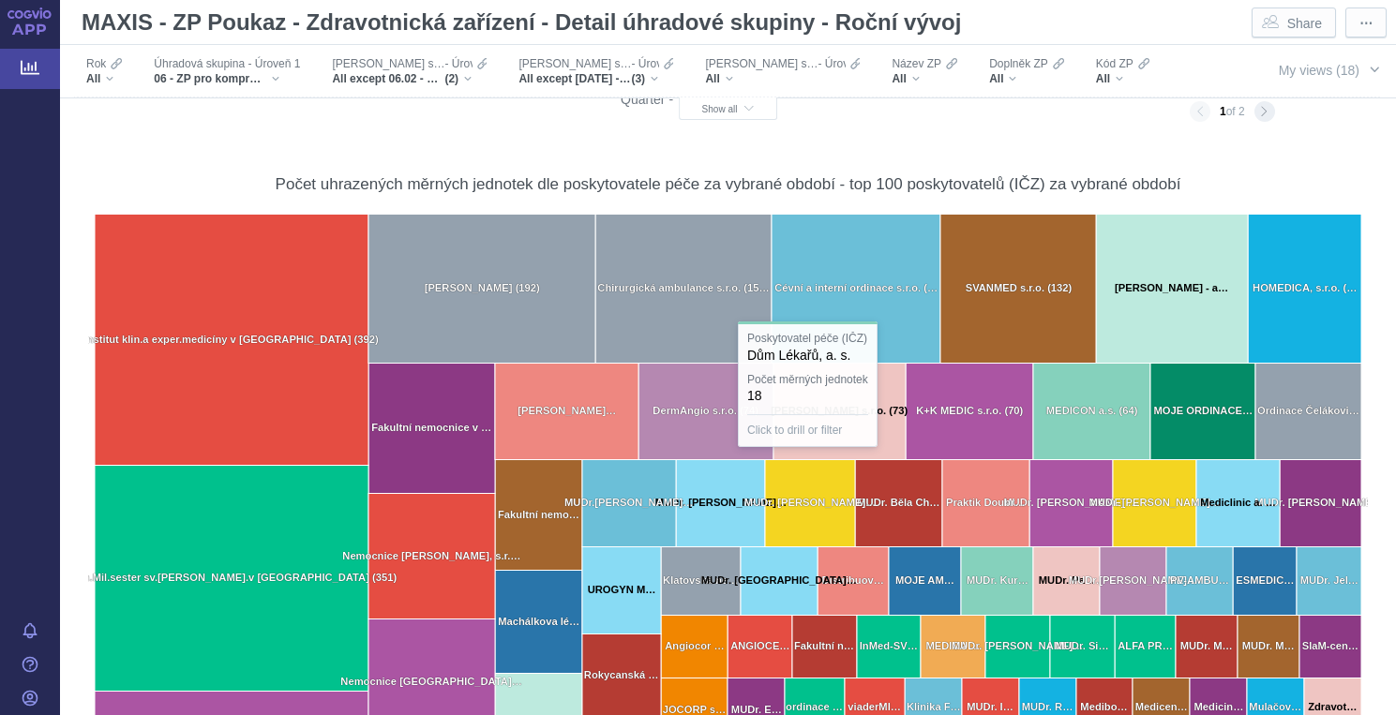
scroll to position [6953, 0]
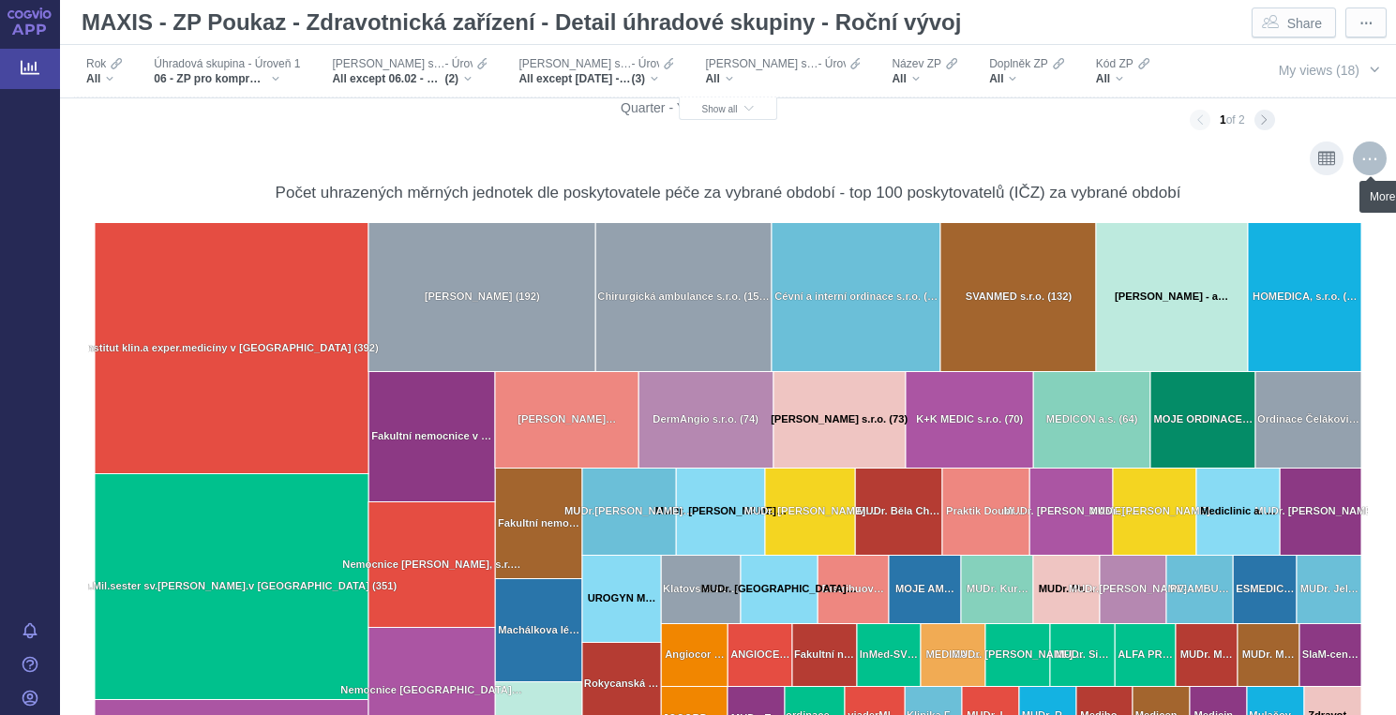
click at [1372, 158] on div "More actions" at bounding box center [1370, 159] width 34 height 34
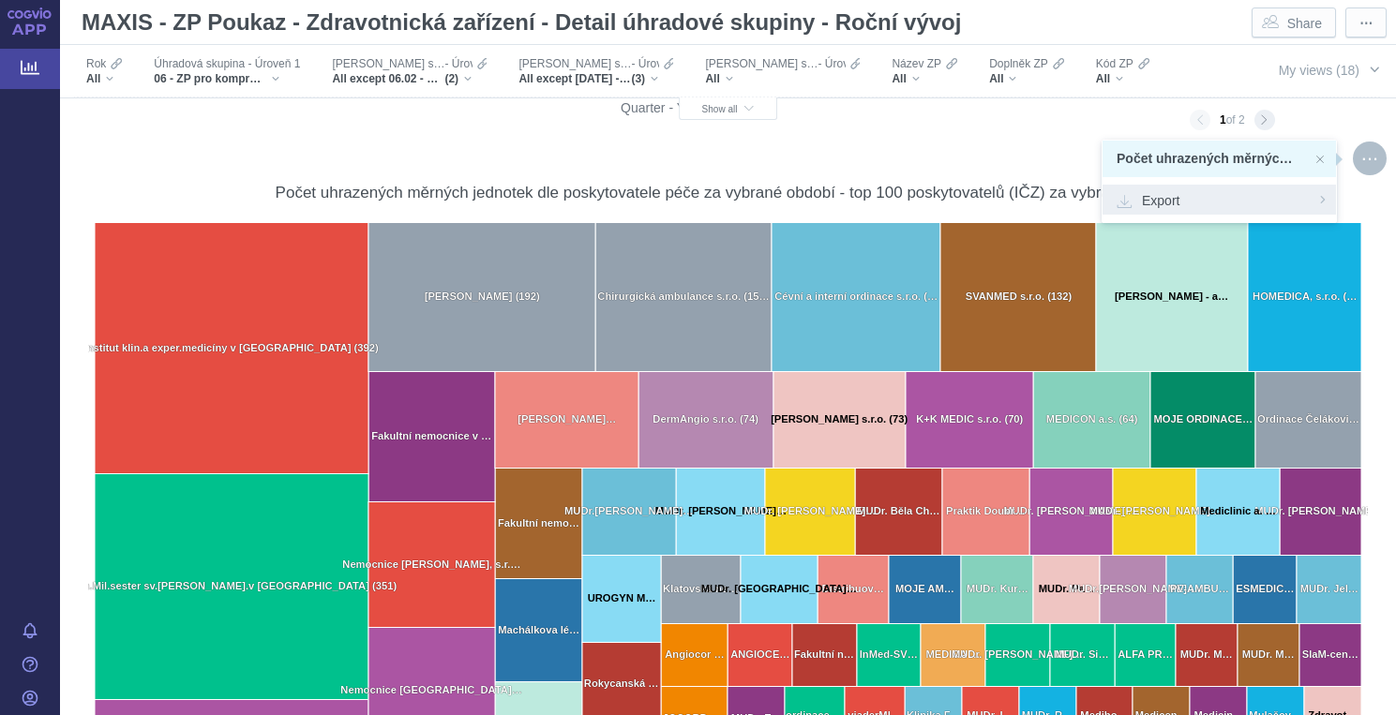
click at [1173, 203] on span "Export" at bounding box center [1219, 199] width 205 height 19
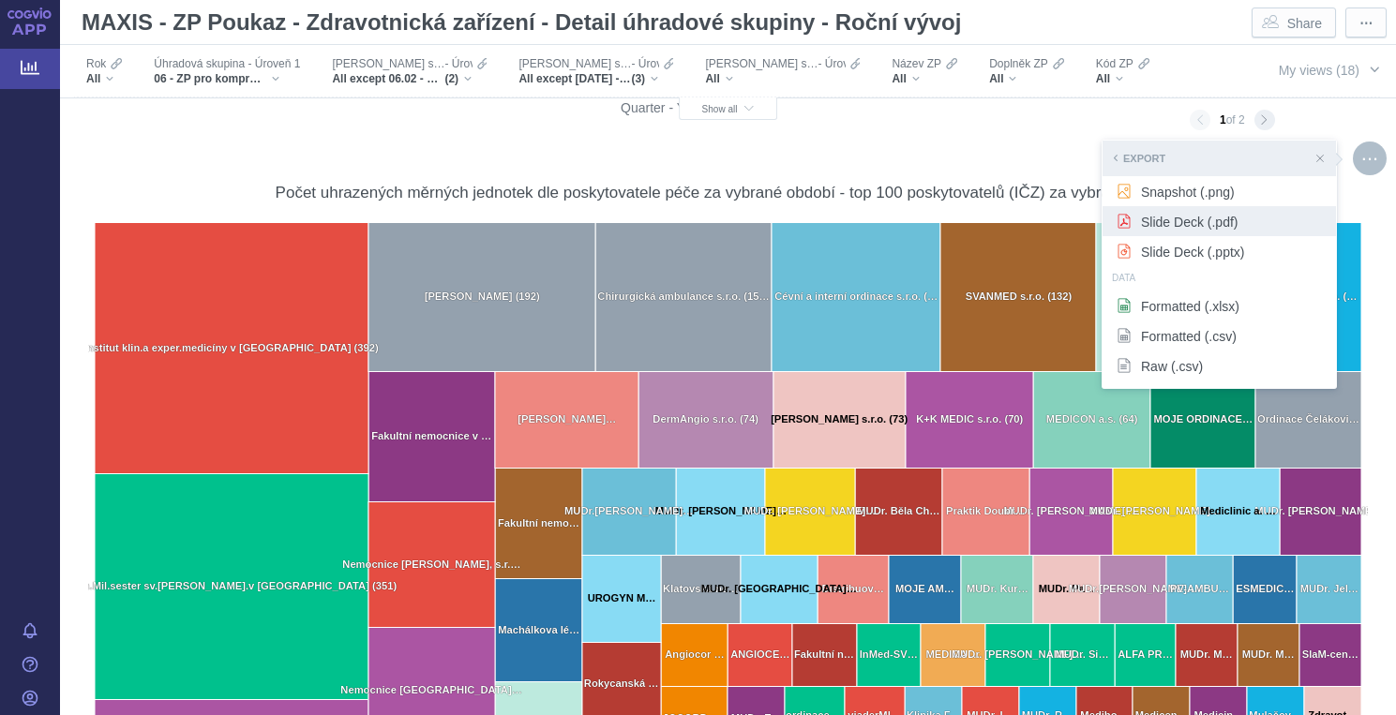
click at [1173, 227] on span "Slide Deck (.pdf)" at bounding box center [1219, 221] width 205 height 19
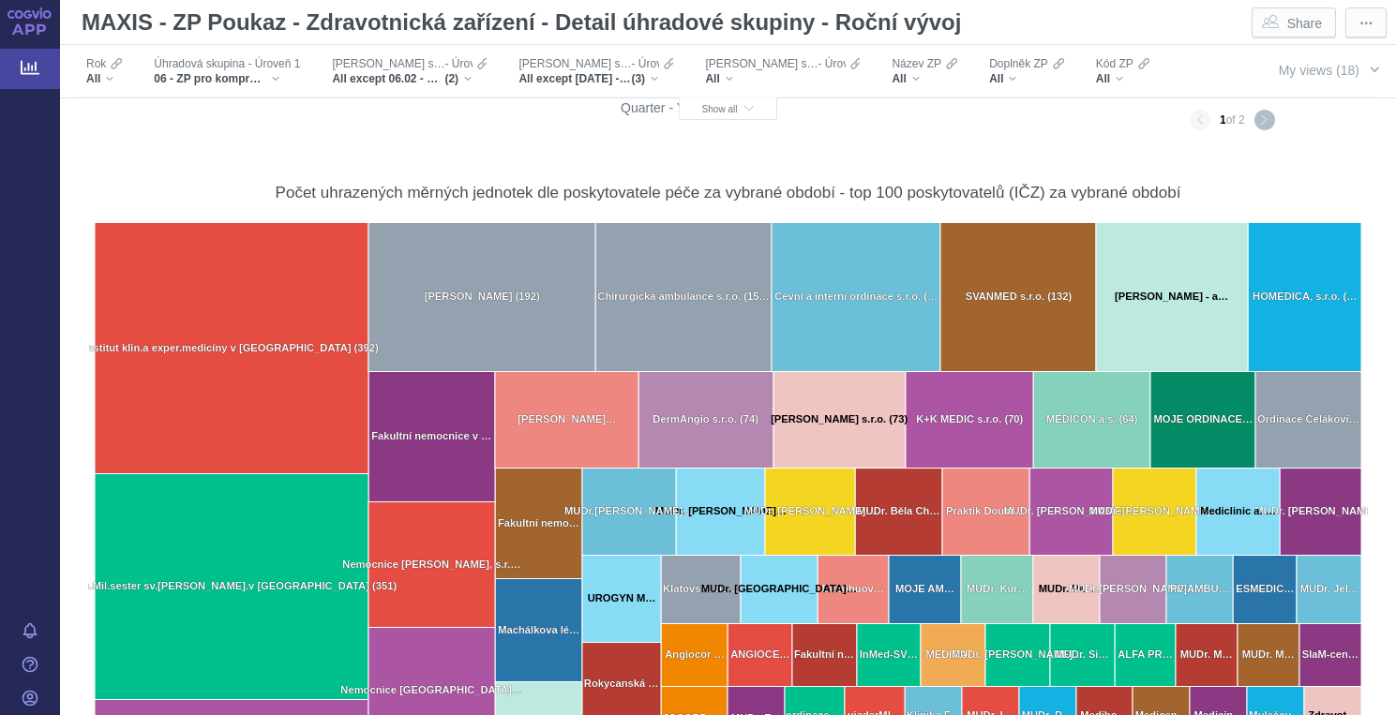
click at [1272, 114] on button "Next page" at bounding box center [1264, 120] width 21 height 21
click at [1206, 122] on button "Previous page" at bounding box center [1200, 120] width 21 height 21
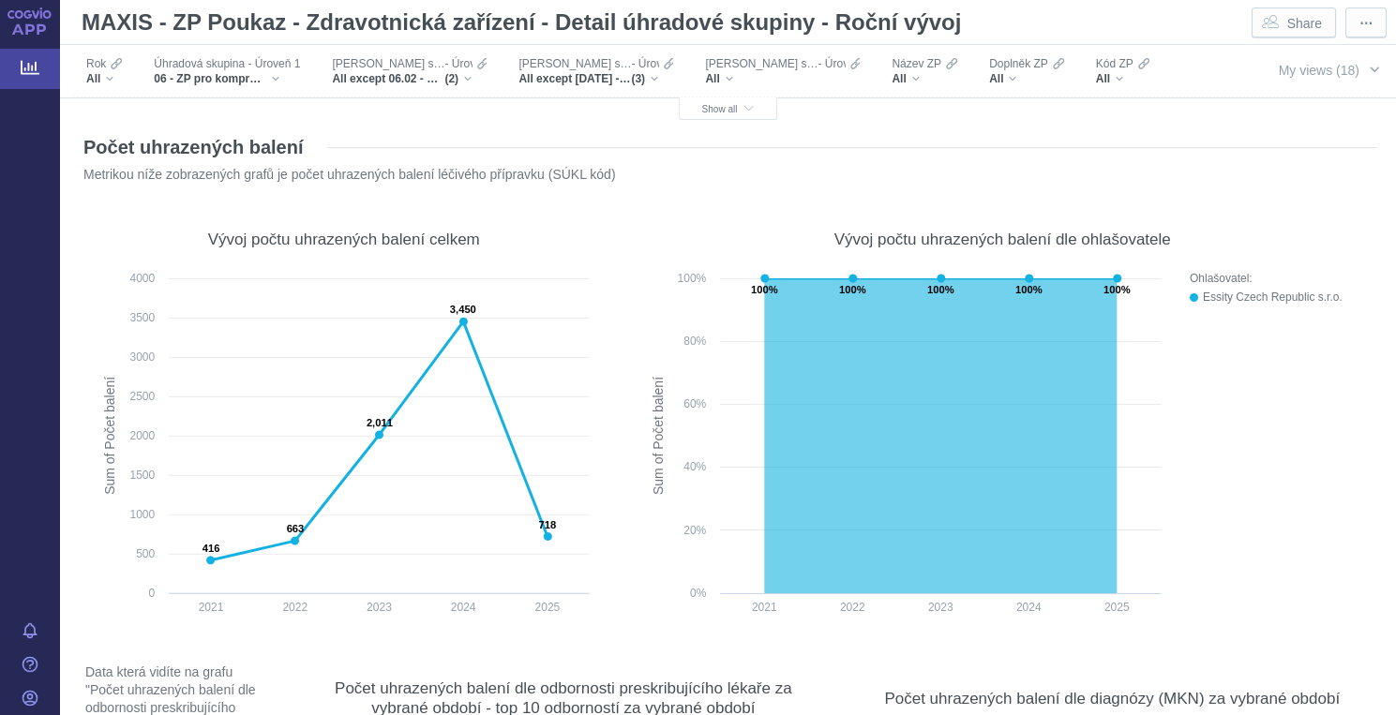
scroll to position [0, 0]
click at [740, 109] on span "Show all" at bounding box center [728, 109] width 53 height 10
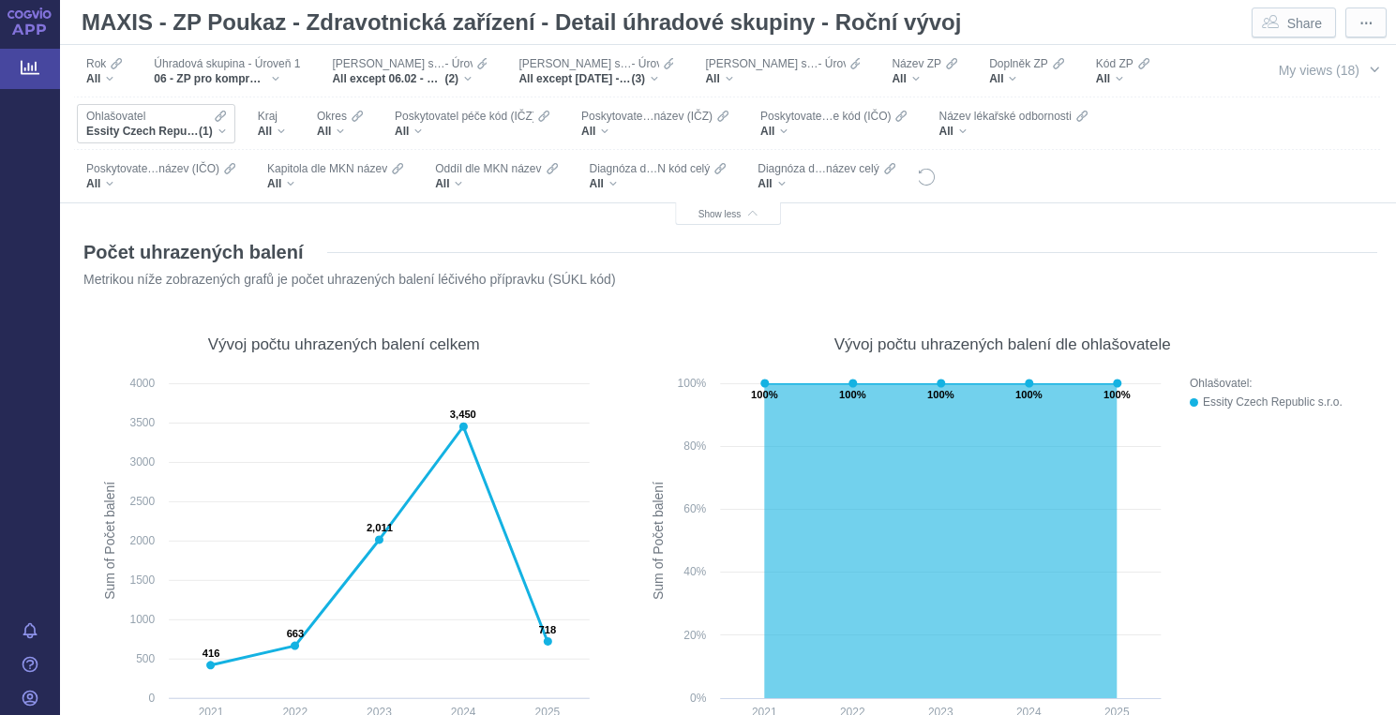
click at [218, 131] on div "Essity Czech Republic s.r.o. (1)" at bounding box center [156, 131] width 140 height 15
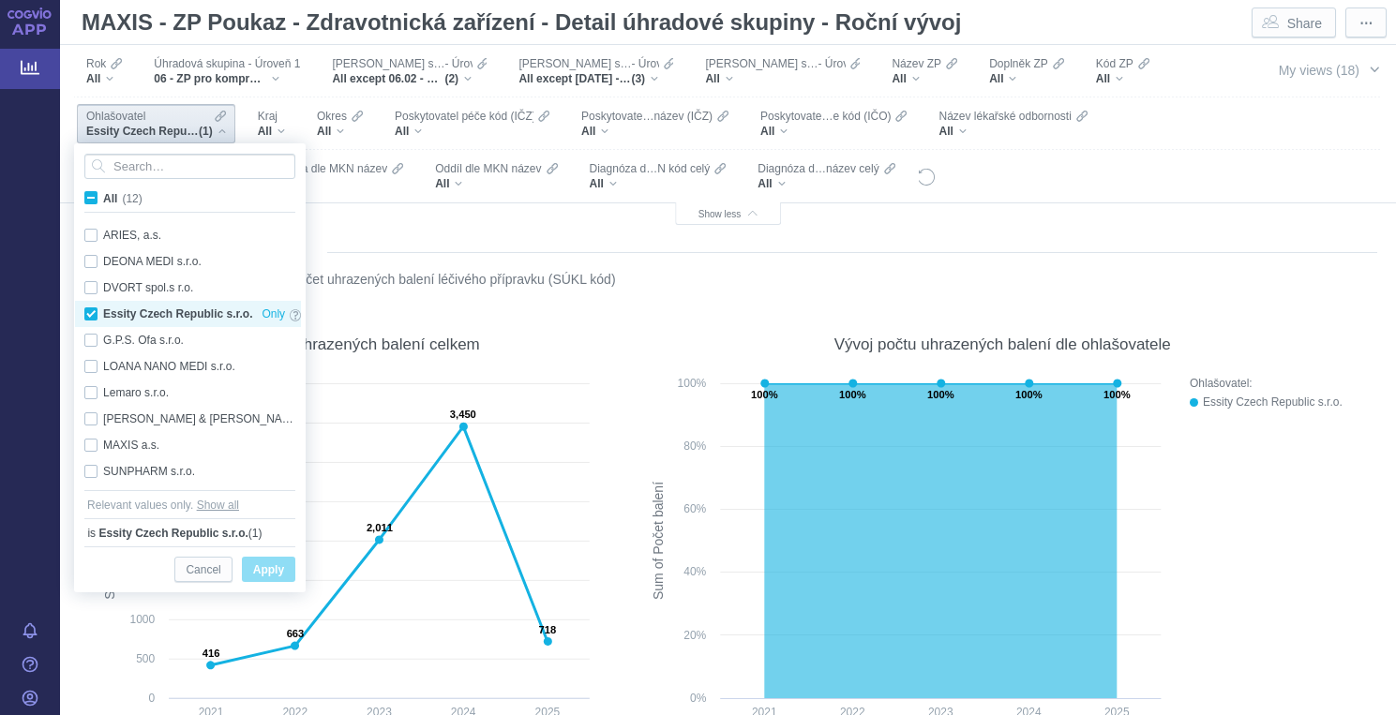
click at [89, 312] on div "Essity Czech Republic s.r.o. Only" at bounding box center [192, 314] width 235 height 26
checkbox input "false"
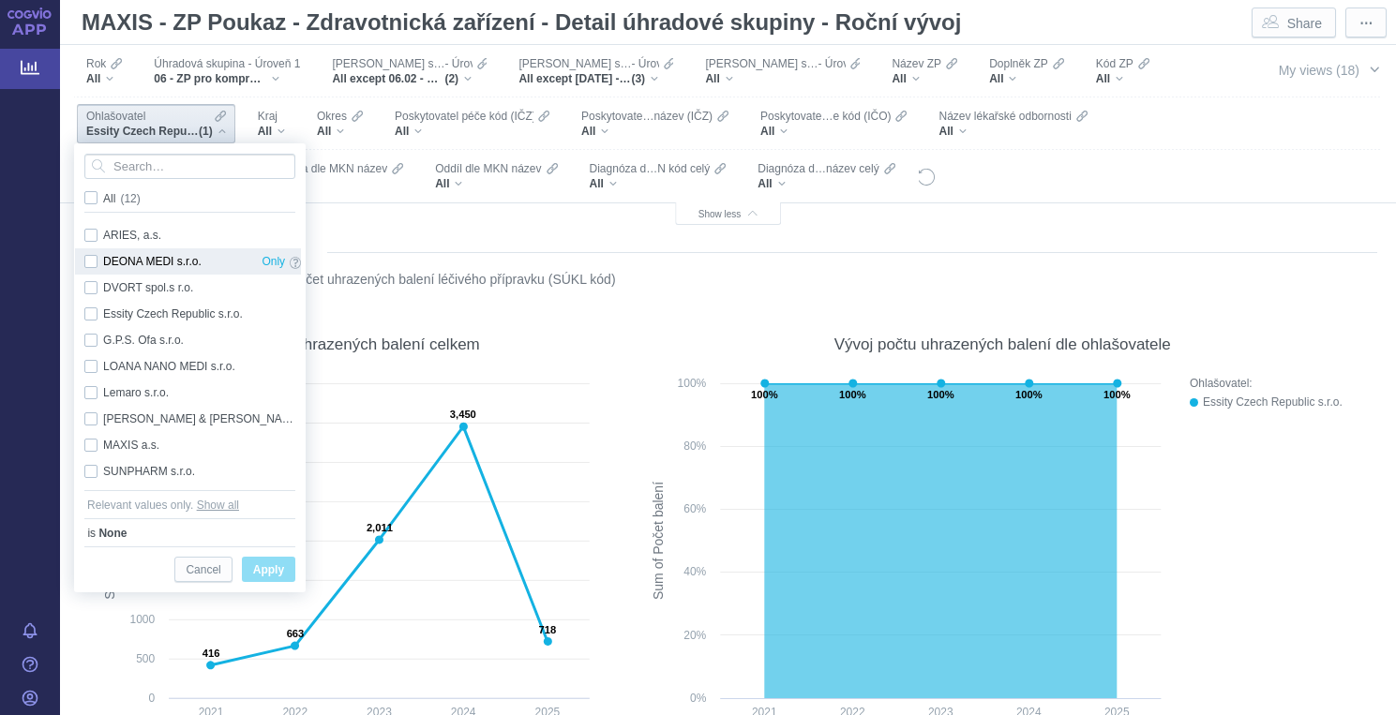
click at [94, 260] on div "DEONA MEDI s.r.o. Only" at bounding box center [192, 261] width 235 height 26
checkbox input "true"
click at [280, 568] on span "Apply" at bounding box center [268, 570] width 31 height 23
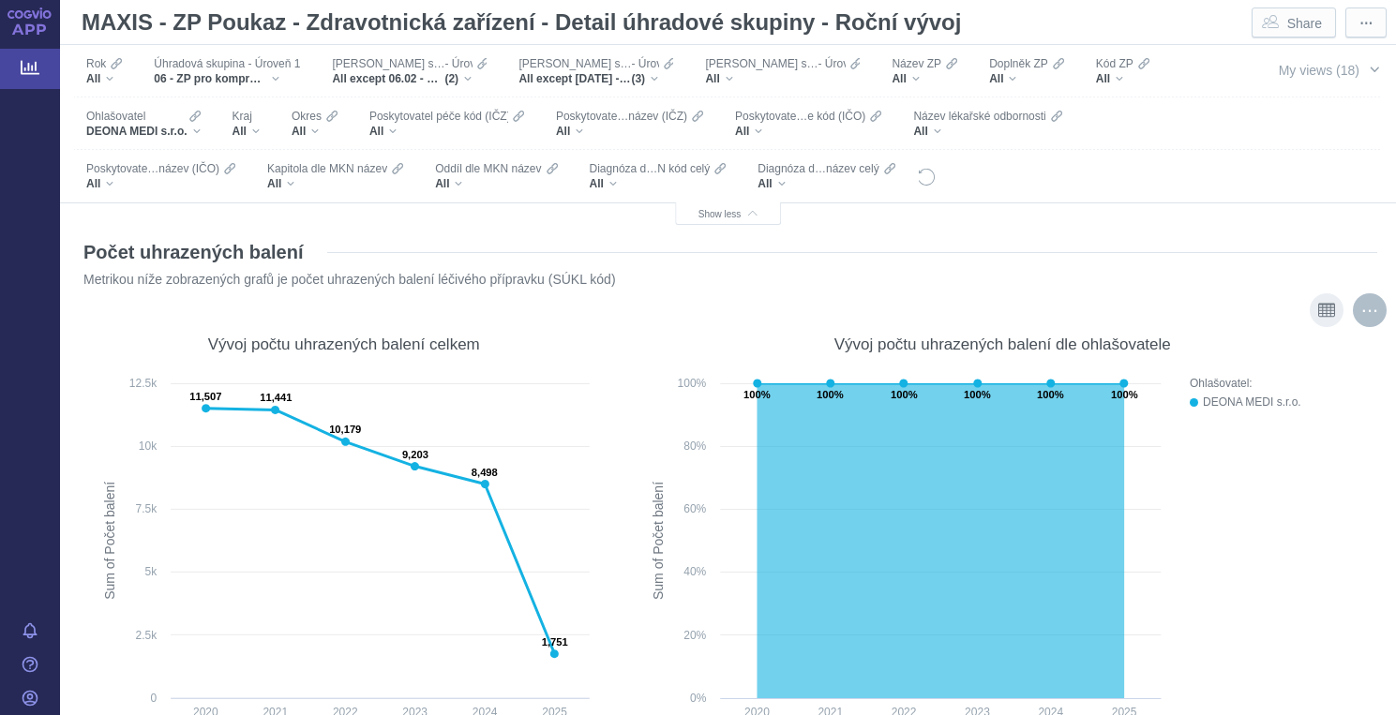
click at [1373, 314] on div "More actions" at bounding box center [1370, 310] width 34 height 34
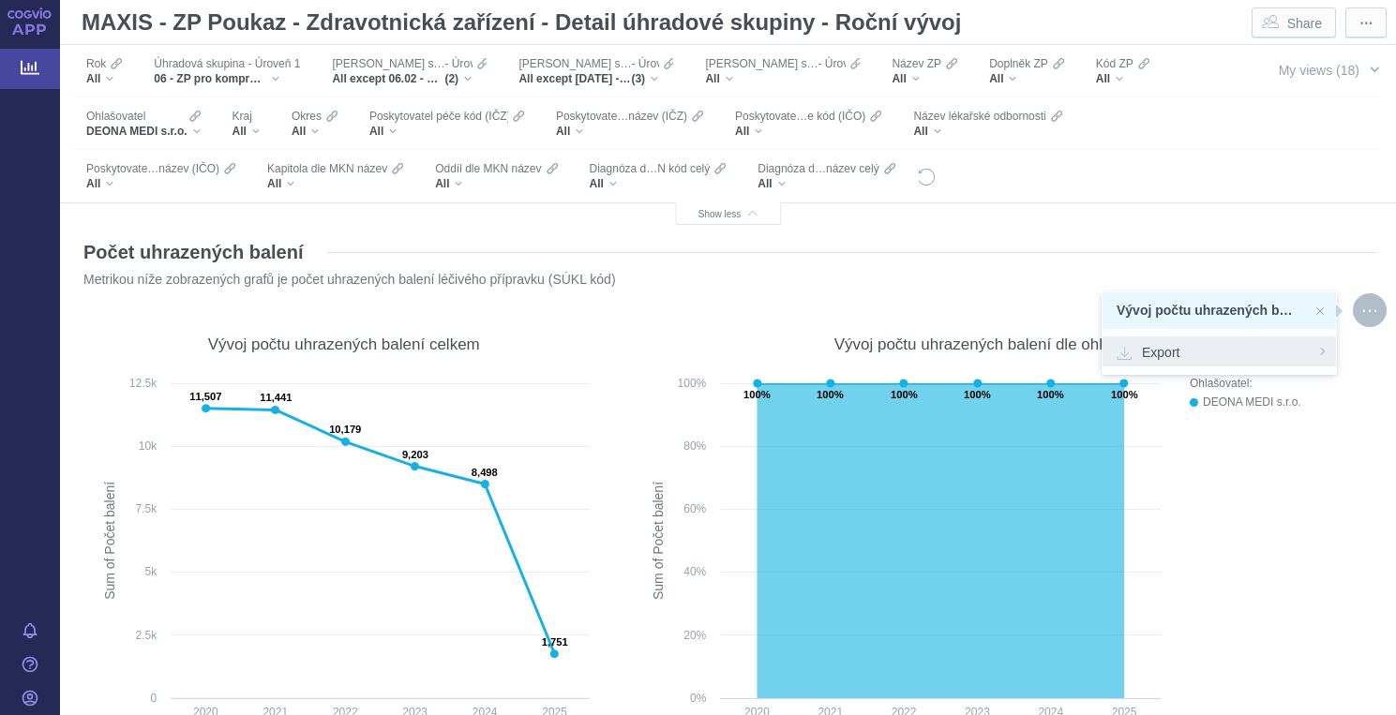
click at [1158, 352] on span "Export" at bounding box center [1219, 351] width 205 height 19
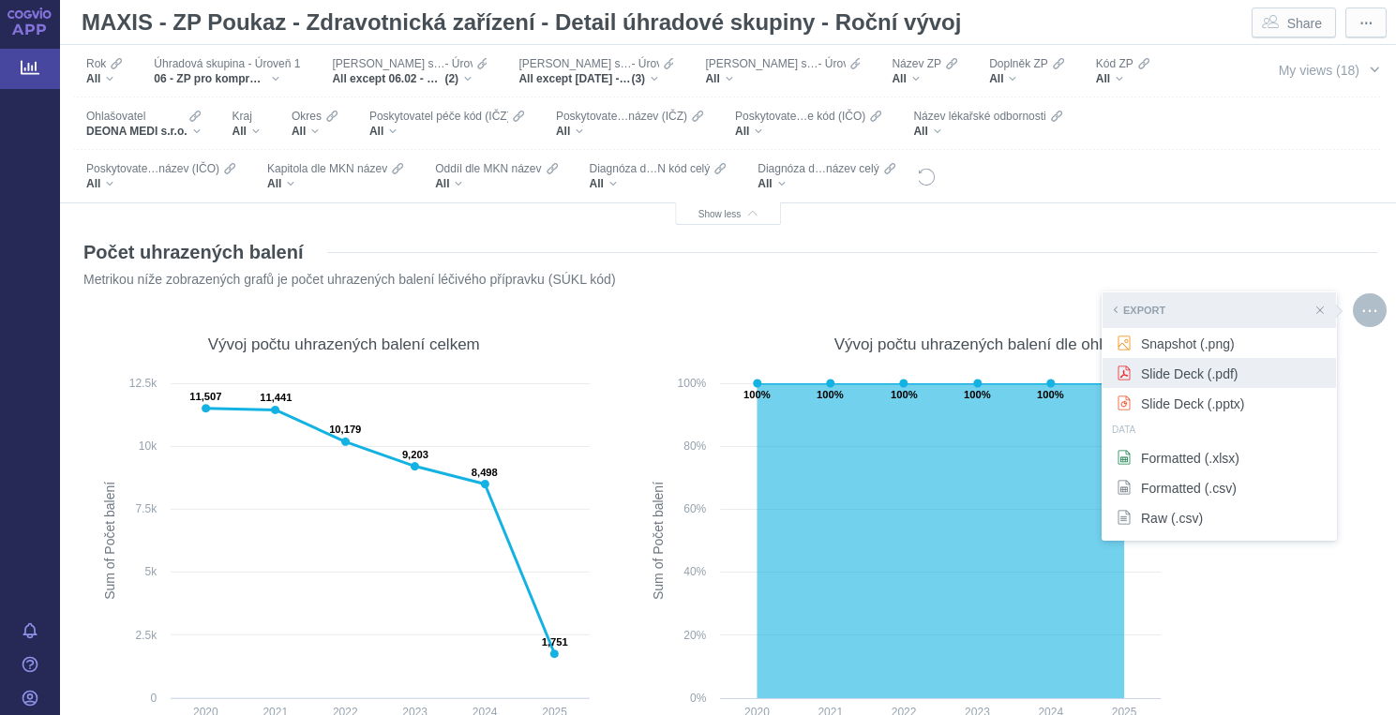
click at [1169, 373] on span "Slide Deck (.pdf)" at bounding box center [1219, 373] width 205 height 19
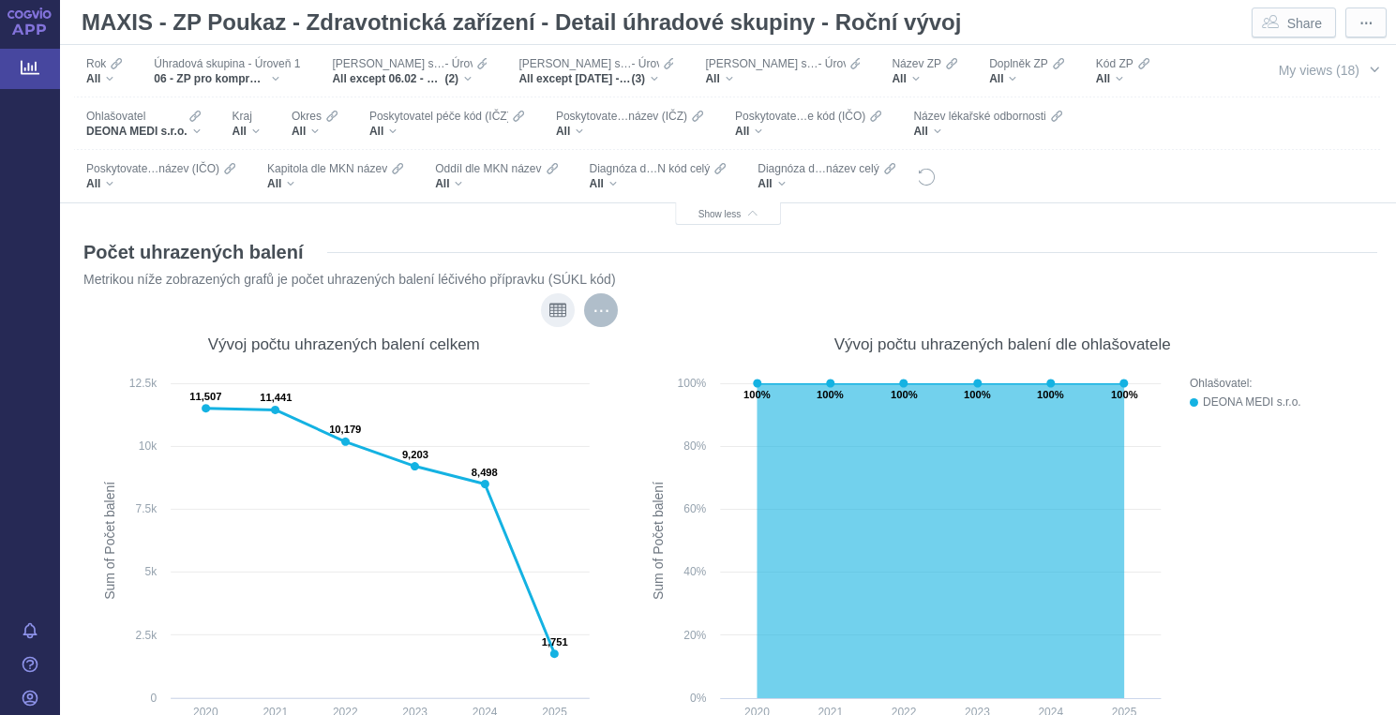
click at [600, 313] on div "More actions" at bounding box center [601, 310] width 34 height 34
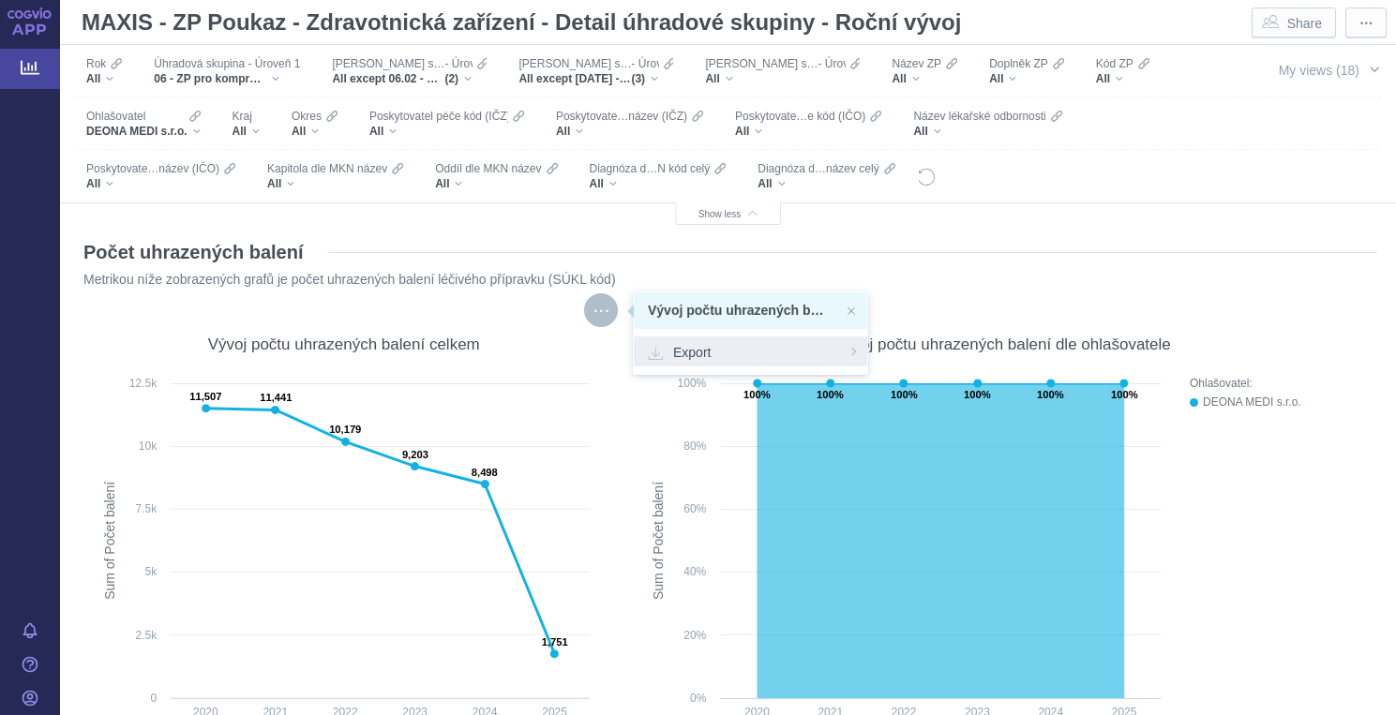
click at [688, 355] on span "Export" at bounding box center [750, 351] width 205 height 19
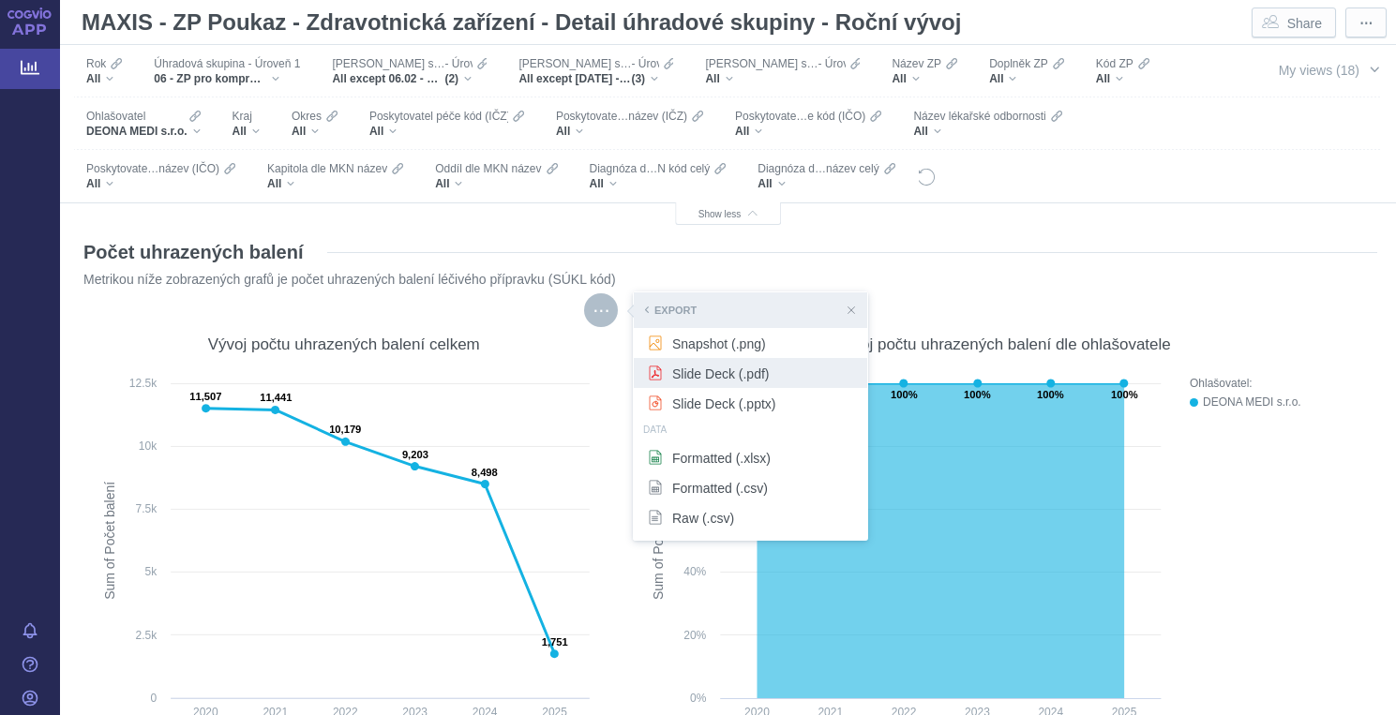
click at [696, 378] on span "Slide Deck (.pdf)" at bounding box center [750, 373] width 205 height 19
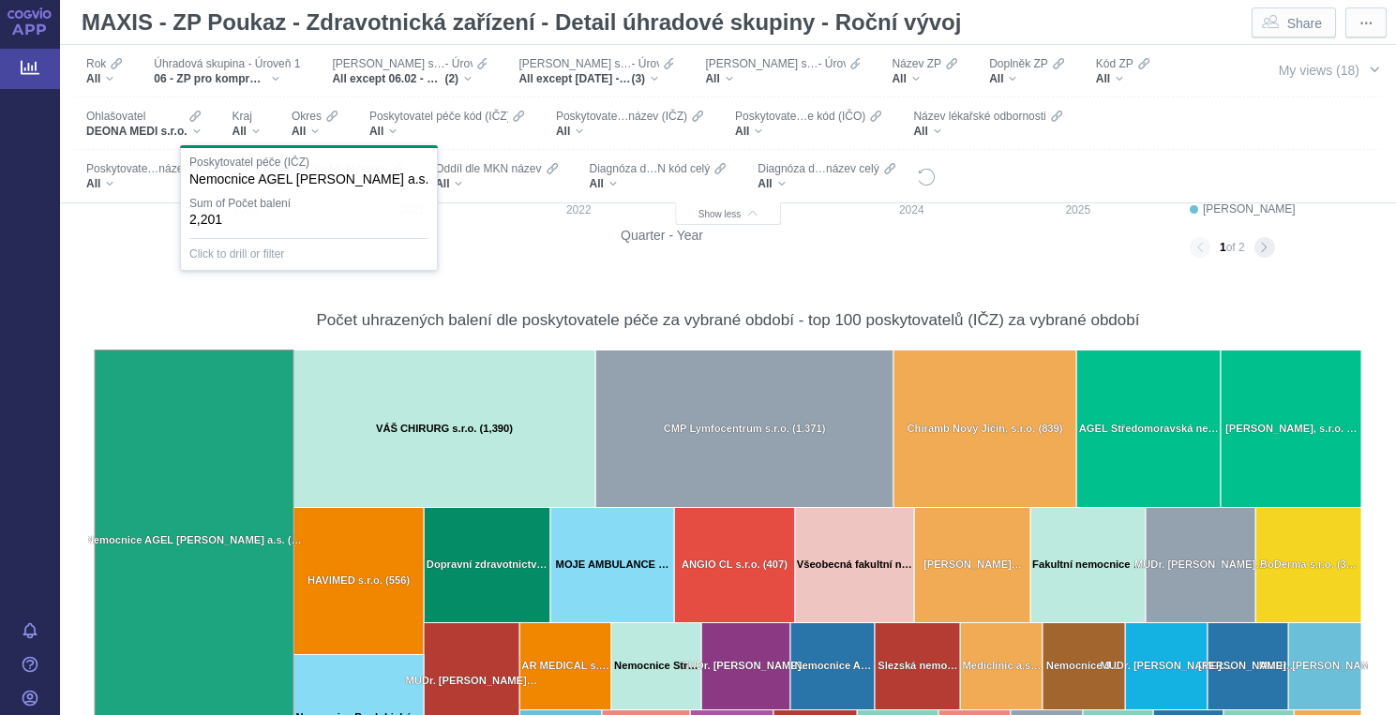
scroll to position [1556, 0]
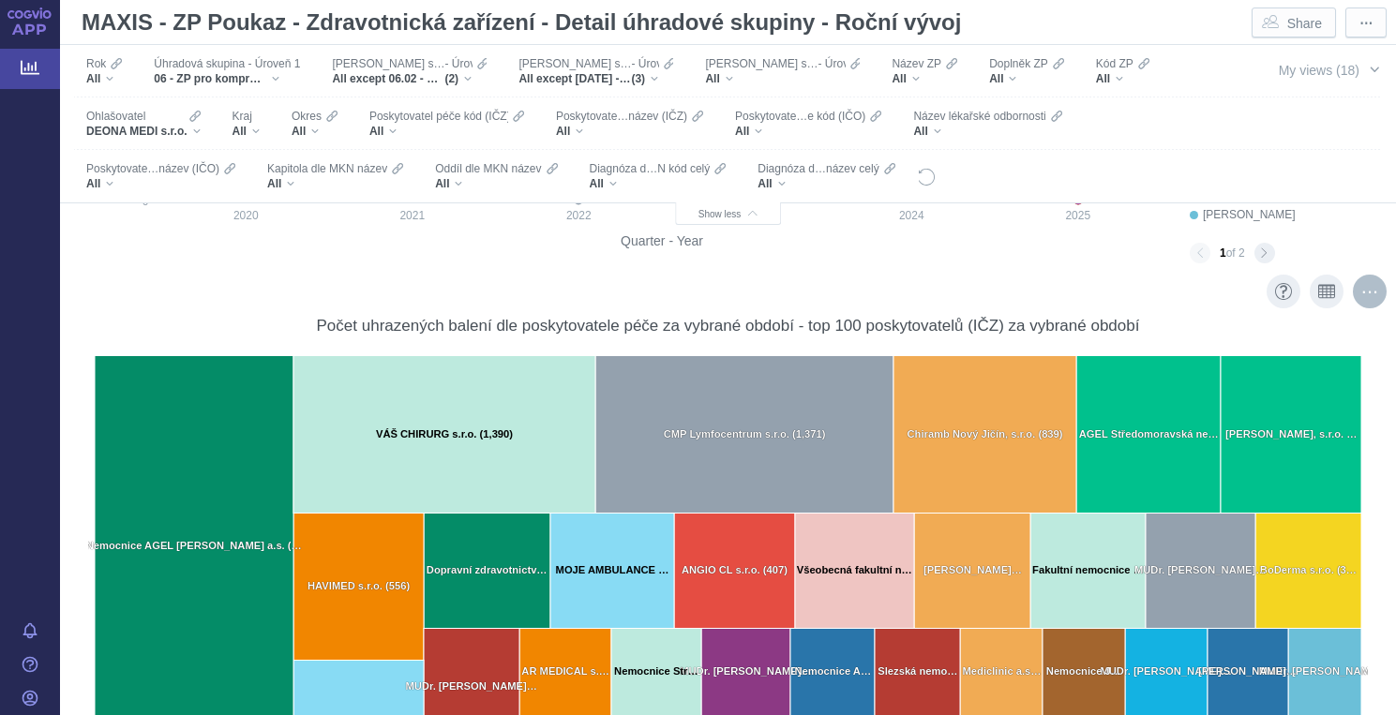
click at [1372, 295] on div "More actions" at bounding box center [1370, 292] width 34 height 34
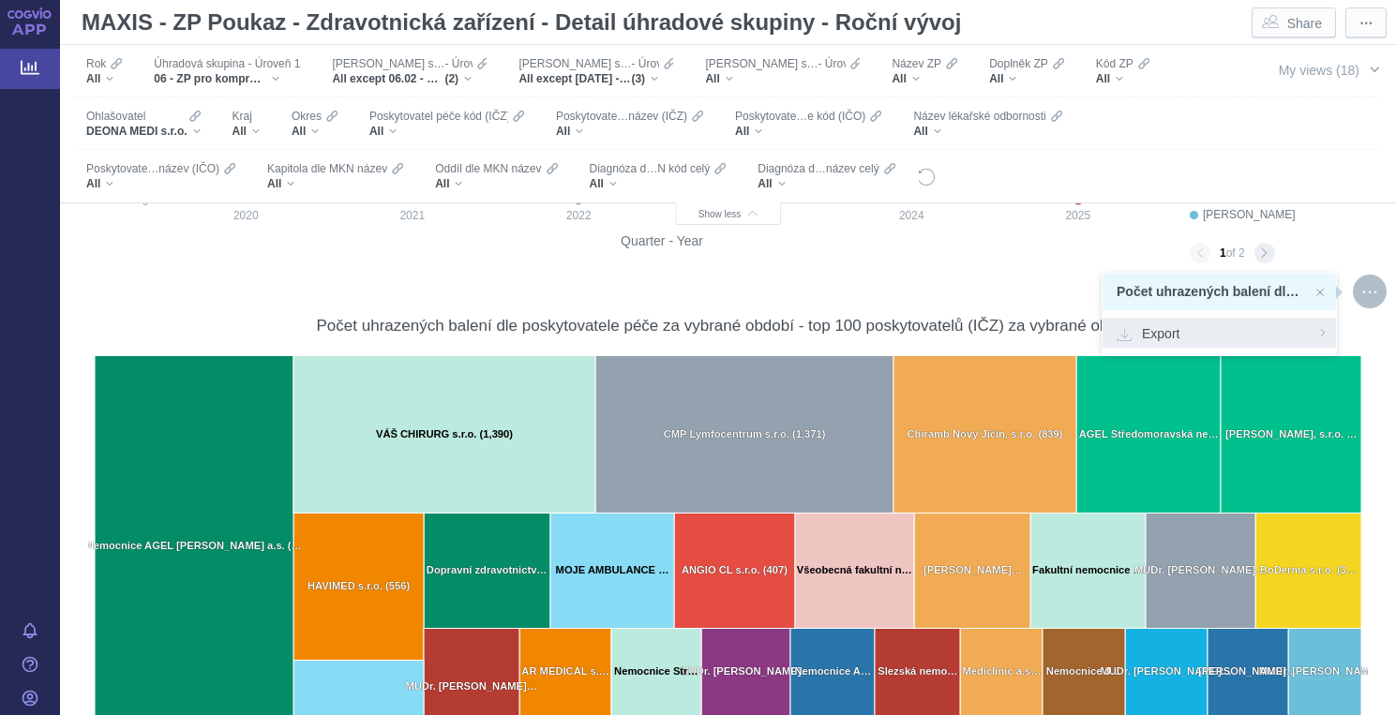
click at [1161, 332] on span "Export" at bounding box center [1219, 332] width 205 height 19
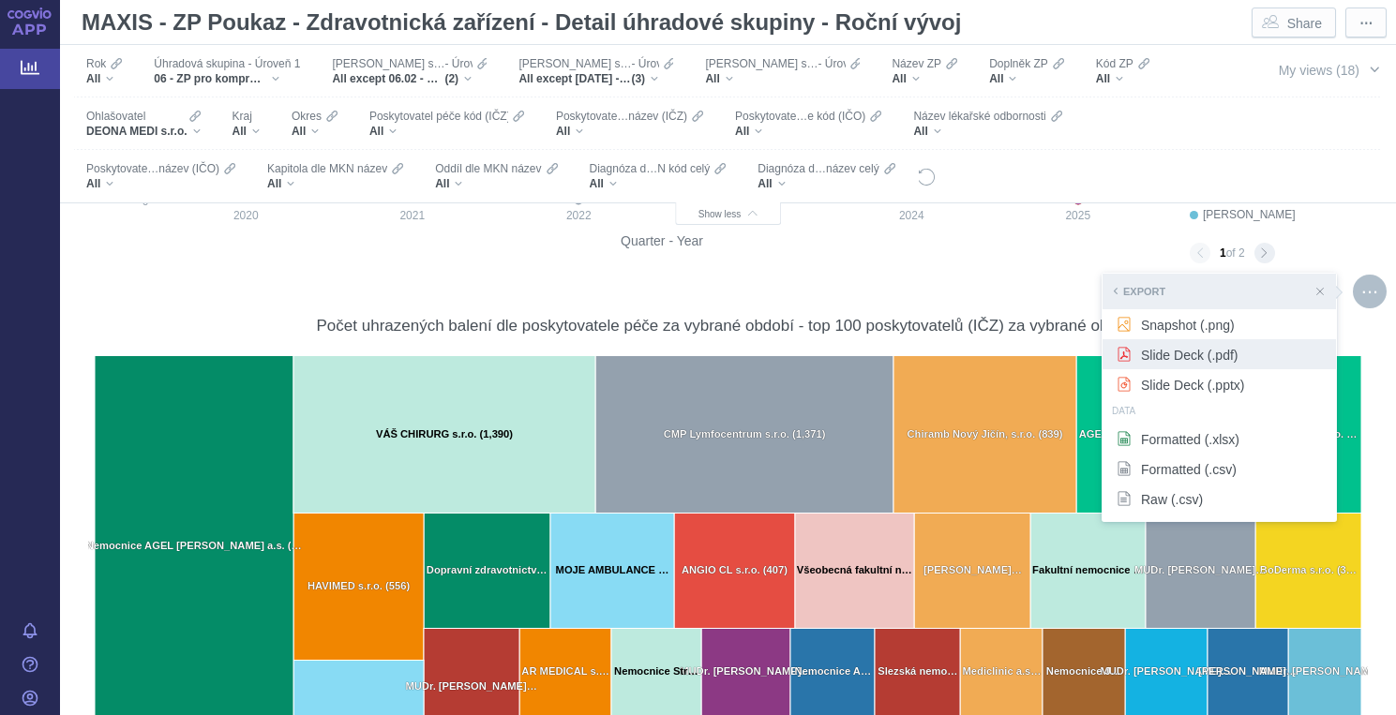
click at [1165, 355] on span "Slide Deck (.pdf)" at bounding box center [1219, 354] width 205 height 19
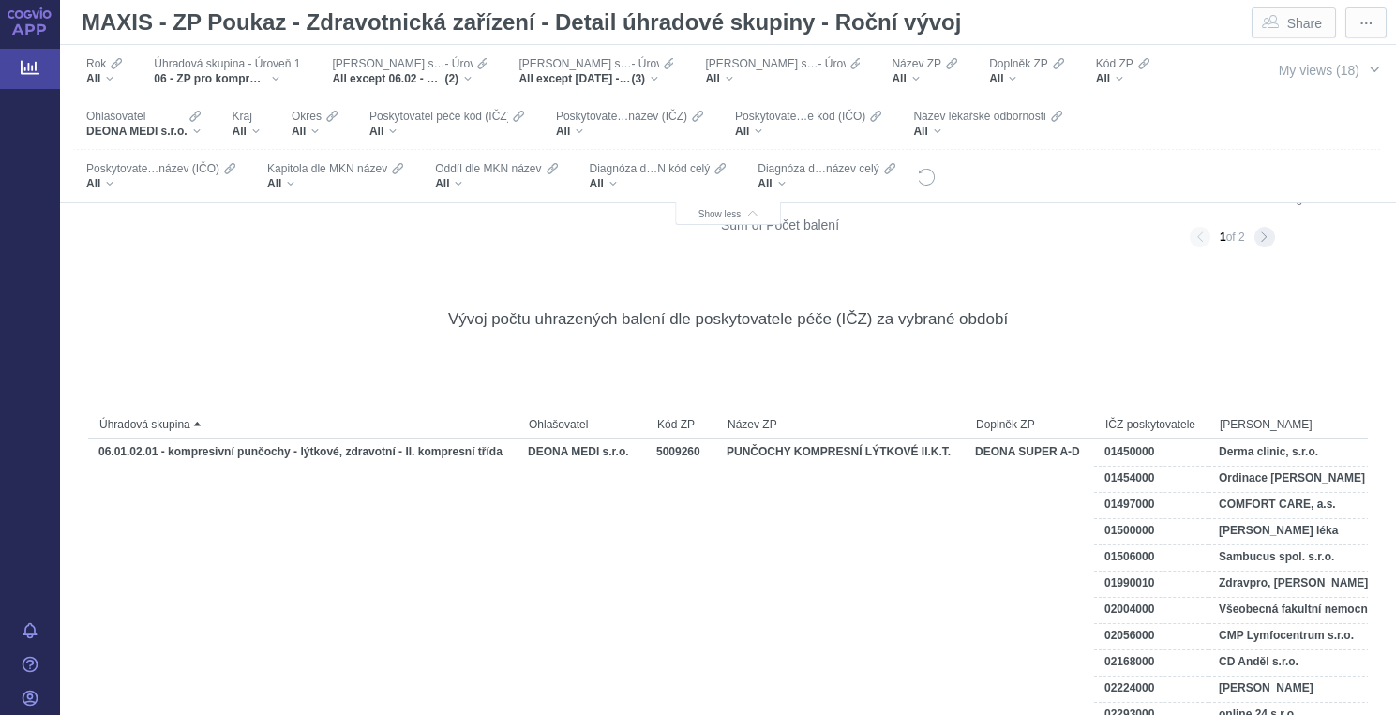
scroll to position [3096, 0]
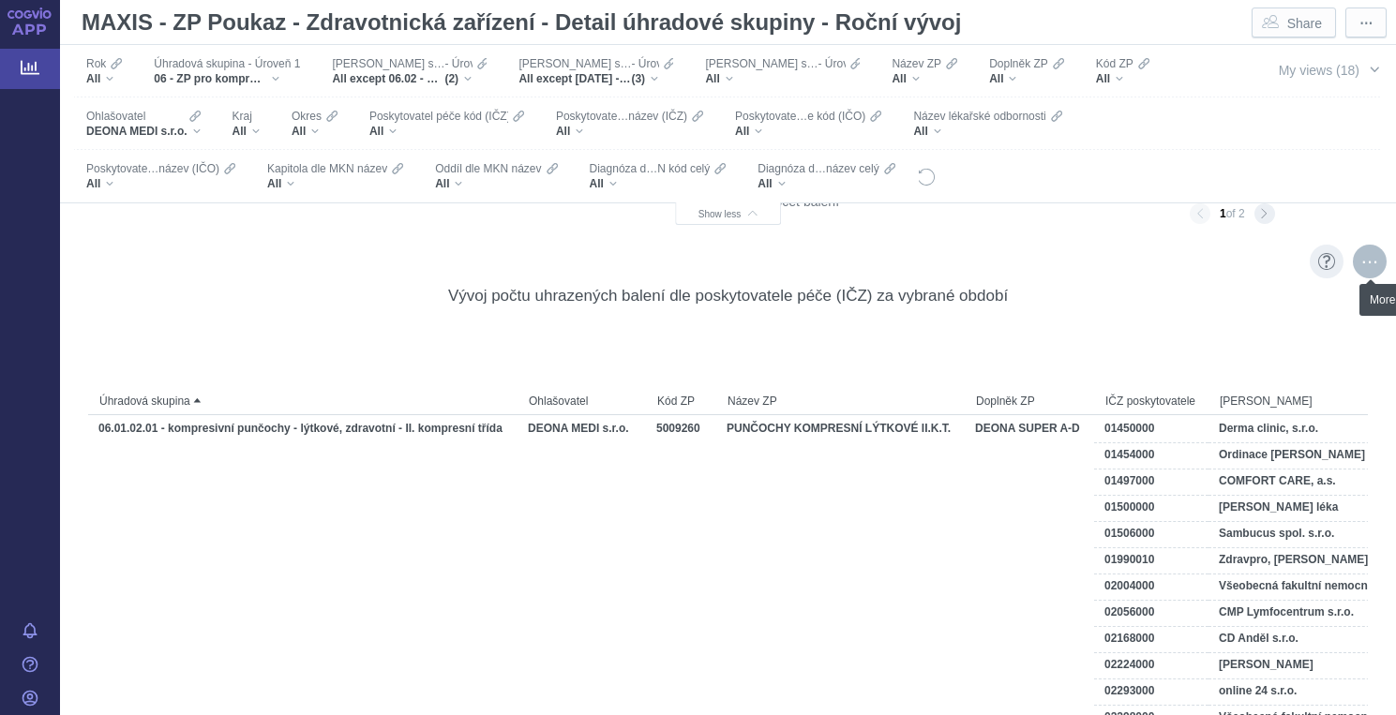
click at [1366, 264] on div "More actions" at bounding box center [1370, 262] width 34 height 34
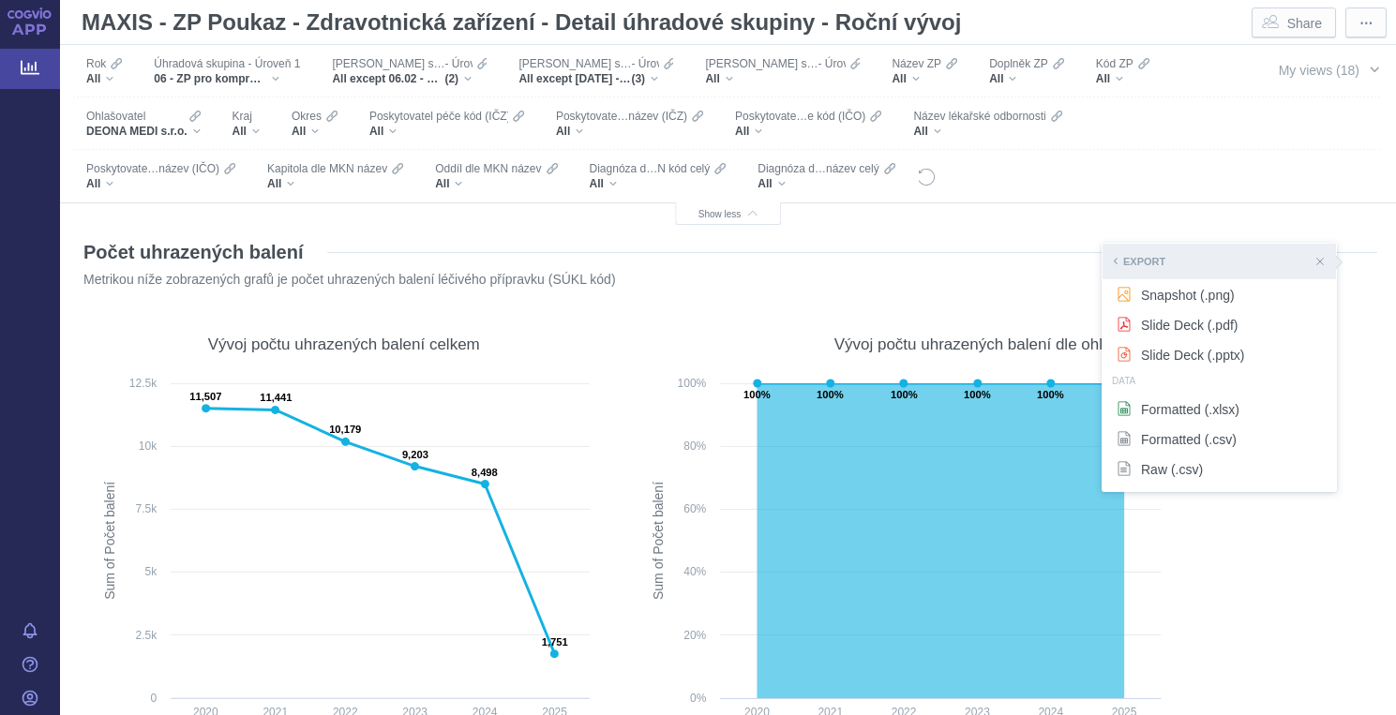
scroll to position [3096, 0]
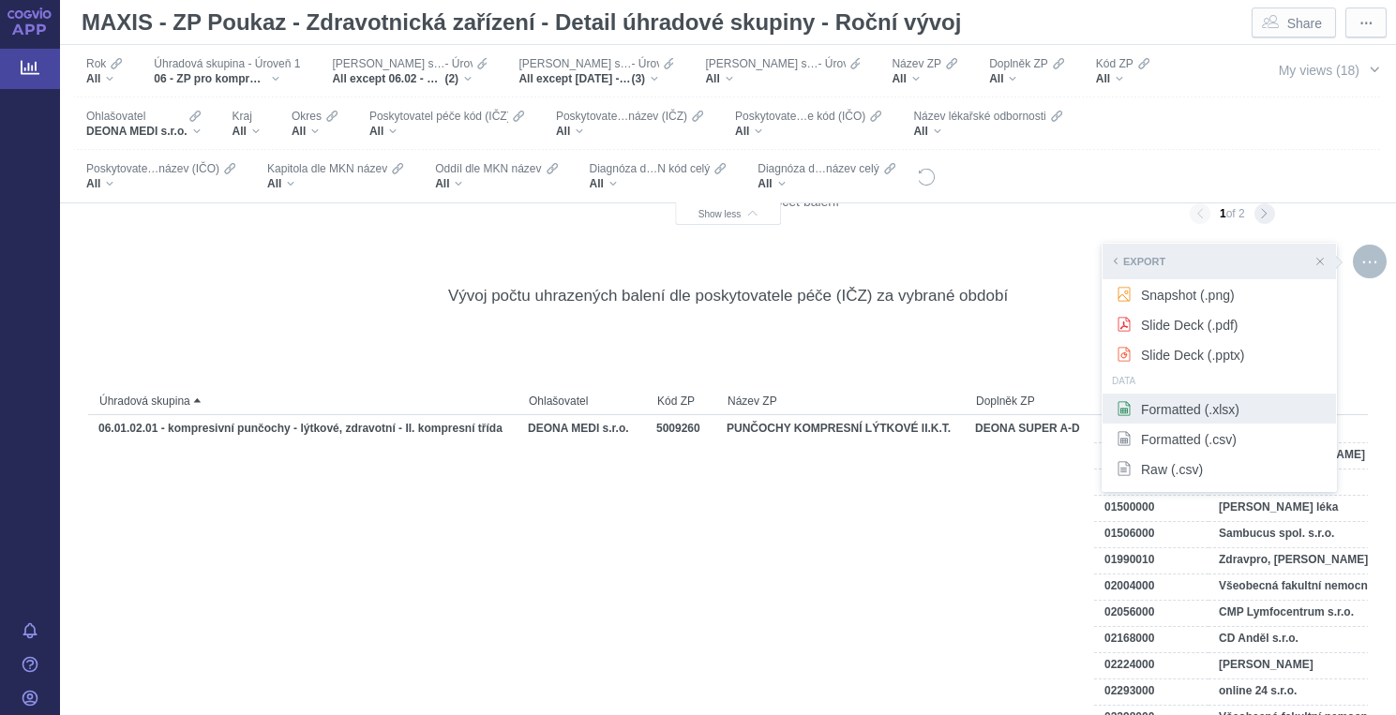
click at [1163, 409] on span "Formatted (.xlsx)" at bounding box center [1219, 408] width 205 height 19
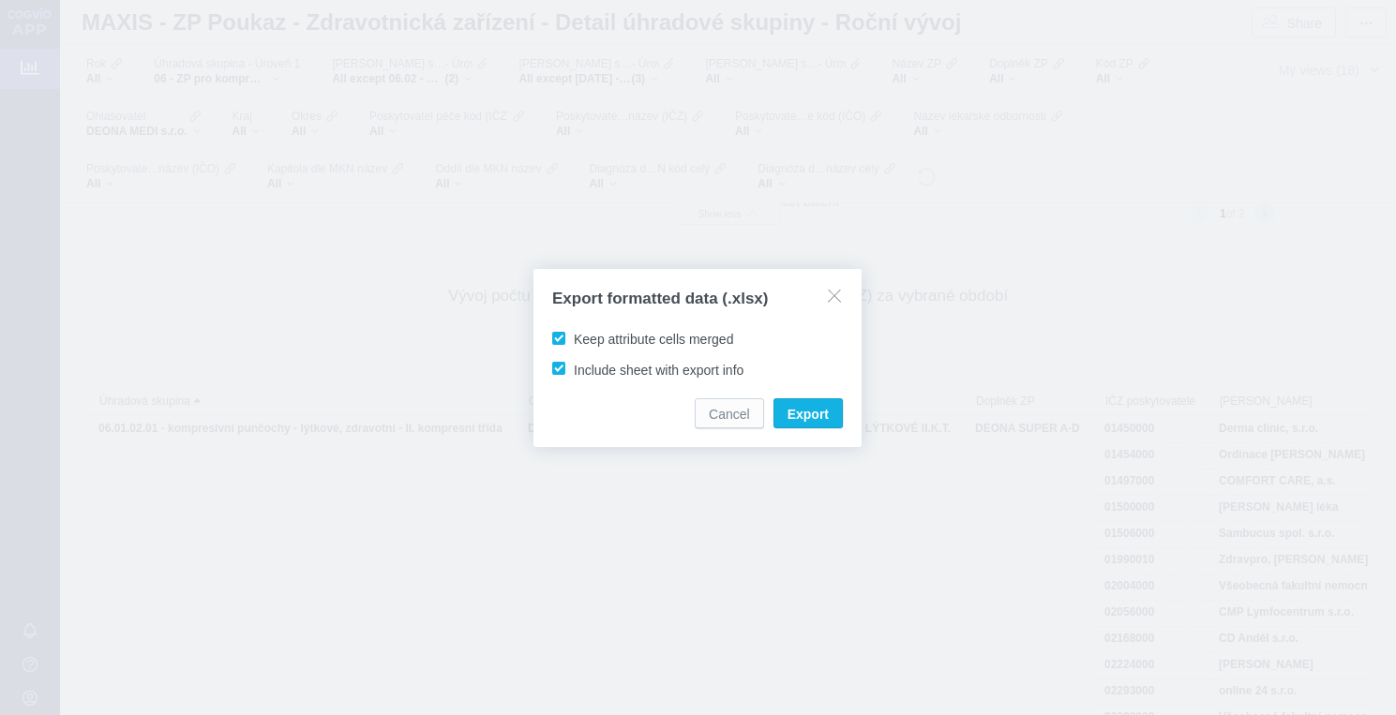
click at [662, 339] on span "Keep attribute cells merged" at bounding box center [653, 339] width 159 height 15
click at [583, 339] on input "Keep attribute cells merged" at bounding box center [577, 335] width 12 height 12
checkbox input "false"
click at [793, 406] on span "Export" at bounding box center [808, 414] width 41 height 19
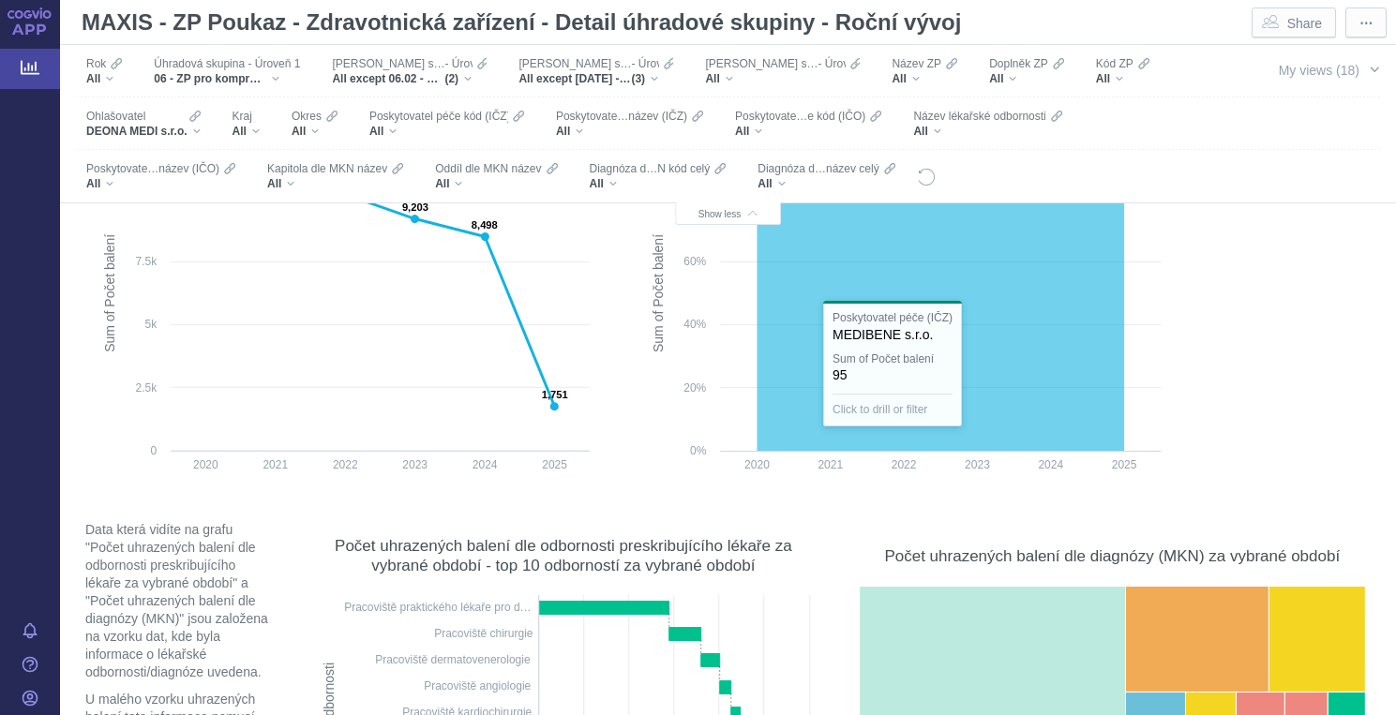
scroll to position [0, 0]
